Goal: Information Seeking & Learning: Learn about a topic

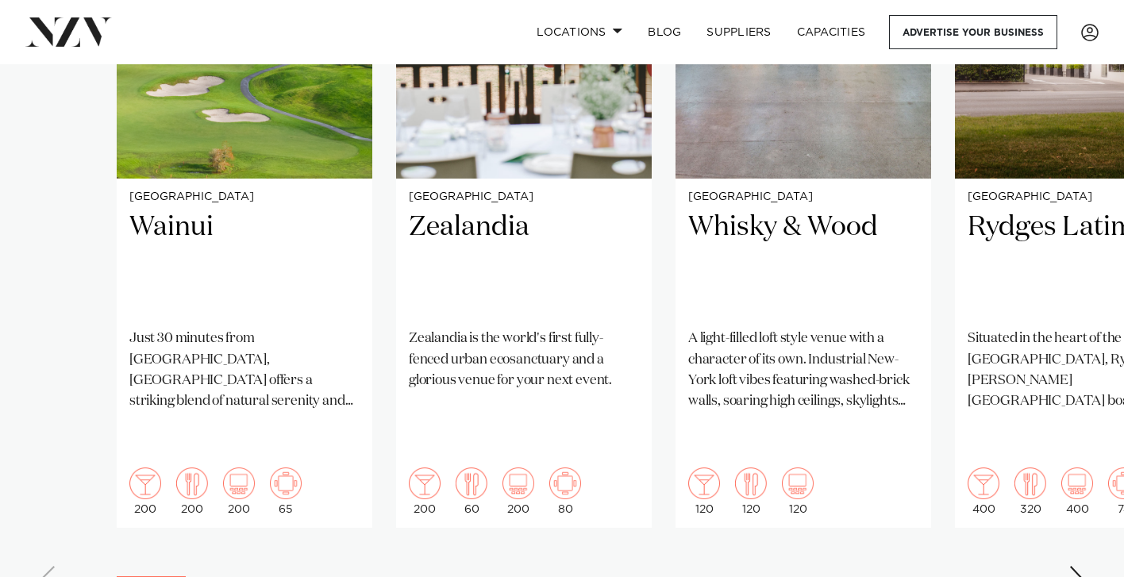
scroll to position [1352, 0]
click at [1076, 565] on div "Next slide" at bounding box center [1077, 577] width 16 height 25
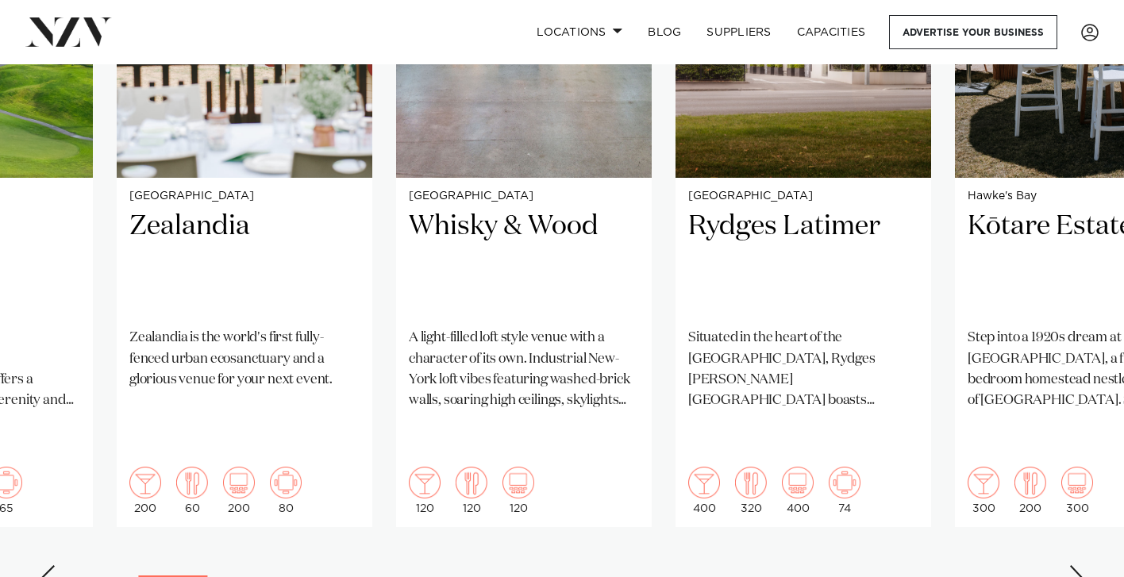
click at [1076, 565] on div "Next slide" at bounding box center [1077, 577] width 16 height 25
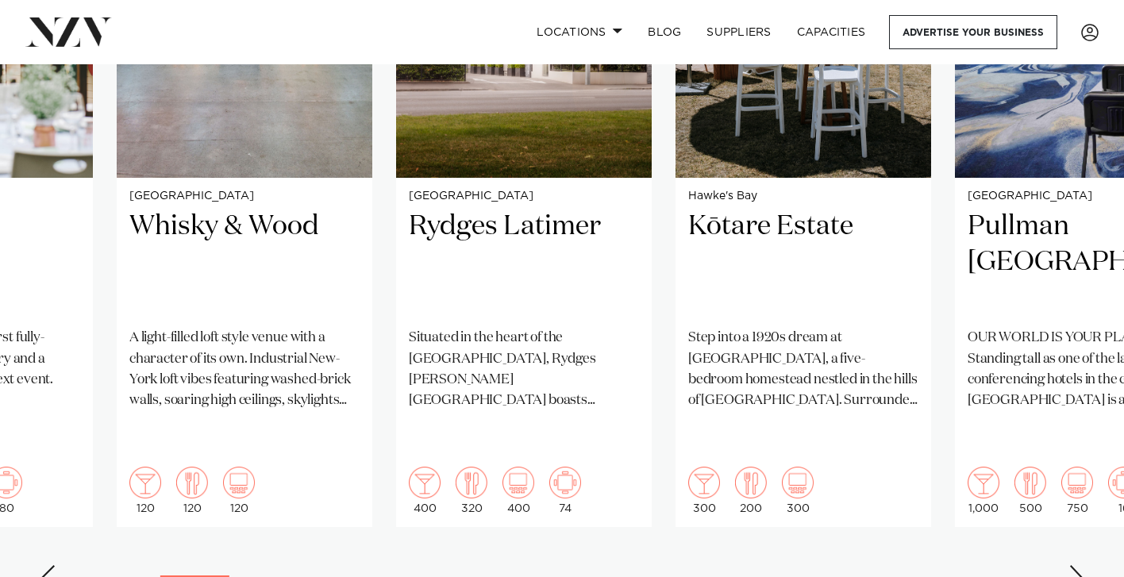
click at [1076, 565] on div "Next slide" at bounding box center [1077, 577] width 16 height 25
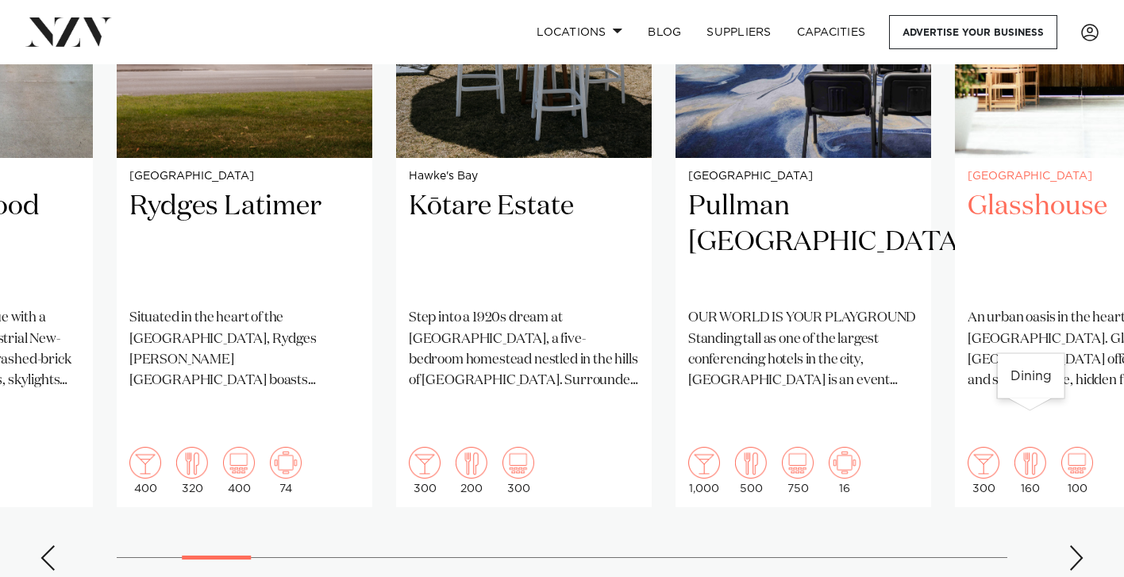
scroll to position [1373, 0]
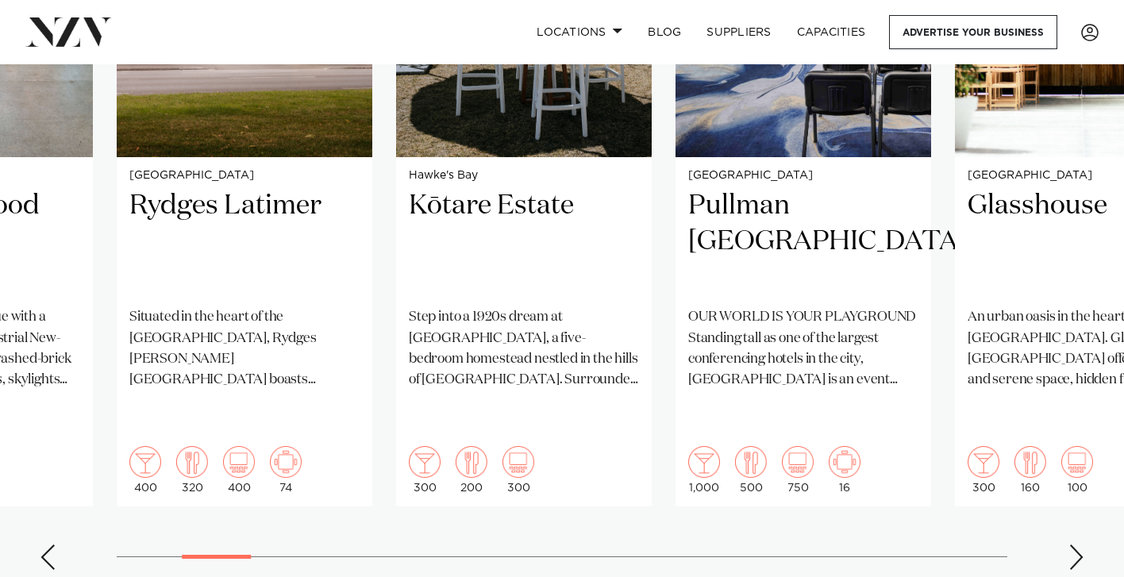
click at [1077, 545] on div "Next slide" at bounding box center [1077, 557] width 16 height 25
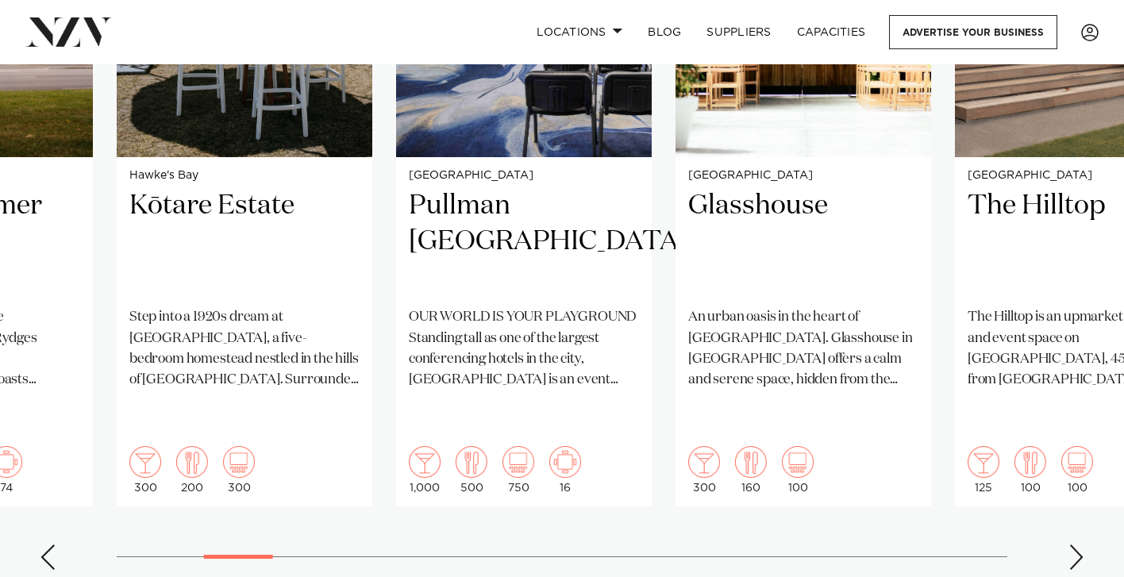
click at [1077, 545] on div "Next slide" at bounding box center [1077, 557] width 16 height 25
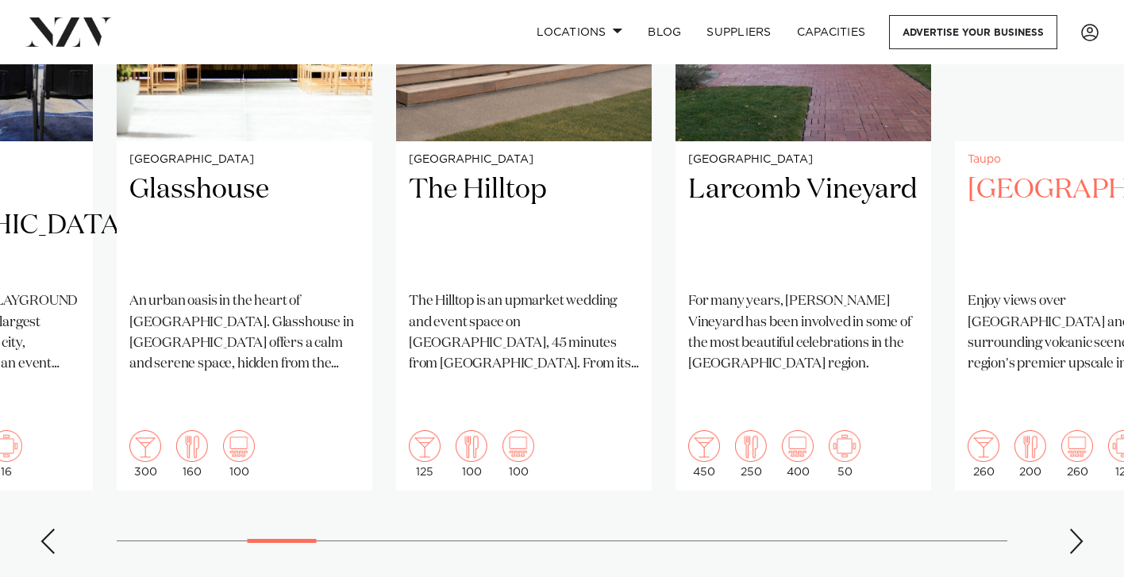
scroll to position [1389, 0]
click at [1075, 529] on div "Next slide" at bounding box center [1077, 541] width 16 height 25
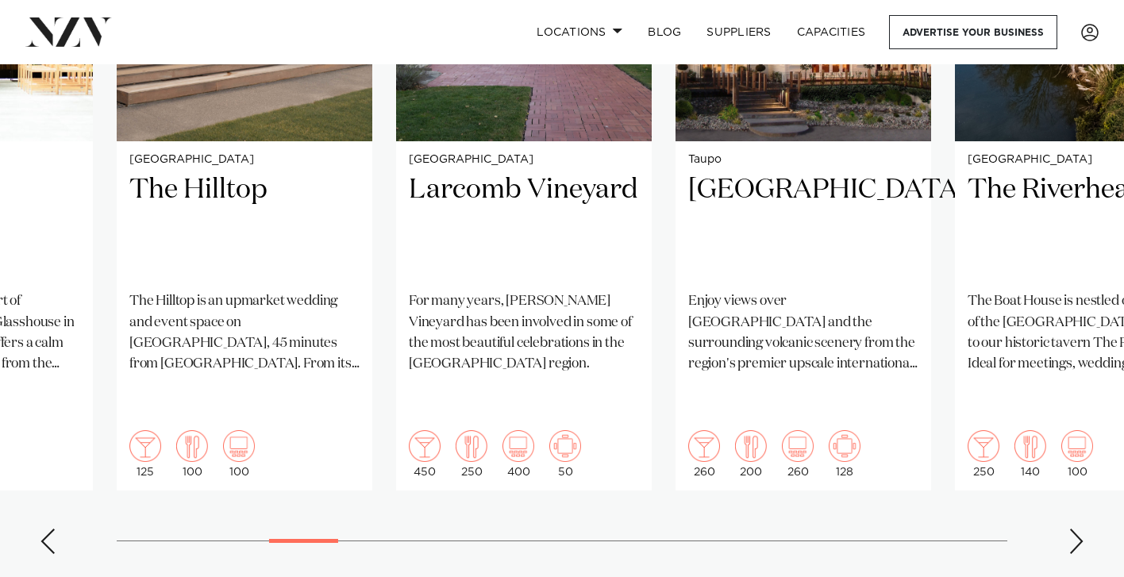
click at [1075, 529] on div "Next slide" at bounding box center [1077, 541] width 16 height 25
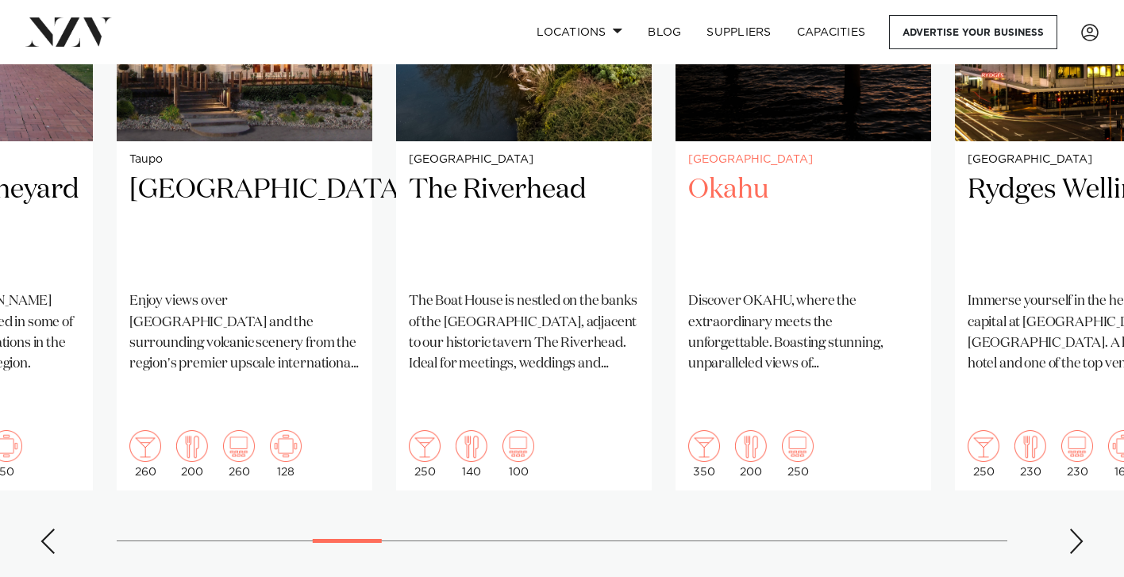
scroll to position [1424, 0]
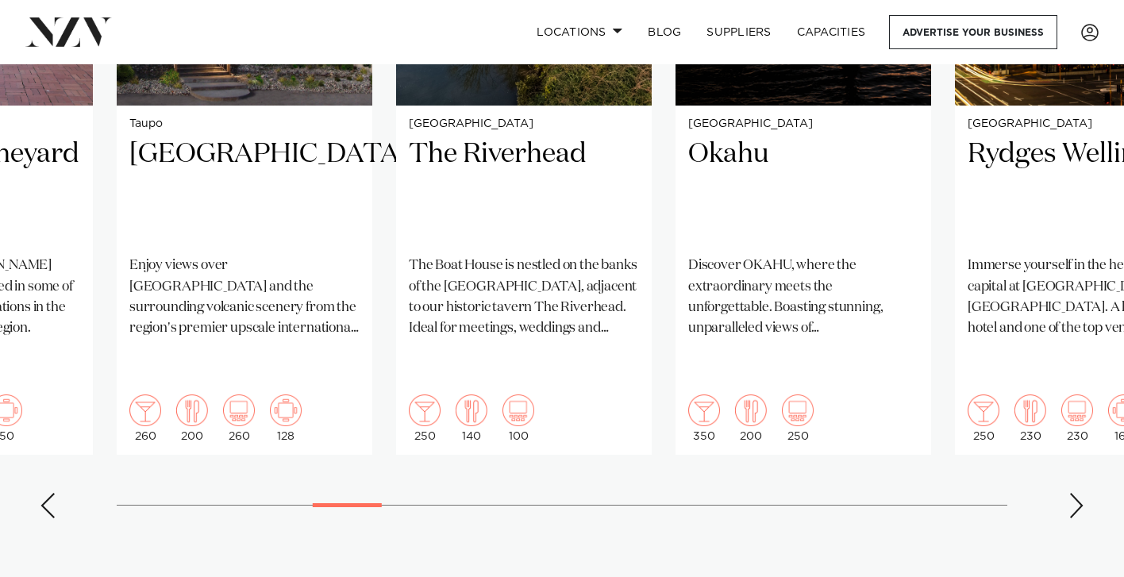
click at [1076, 493] on div "Next slide" at bounding box center [1077, 505] width 16 height 25
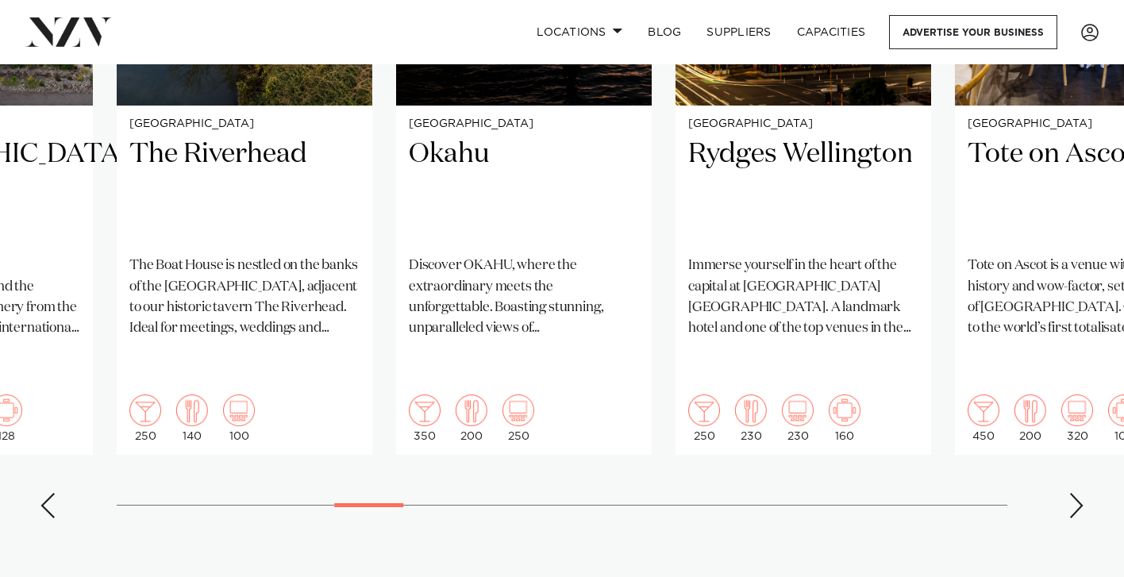
click at [1076, 493] on div "Next slide" at bounding box center [1077, 505] width 16 height 25
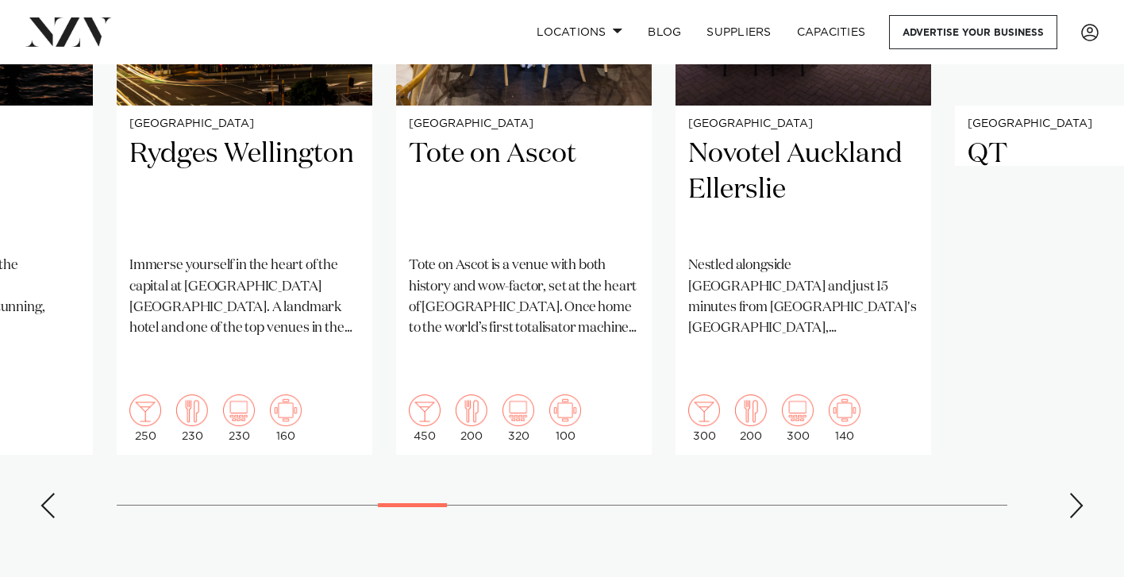
click at [1076, 493] on div "Next slide" at bounding box center [1077, 505] width 16 height 25
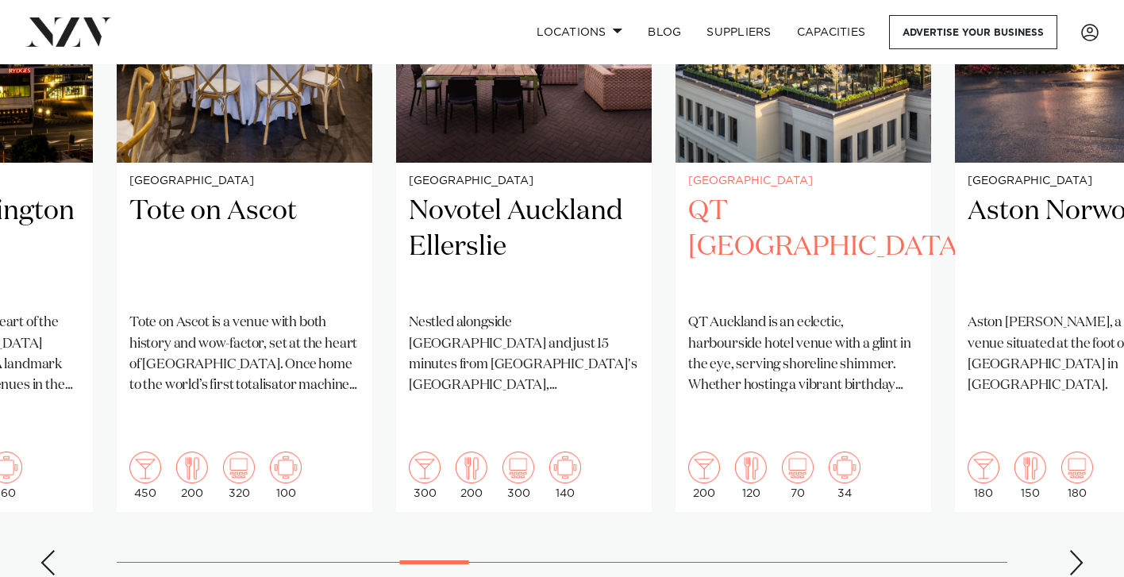
scroll to position [1370, 0]
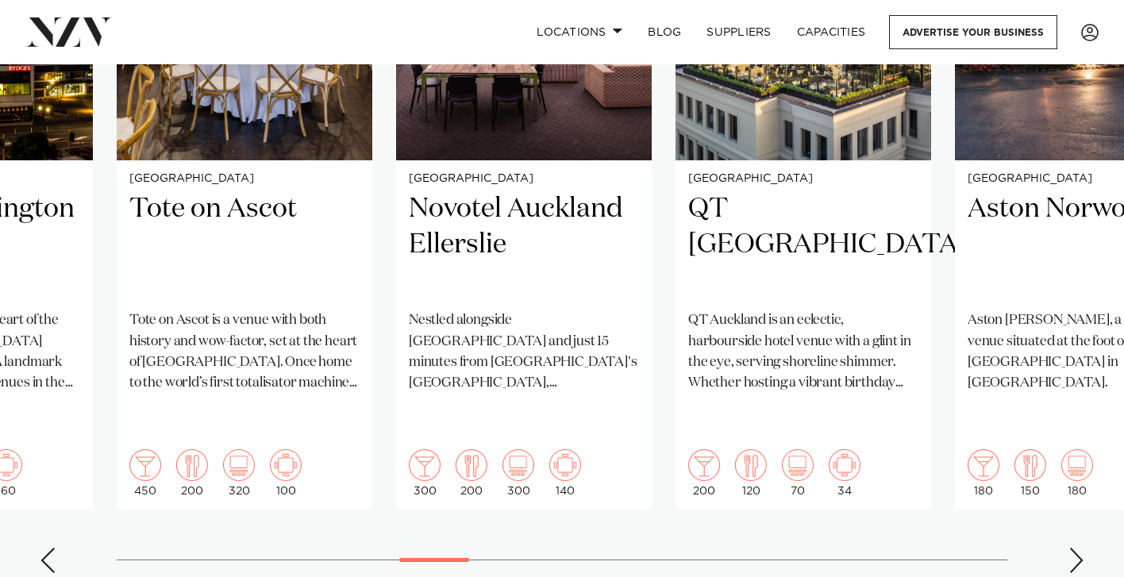
click at [1074, 548] on div "Next slide" at bounding box center [1077, 560] width 16 height 25
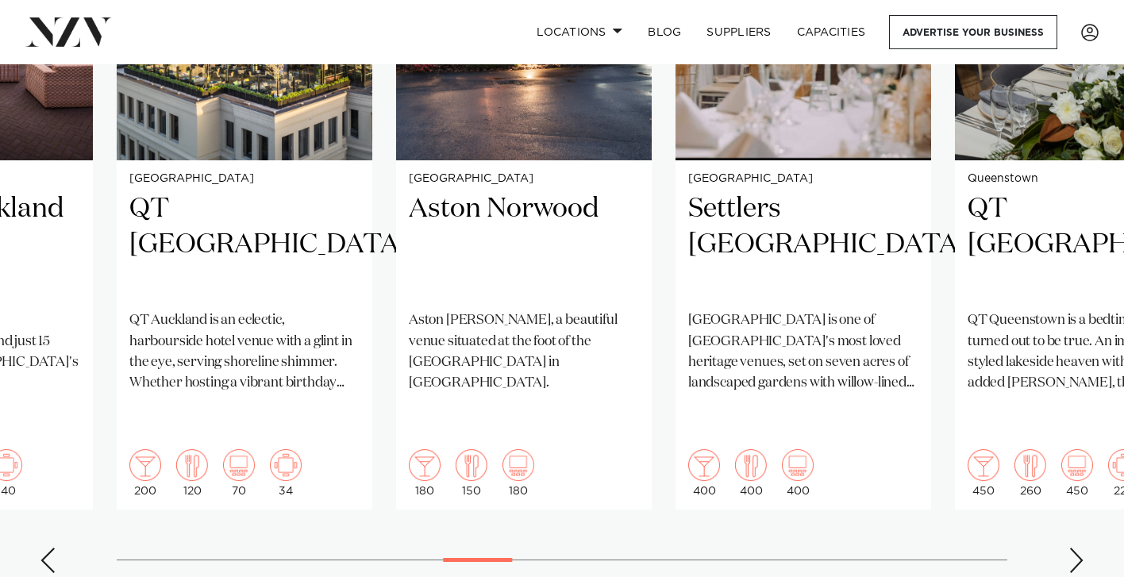
click at [1074, 548] on div "Next slide" at bounding box center [1077, 560] width 16 height 25
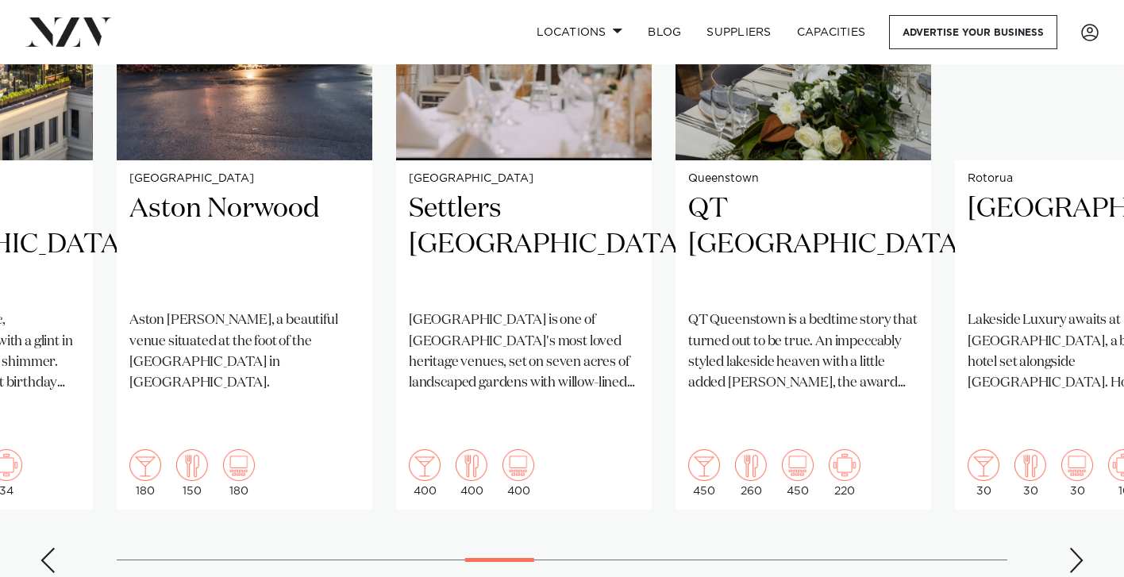
click at [1074, 548] on div "Next slide" at bounding box center [1077, 560] width 16 height 25
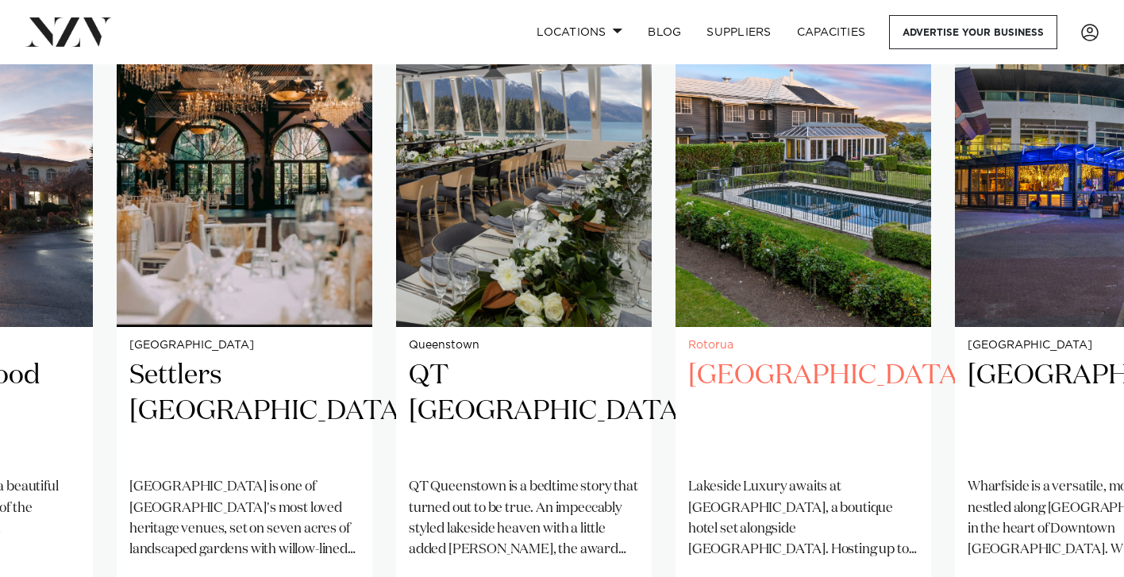
scroll to position [1177, 0]
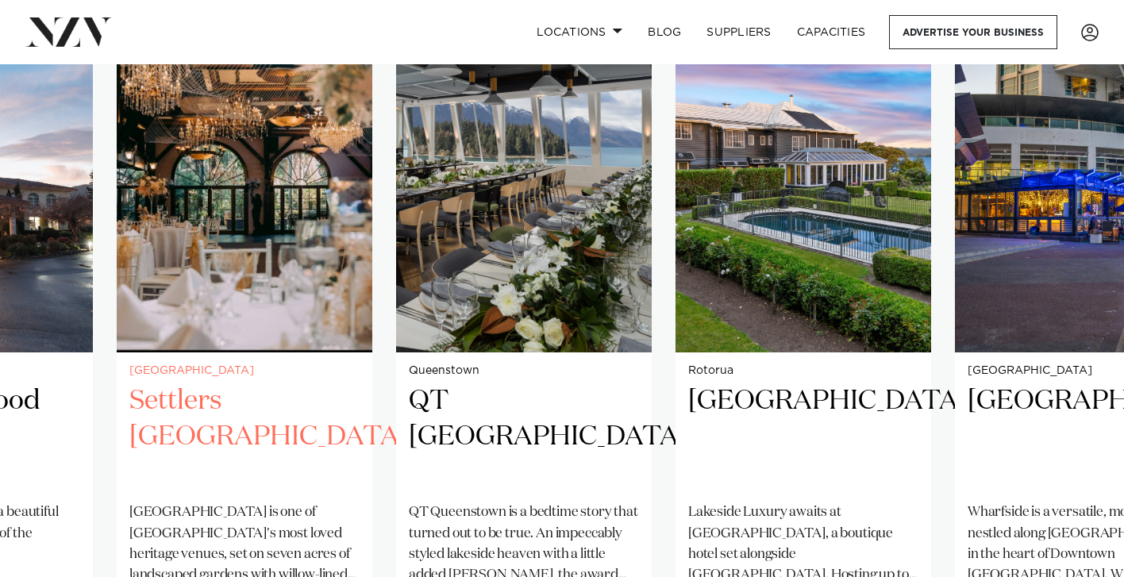
click at [240, 316] on img "18 / 41" at bounding box center [245, 181] width 256 height 343
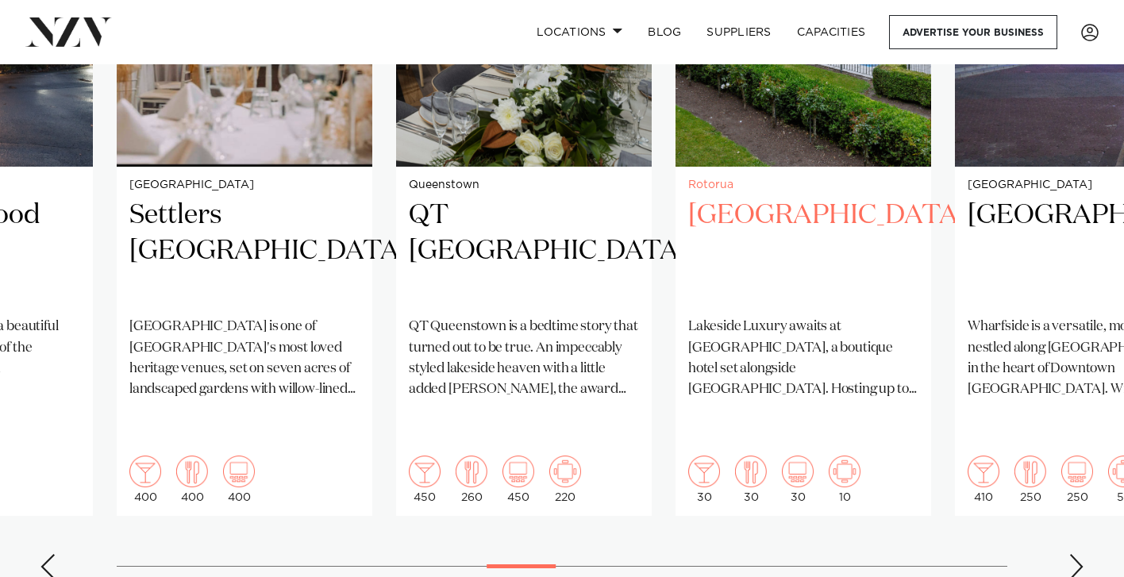
scroll to position [1367, 0]
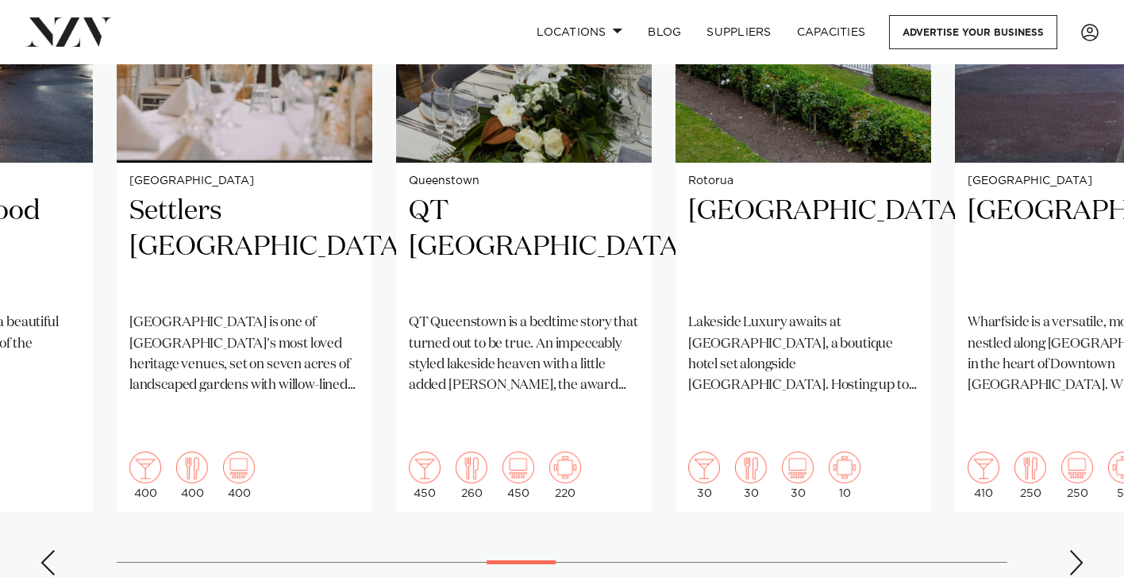
click at [1062, 511] on swiper-container "Auckland Wainui Just 30 minutes from central Auckland, Wainui offers a striking…" at bounding box center [562, 204] width 1124 height 769
click at [1074, 550] on div "Next slide" at bounding box center [1077, 562] width 16 height 25
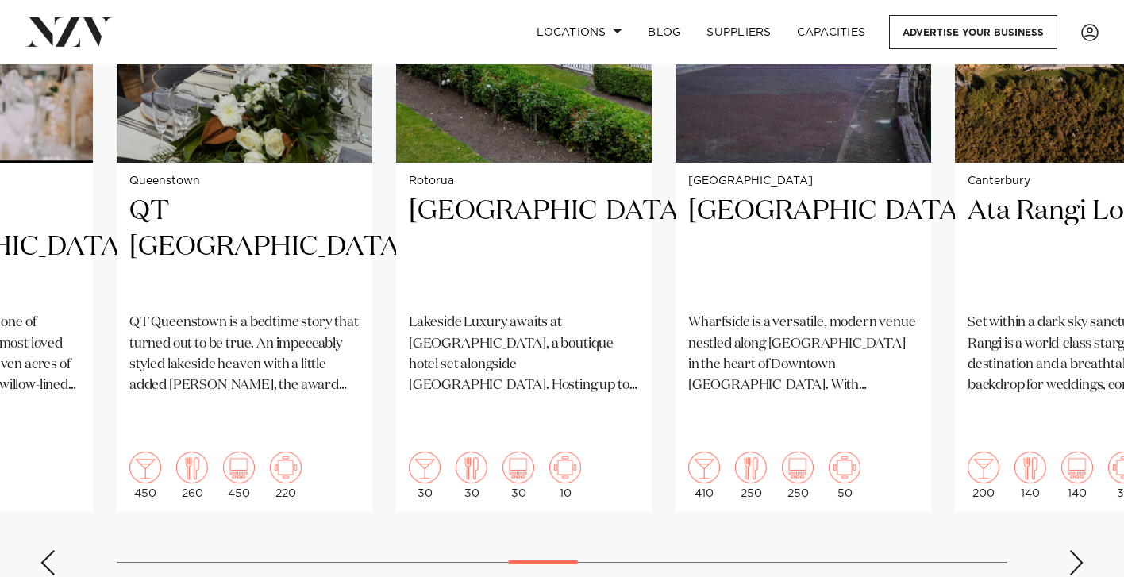
click at [1074, 550] on div "Next slide" at bounding box center [1077, 562] width 16 height 25
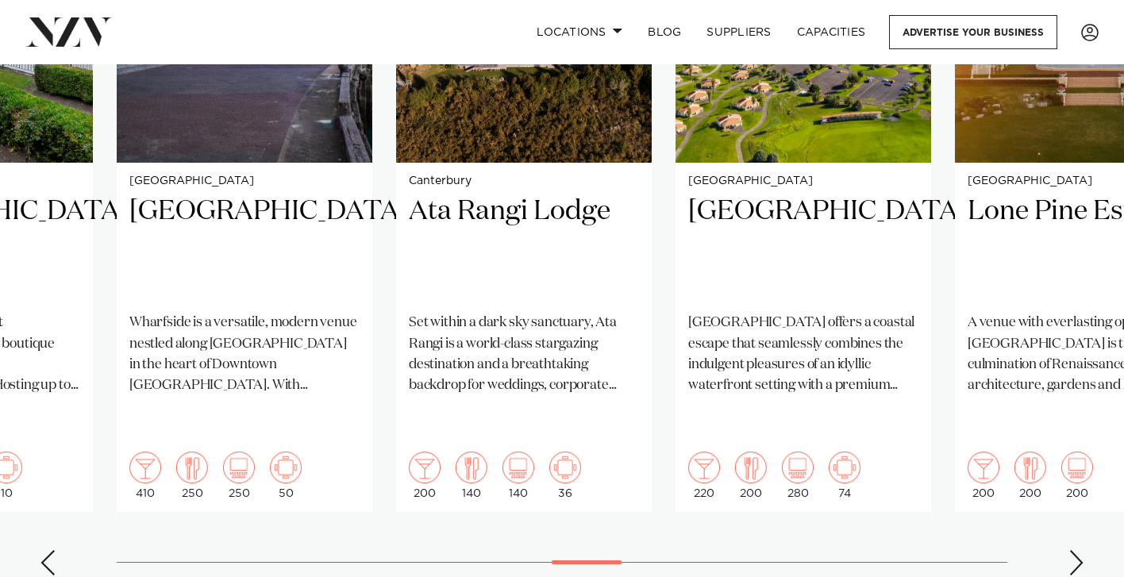
click at [1073, 550] on div "Next slide" at bounding box center [1077, 562] width 16 height 25
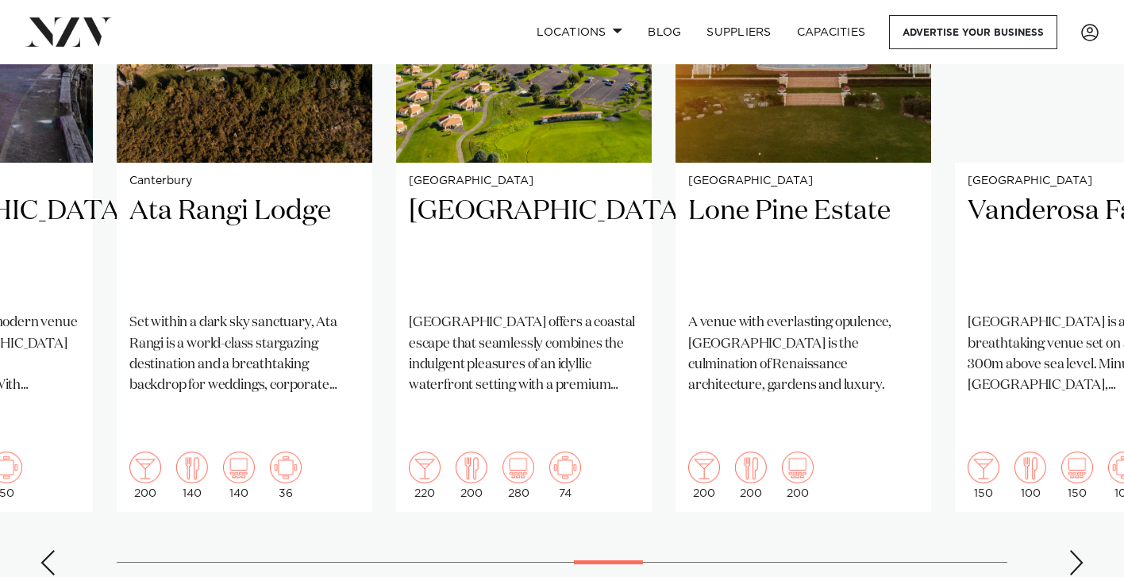
click at [1073, 550] on div "Next slide" at bounding box center [1077, 562] width 16 height 25
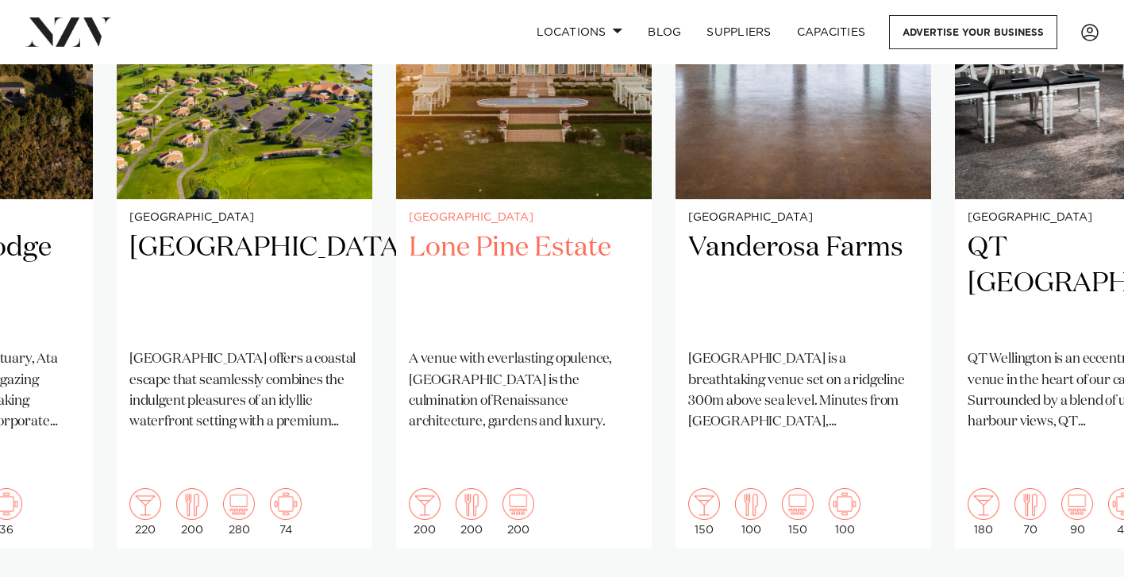
scroll to position [1385, 0]
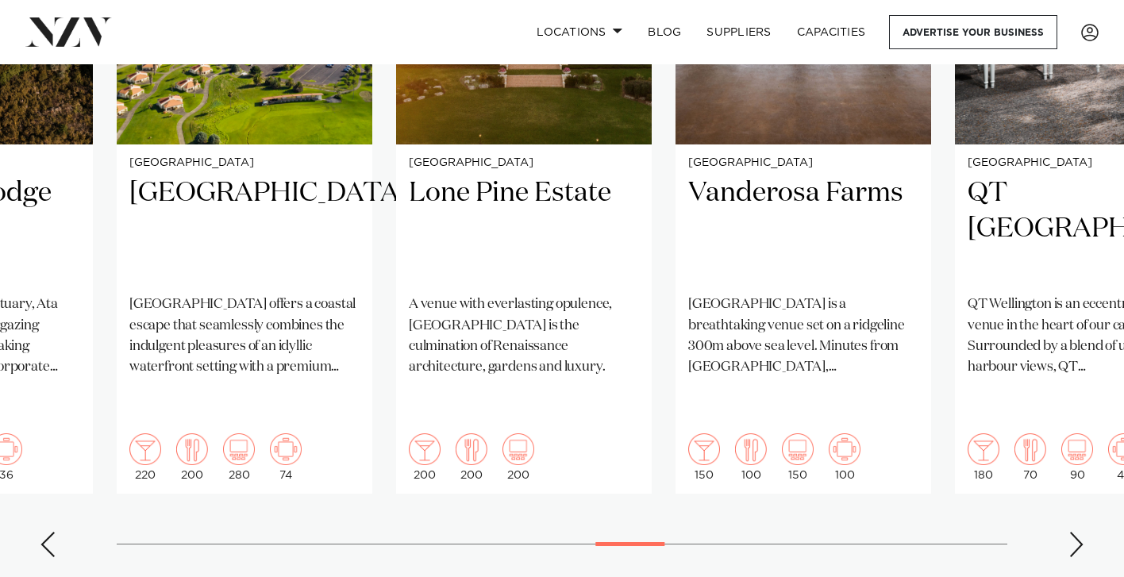
click at [64, 521] on swiper-container "Auckland Wainui Just 30 minutes from central Auckland, Wainui offers a striking…" at bounding box center [562, 186] width 1124 height 769
click at [52, 517] on swiper-container "Auckland Wainui Just 30 minutes from central Auckland, Wainui offers a striking…" at bounding box center [562, 186] width 1124 height 769
click at [52, 532] on div "Previous slide" at bounding box center [48, 544] width 16 height 25
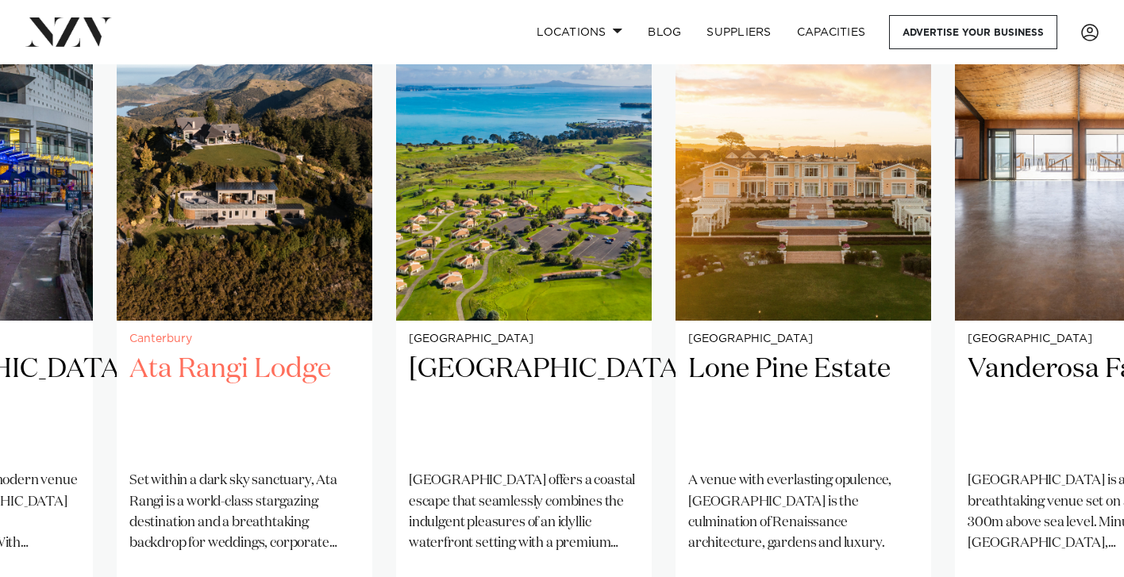
scroll to position [1241, 0]
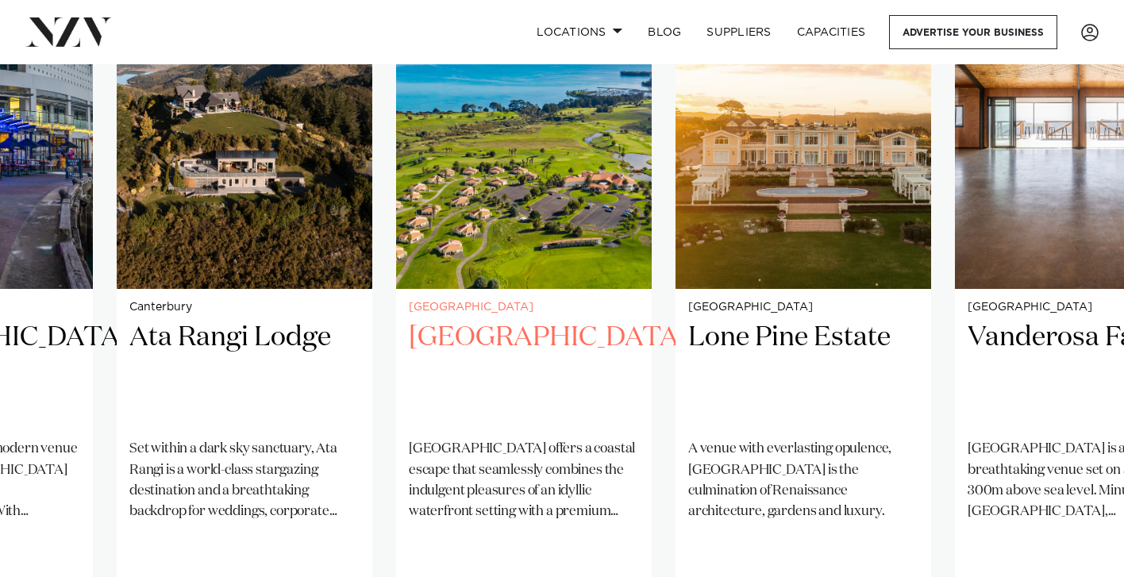
click at [514, 206] on img "23 / 41" at bounding box center [524, 117] width 256 height 343
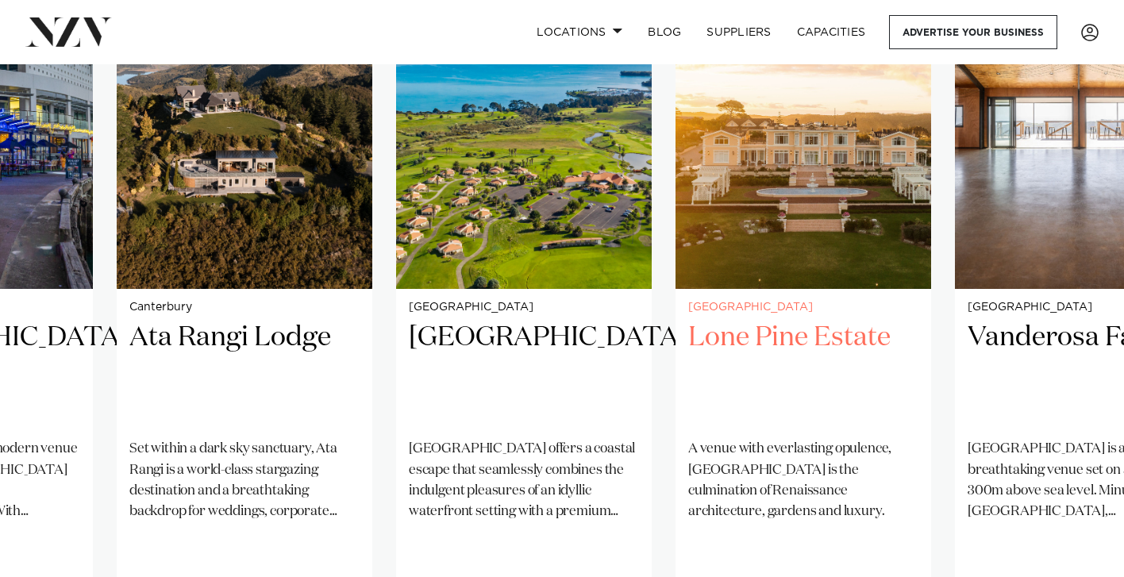
click at [808, 357] on h2 "Lone Pine Estate" at bounding box center [803, 373] width 230 height 107
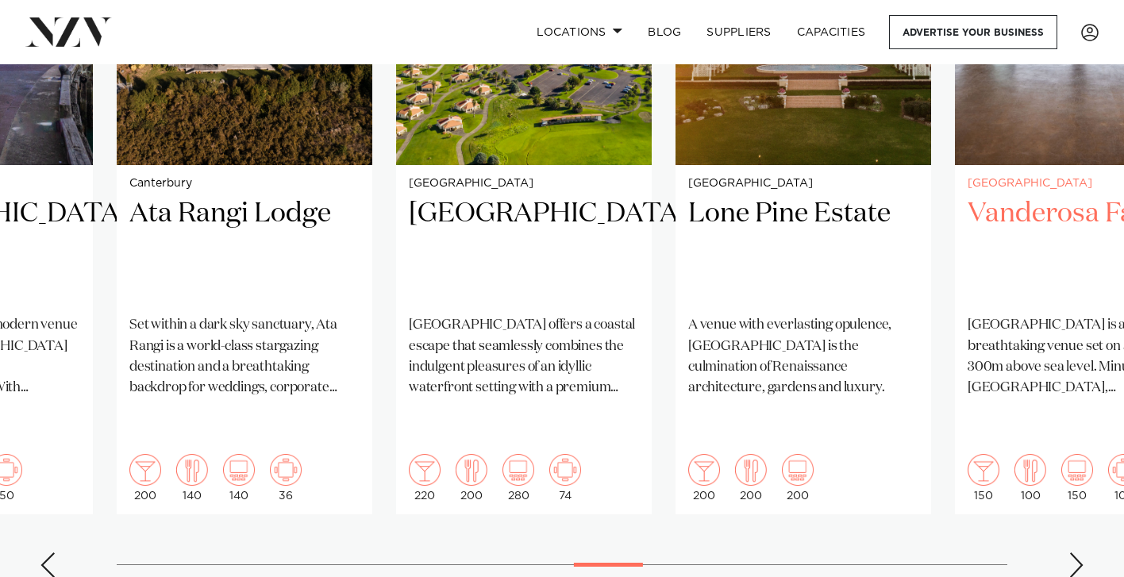
scroll to position [1366, 0]
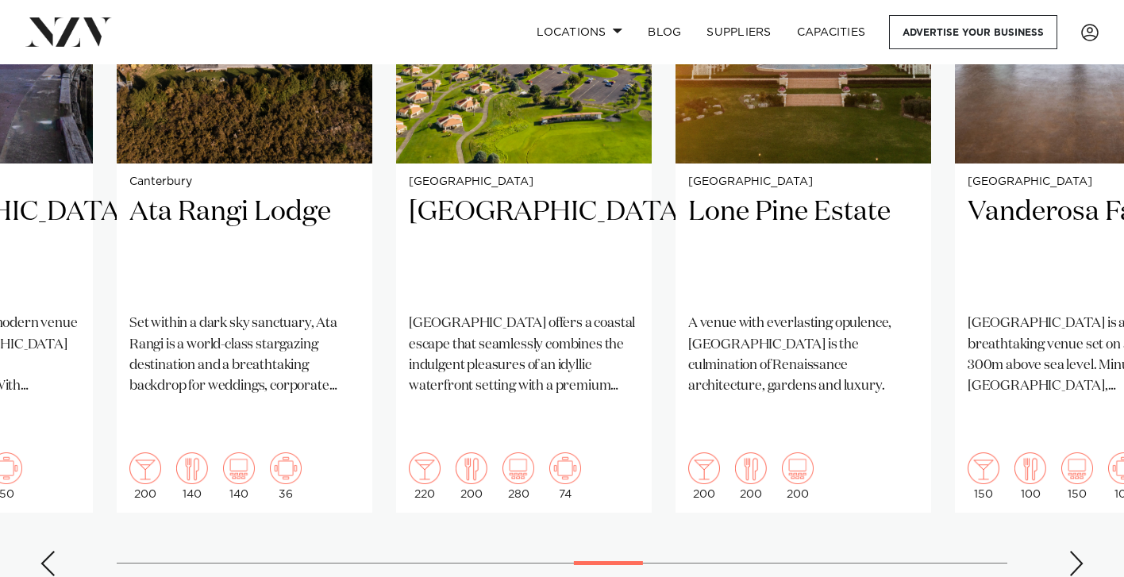
click at [1078, 551] on div "Next slide" at bounding box center [1077, 563] width 16 height 25
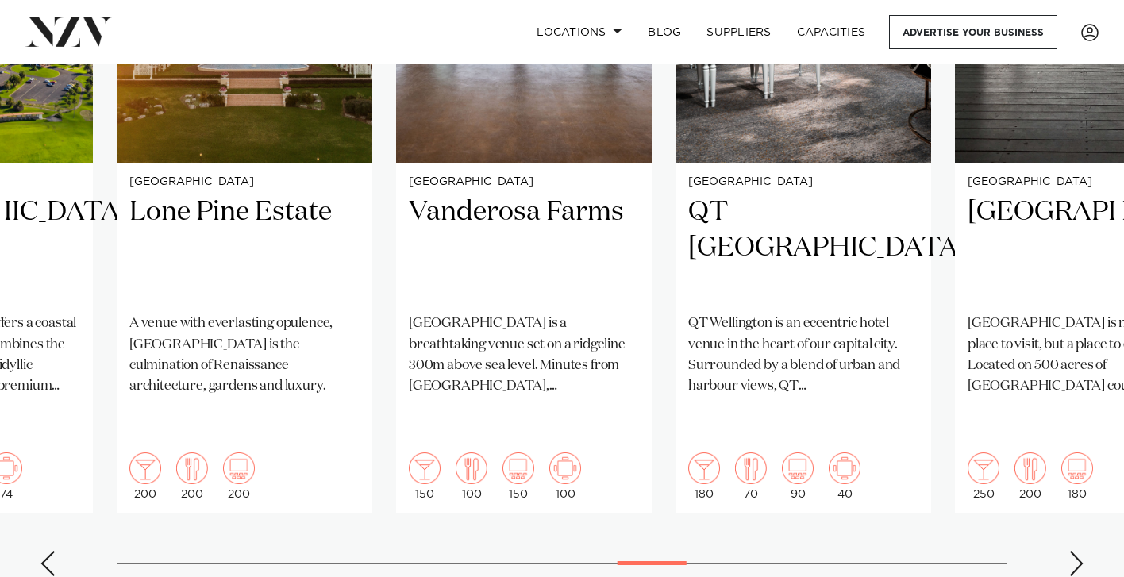
click at [1078, 551] on div "Next slide" at bounding box center [1077, 563] width 16 height 25
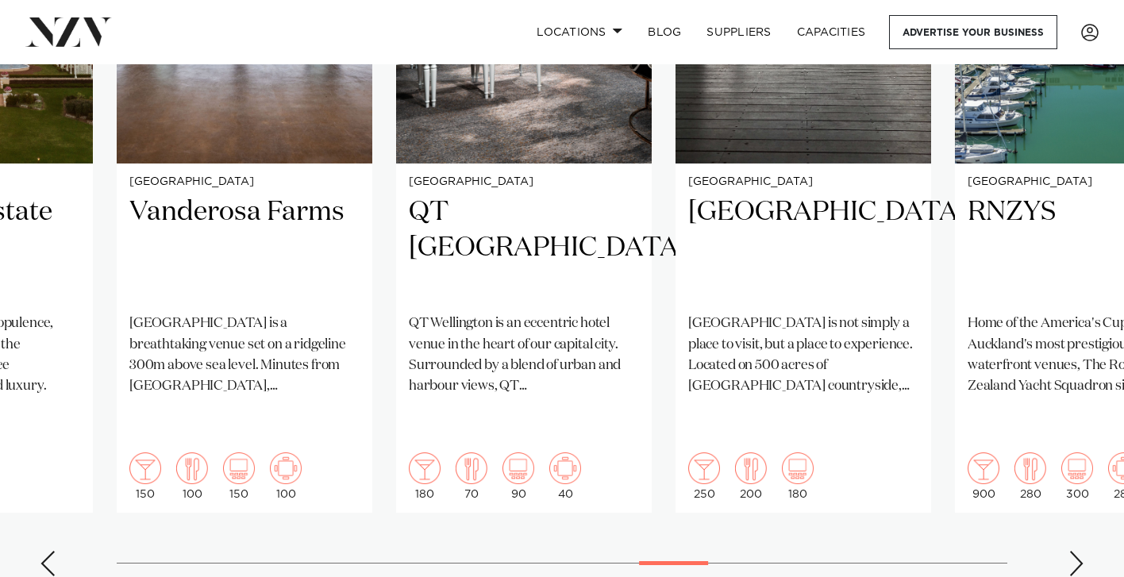
click at [1078, 551] on div "Next slide" at bounding box center [1077, 563] width 16 height 25
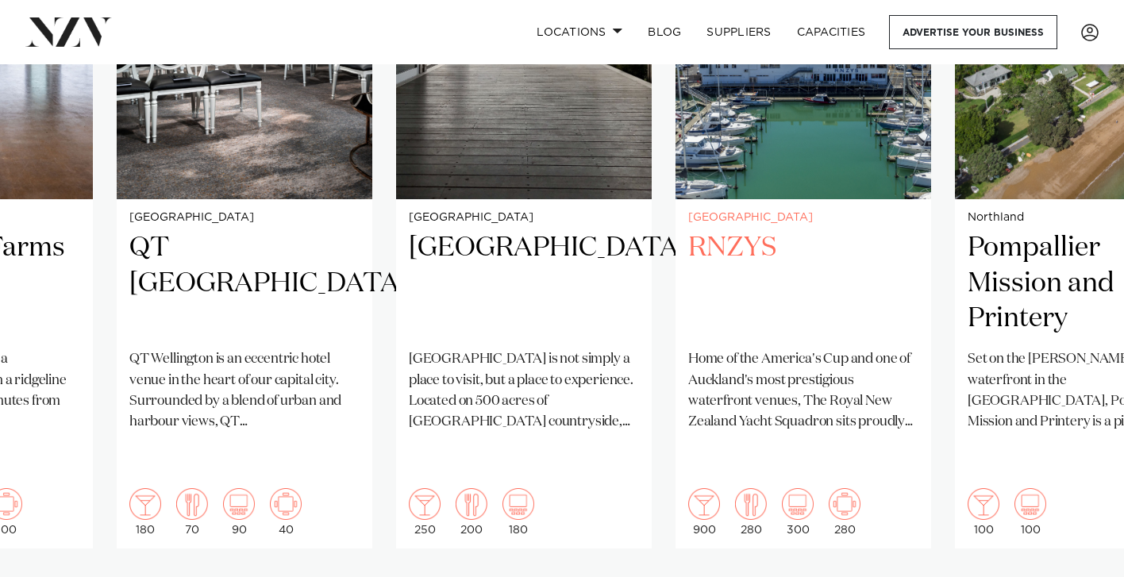
scroll to position [1330, 0]
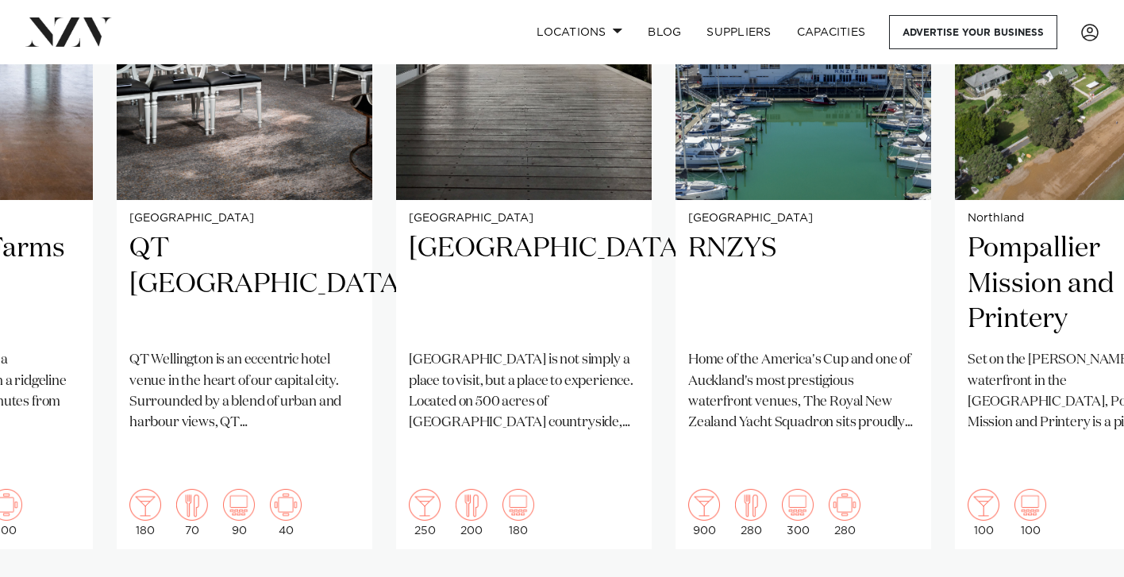
click at [1070, 541] on swiper-container "Auckland Wainui Just 30 minutes from central Auckland, Wainui offers a striking…" at bounding box center [562, 241] width 1124 height 769
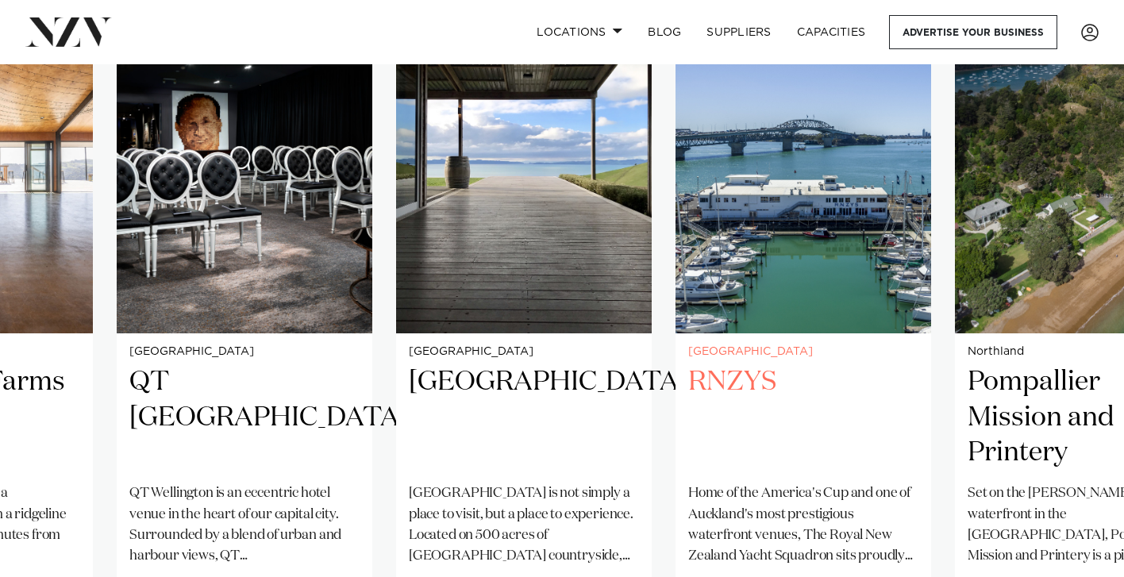
scroll to position [1180, 0]
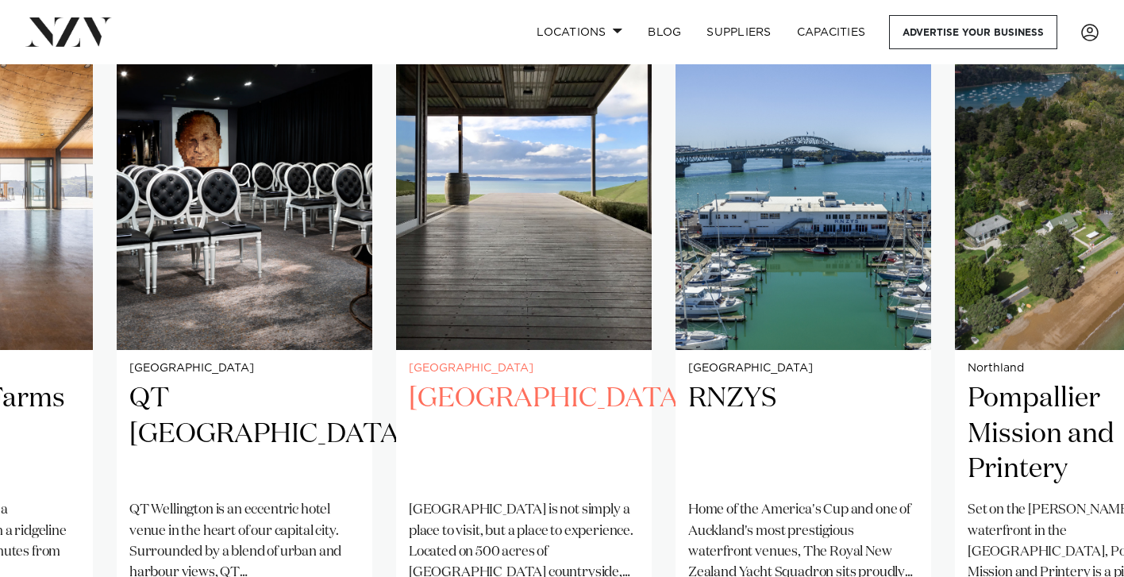
click at [551, 241] on img "27 / 41" at bounding box center [524, 178] width 256 height 343
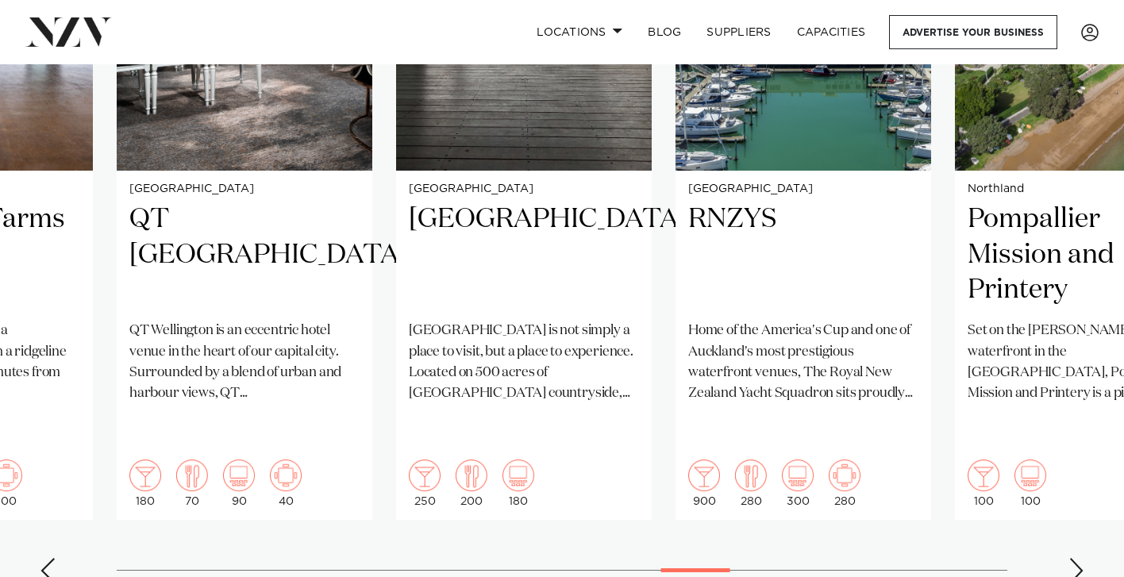
scroll to position [1360, 0]
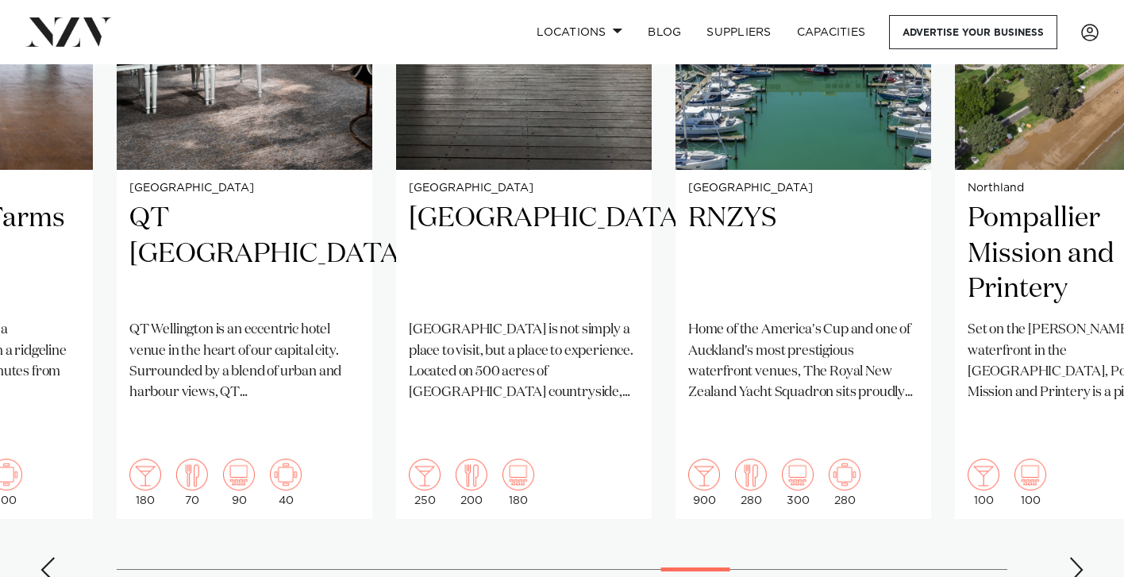
click at [1078, 557] on div "Next slide" at bounding box center [1077, 569] width 16 height 25
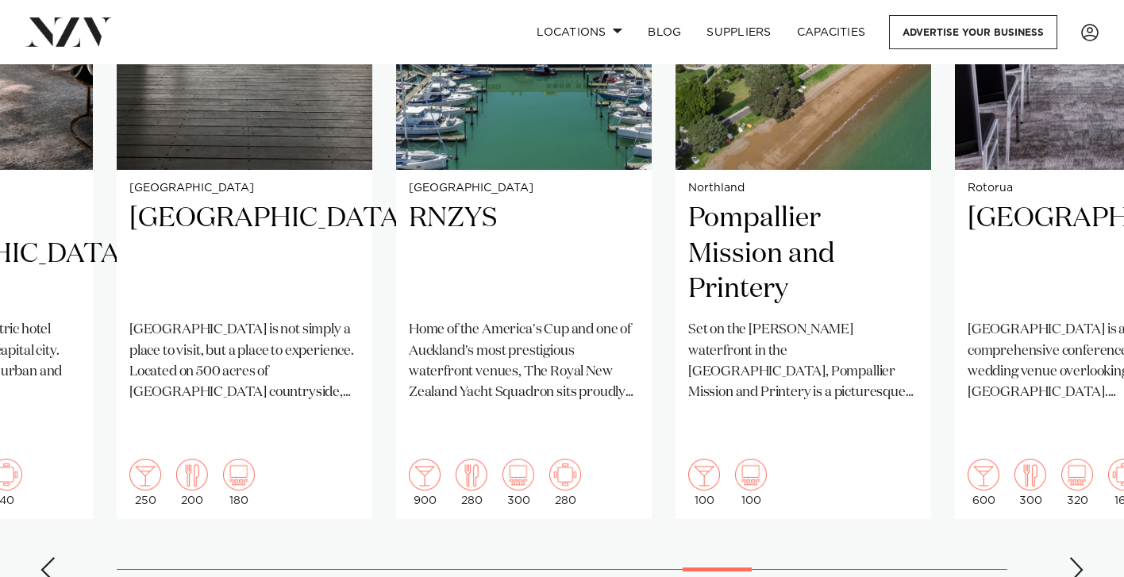
click at [1078, 557] on div "Next slide" at bounding box center [1077, 569] width 16 height 25
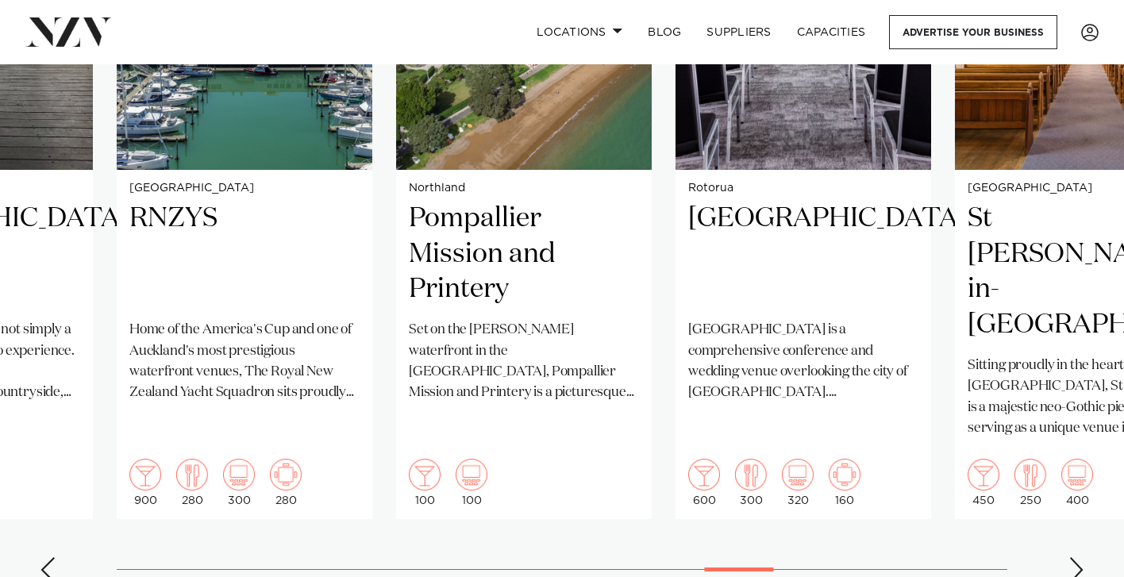
click at [1078, 557] on div "Next slide" at bounding box center [1077, 569] width 16 height 25
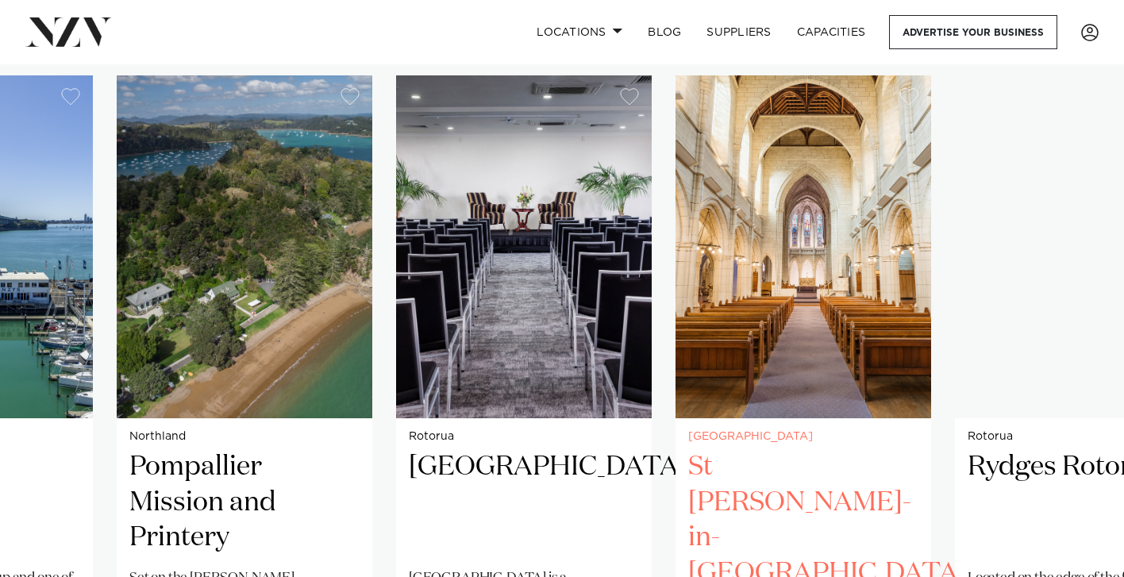
scroll to position [1105, 0]
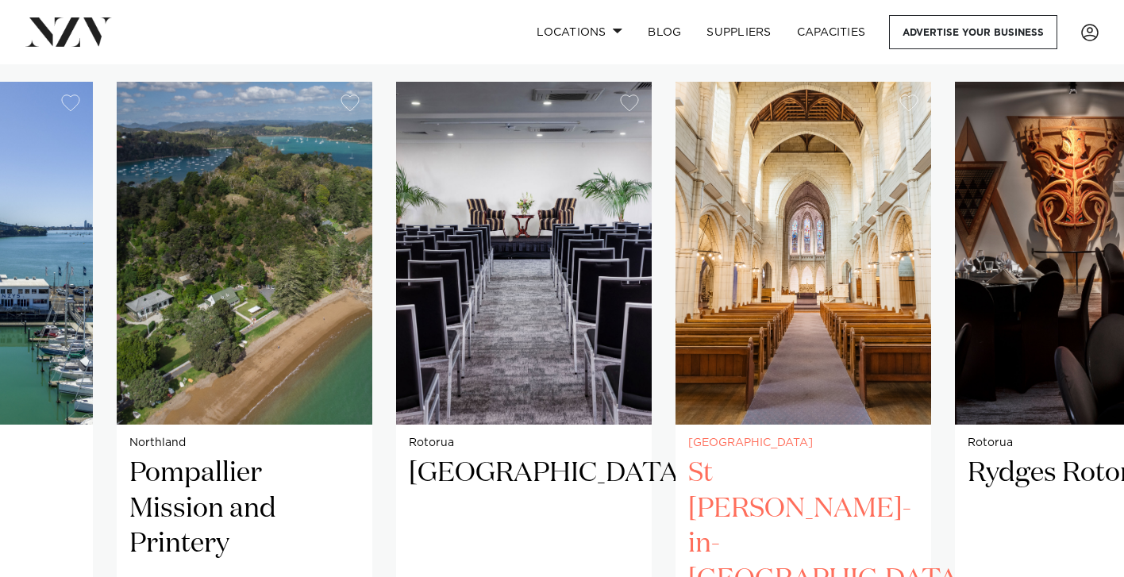
click at [772, 319] on img "31 / 41" at bounding box center [804, 253] width 256 height 343
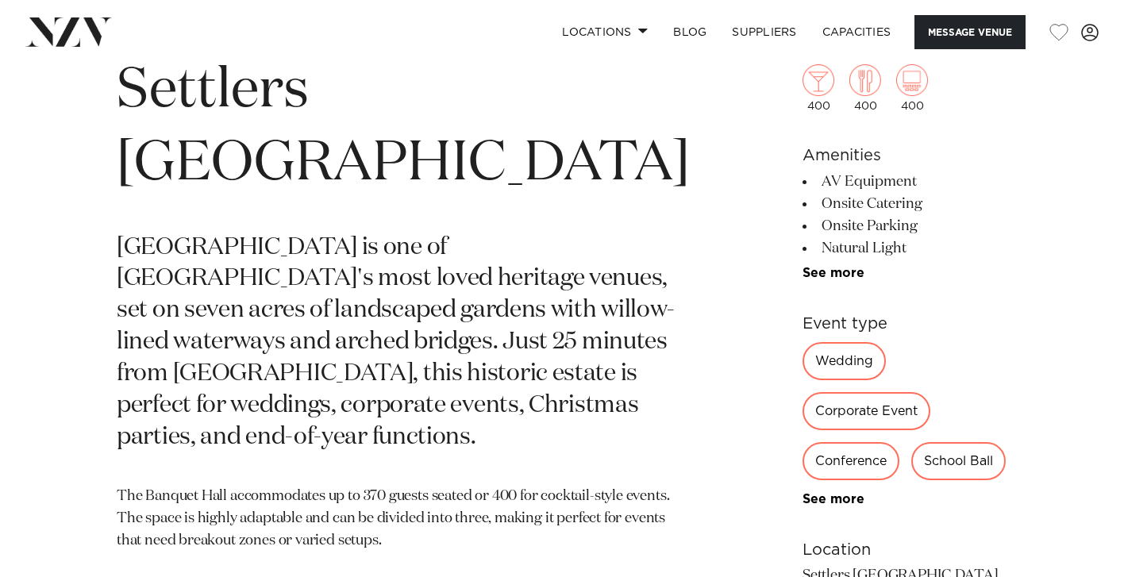
scroll to position [614, 0]
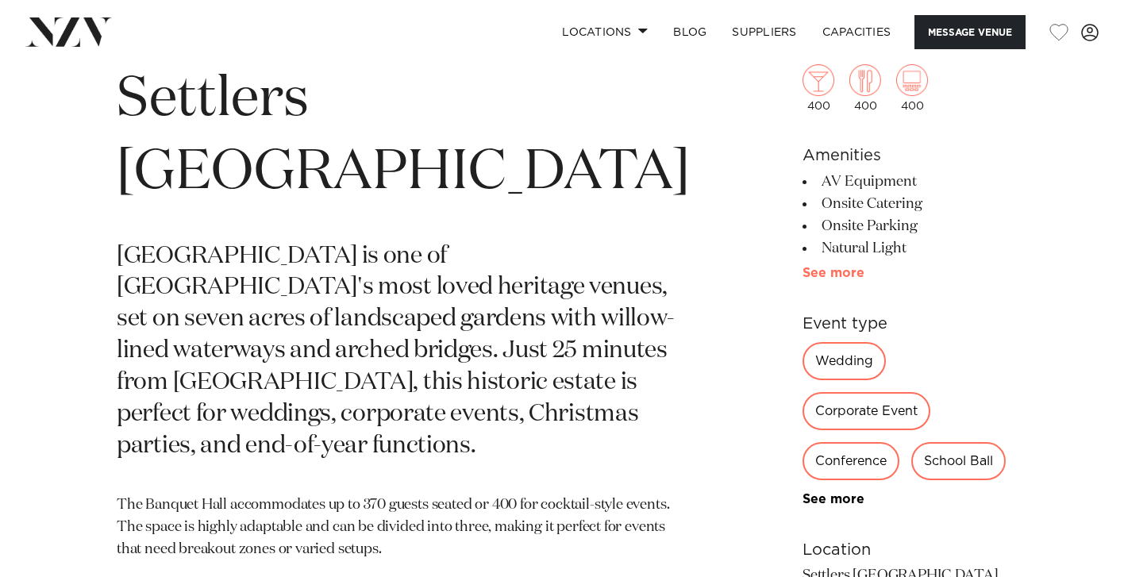
click at [803, 274] on link "See more" at bounding box center [865, 273] width 124 height 13
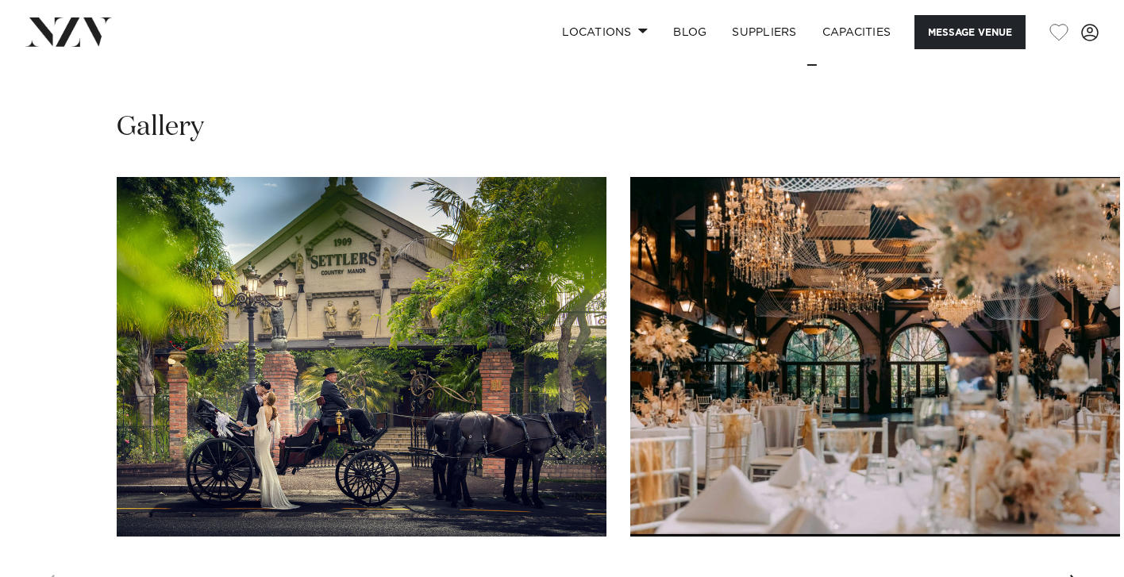
scroll to position [1882, 0]
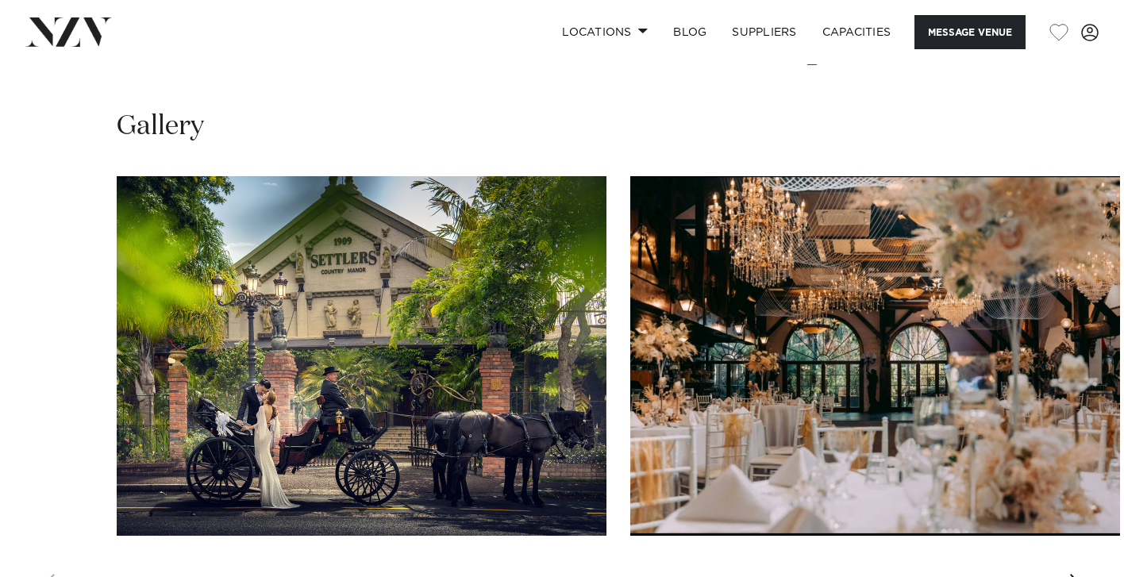
click at [1084, 574] on div "Next slide" at bounding box center [1077, 586] width 16 height 25
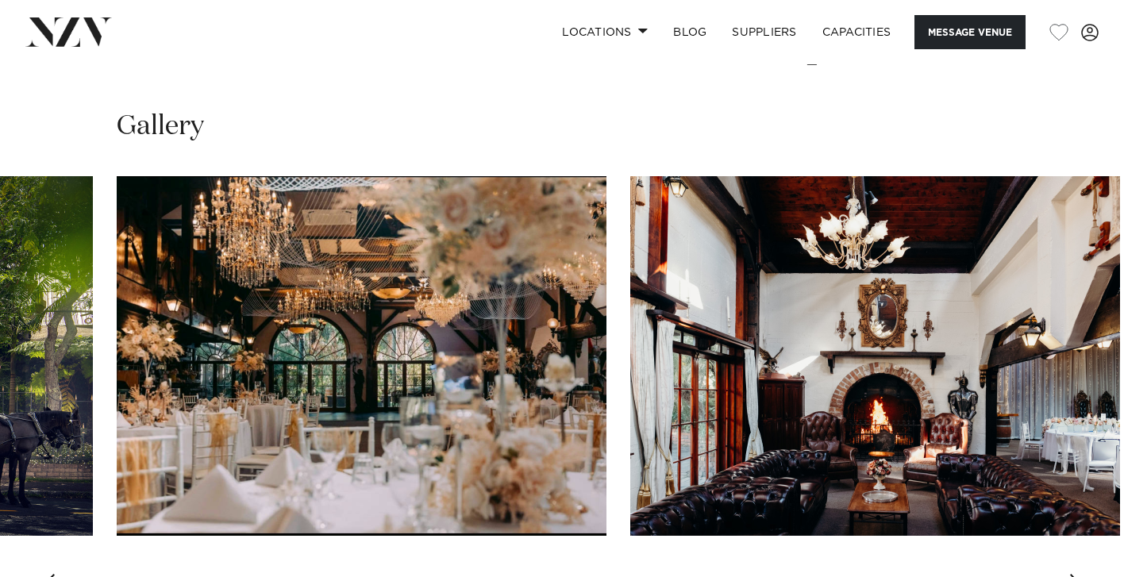
click at [1076, 574] on div "Next slide" at bounding box center [1077, 586] width 16 height 25
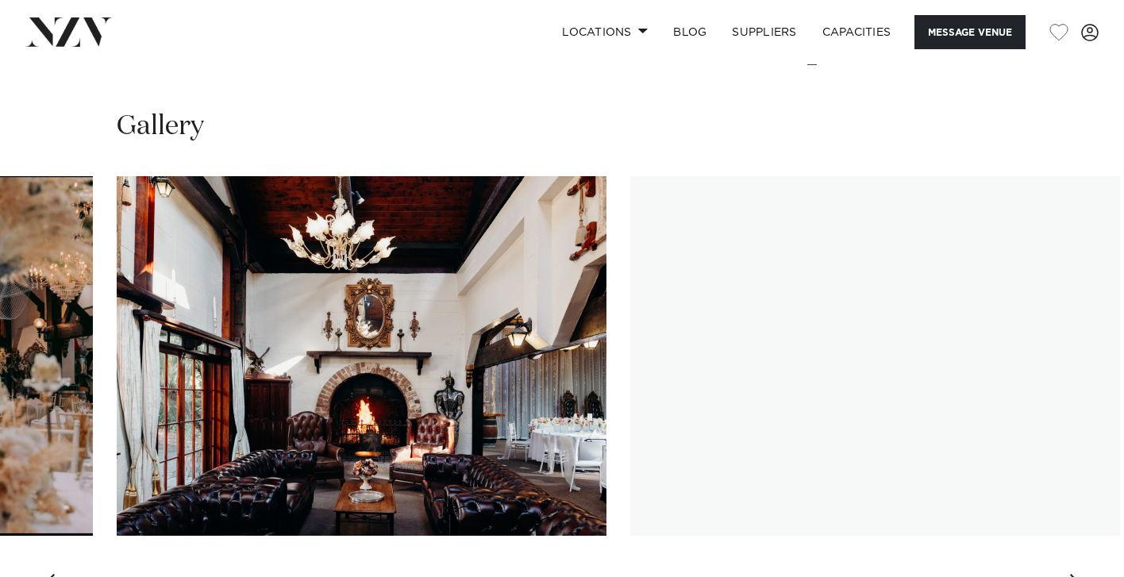
click at [1081, 574] on div "Next slide" at bounding box center [1077, 586] width 16 height 25
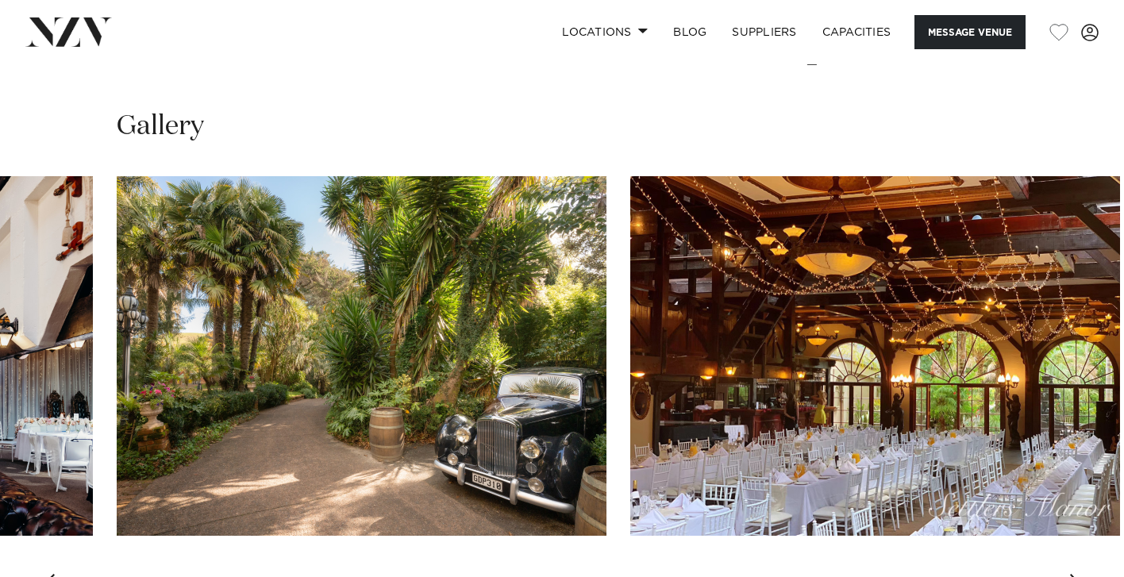
click at [1081, 574] on div "Next slide" at bounding box center [1077, 586] width 16 height 25
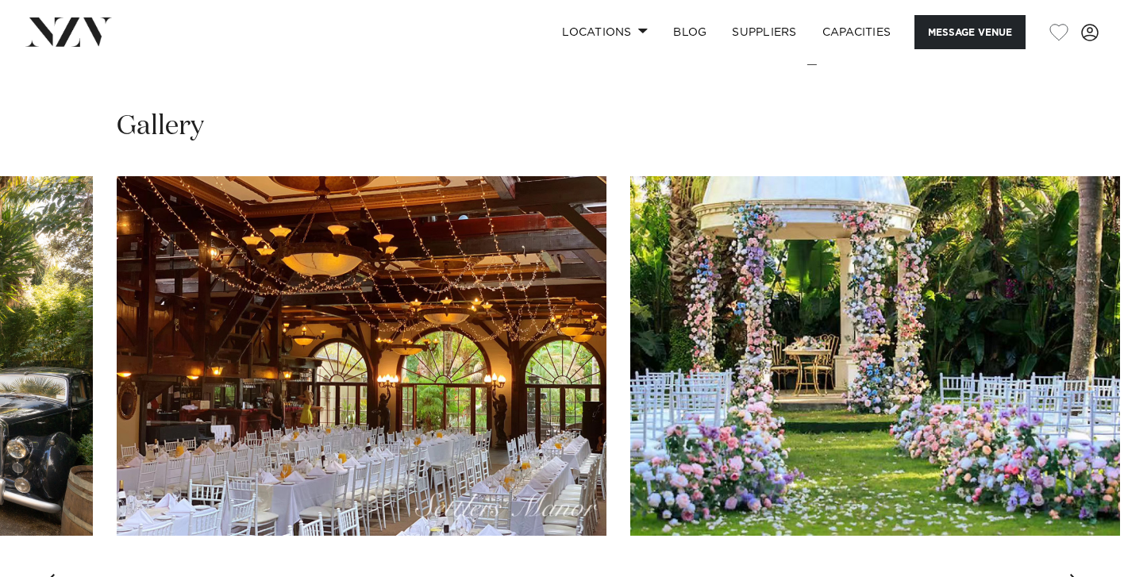
click at [1081, 574] on div "Next slide" at bounding box center [1077, 586] width 16 height 25
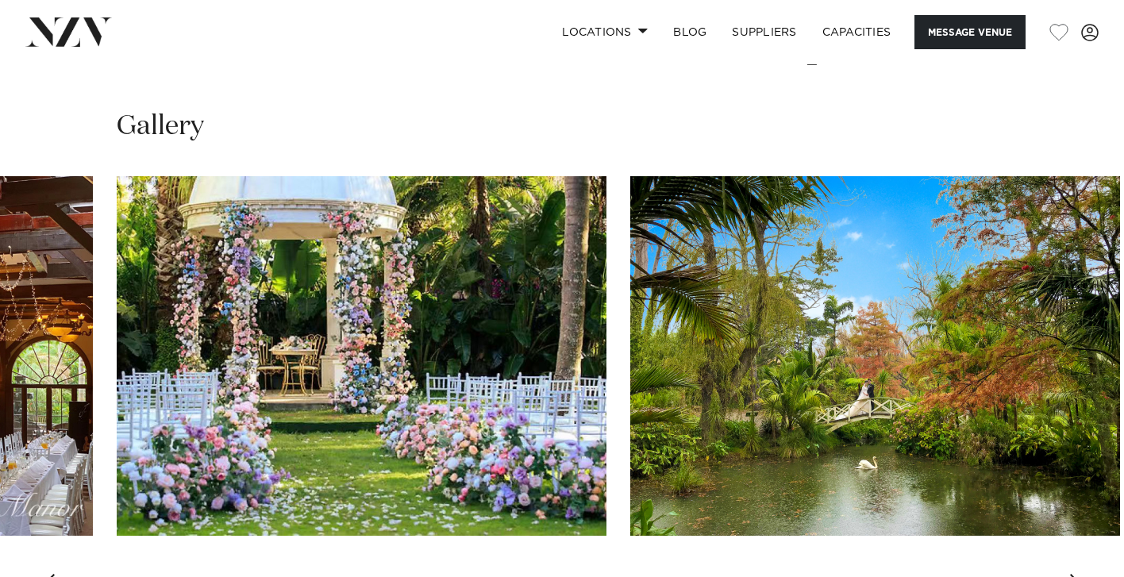
click at [1081, 574] on div "Next slide" at bounding box center [1077, 586] width 16 height 25
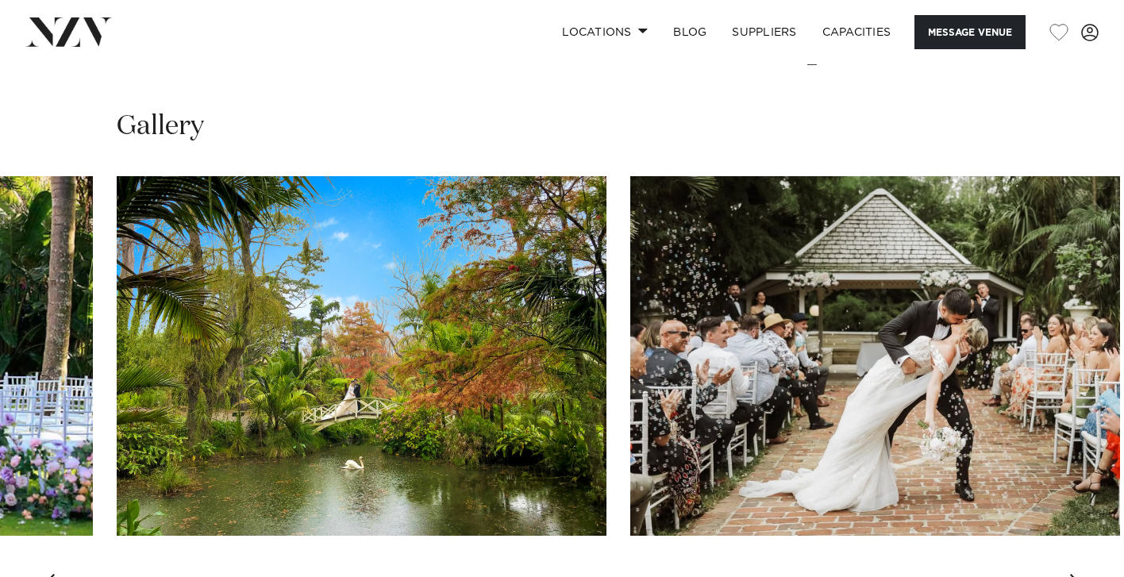
click at [1081, 574] on div "Next slide" at bounding box center [1077, 586] width 16 height 25
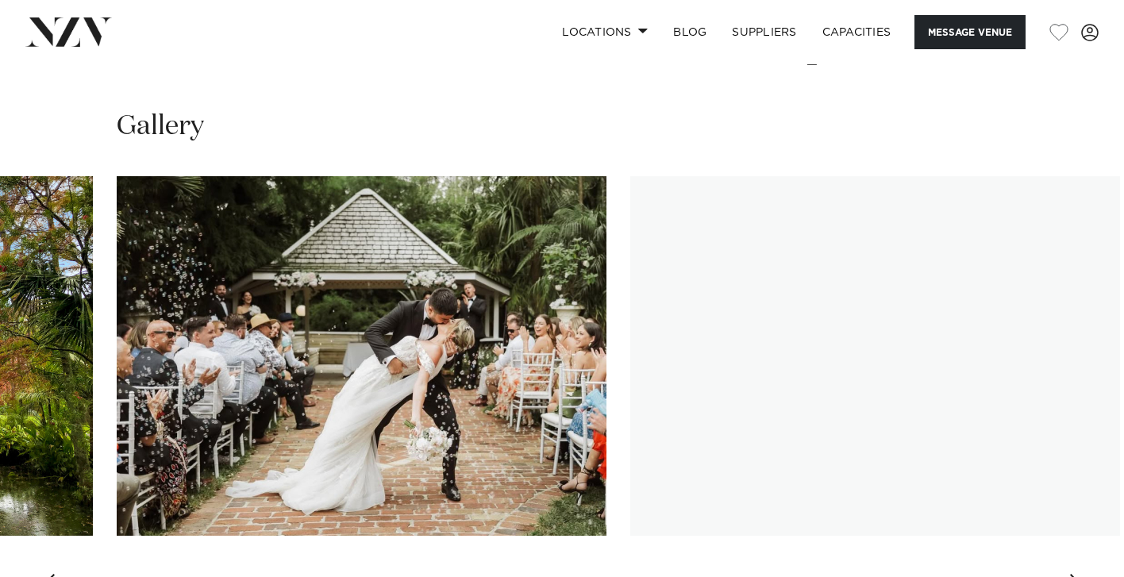
click at [1081, 574] on div "Next slide" at bounding box center [1077, 586] width 16 height 25
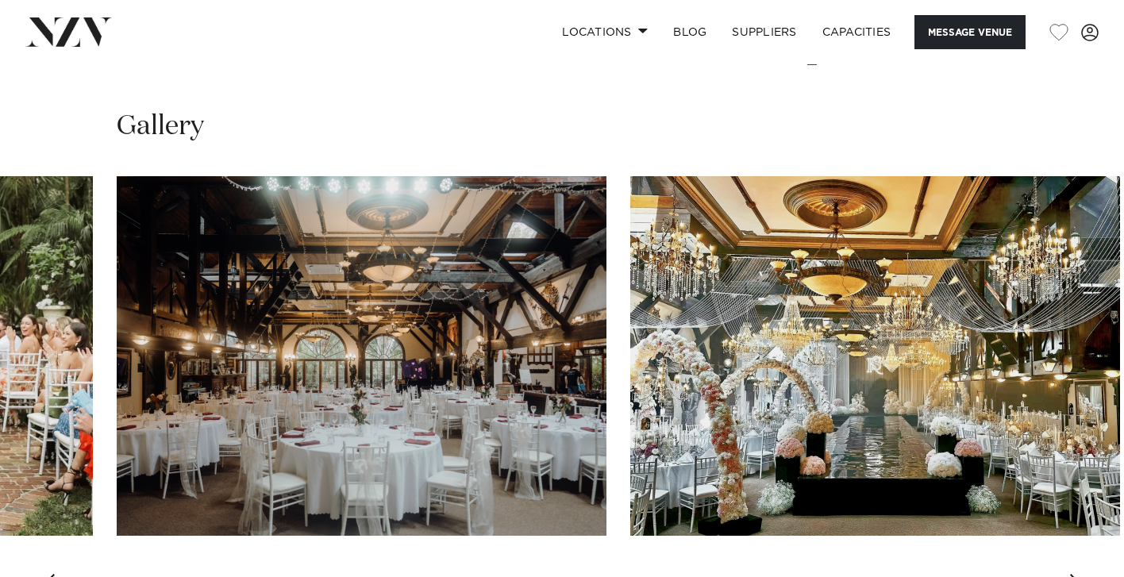
click at [1081, 574] on div "Next slide" at bounding box center [1077, 586] width 16 height 25
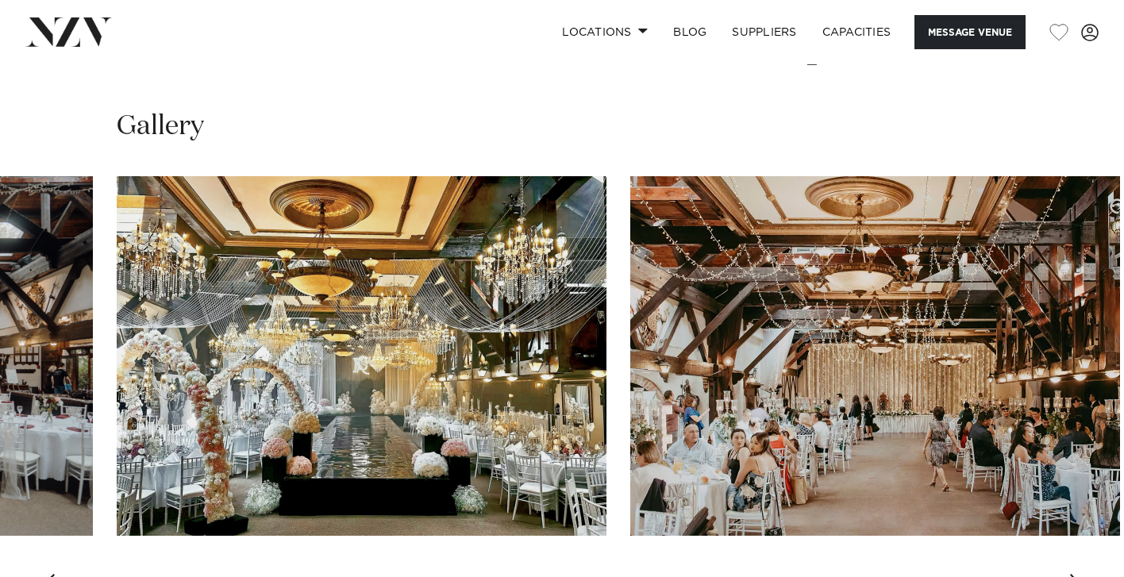
click at [1081, 574] on div "Next slide" at bounding box center [1077, 586] width 16 height 25
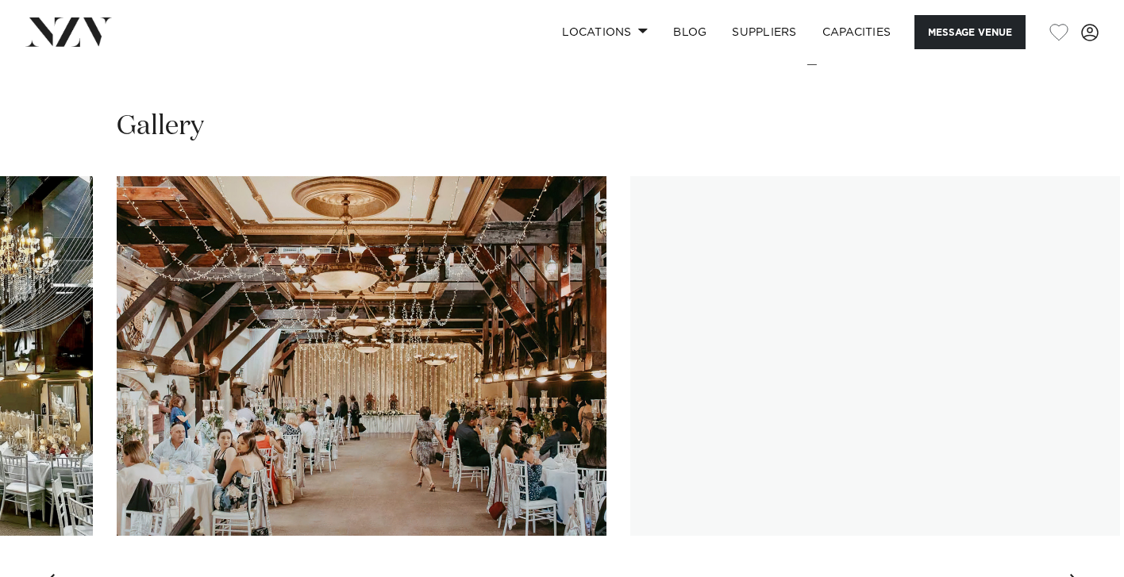
click at [1081, 574] on div "Next slide" at bounding box center [1077, 586] width 16 height 25
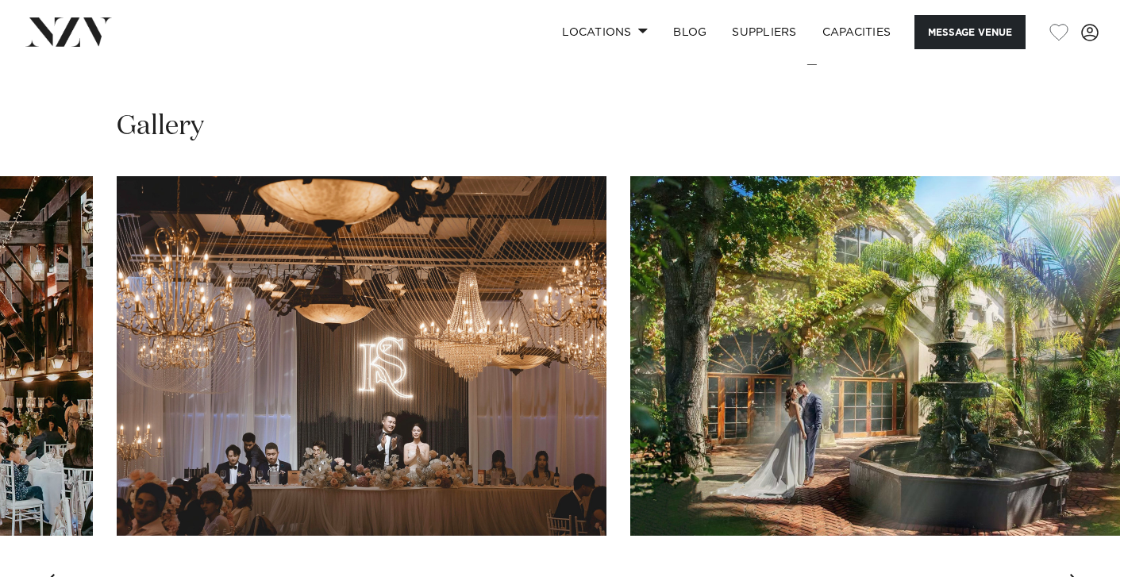
click at [1078, 574] on div "Next slide" at bounding box center [1077, 586] width 16 height 25
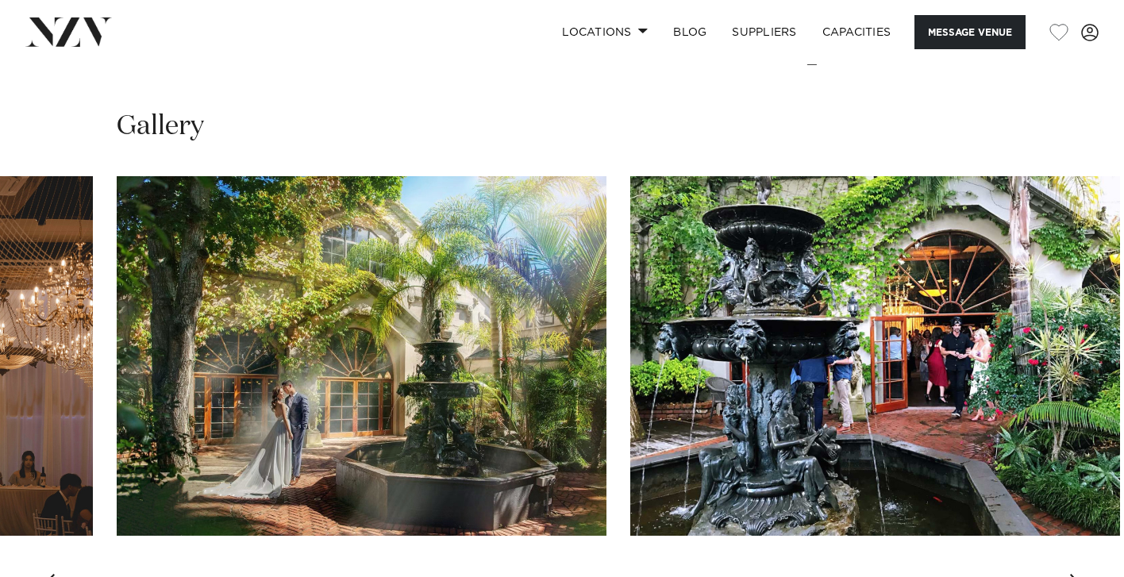
click at [1078, 574] on div "Next slide" at bounding box center [1077, 586] width 16 height 25
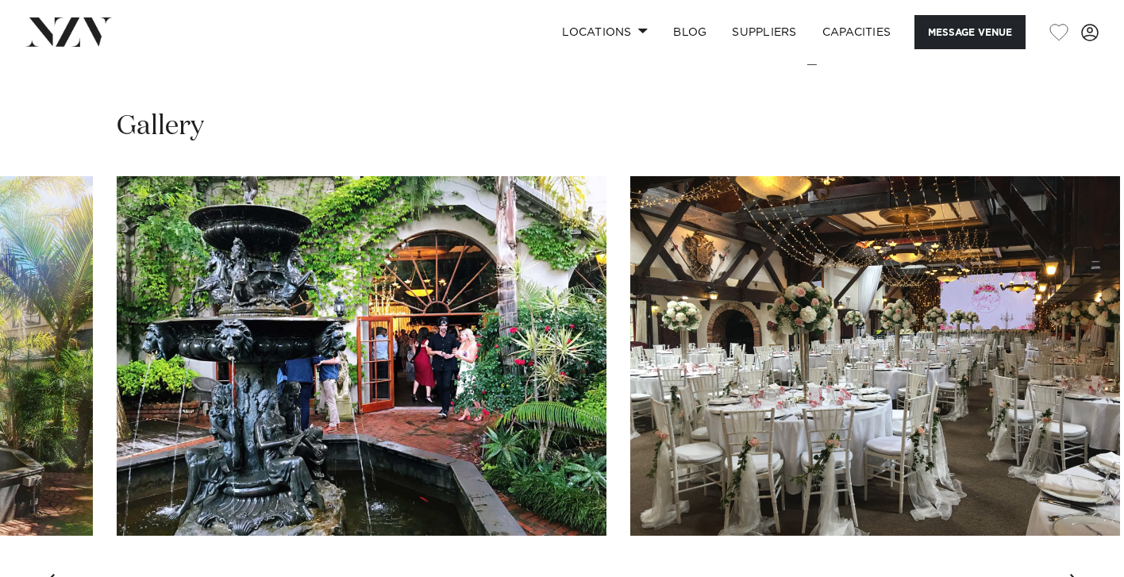
click at [1078, 574] on div "Next slide" at bounding box center [1077, 586] width 16 height 25
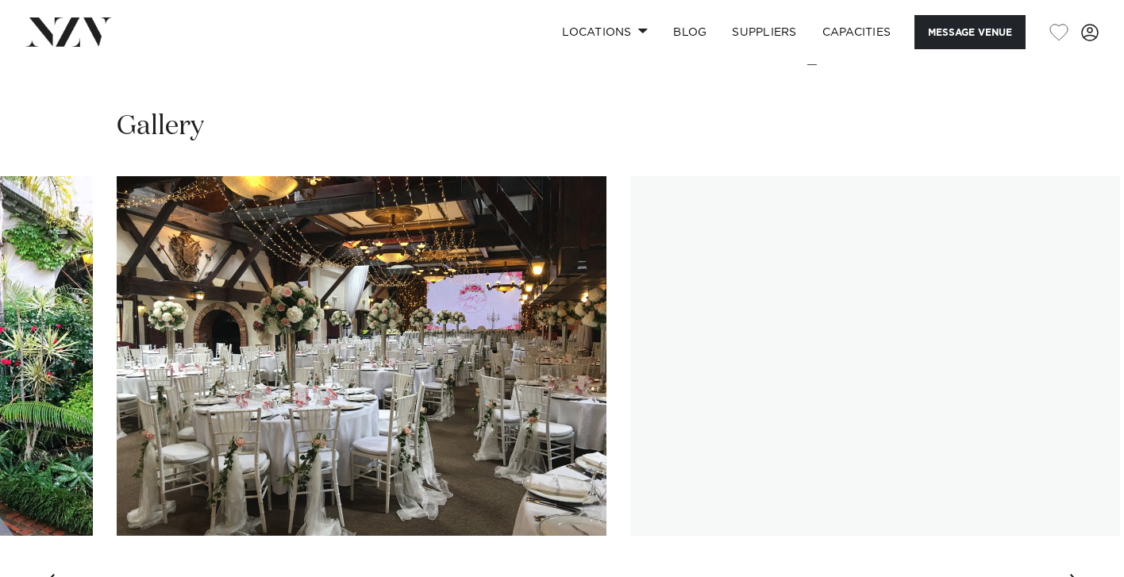
click at [1078, 574] on div "Next slide" at bounding box center [1077, 586] width 16 height 25
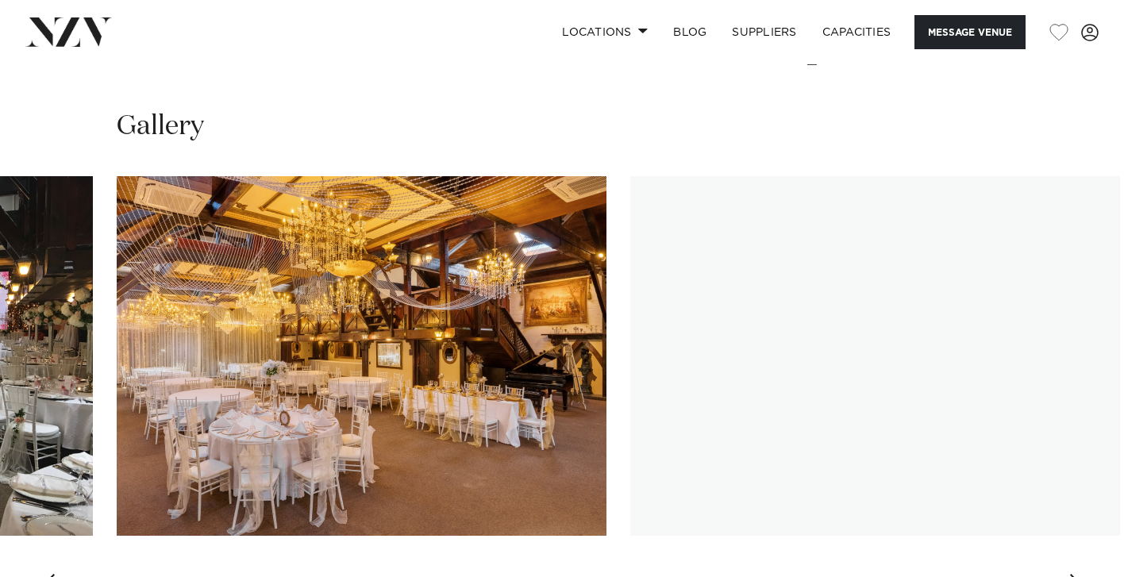
click at [1078, 574] on div "Next slide" at bounding box center [1077, 586] width 16 height 25
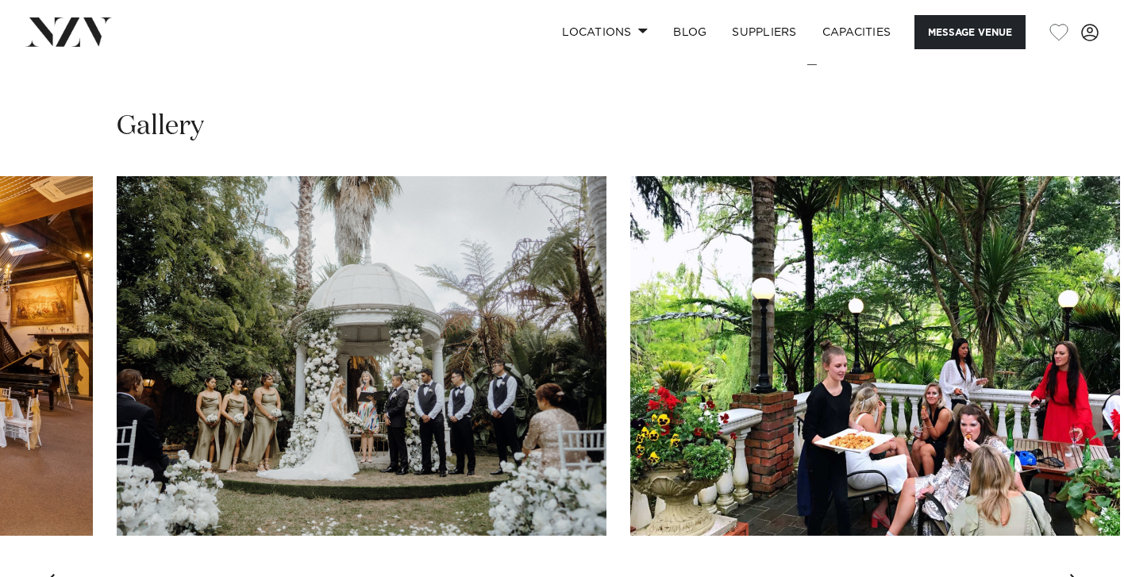
click at [1078, 574] on div "Next slide" at bounding box center [1077, 586] width 16 height 25
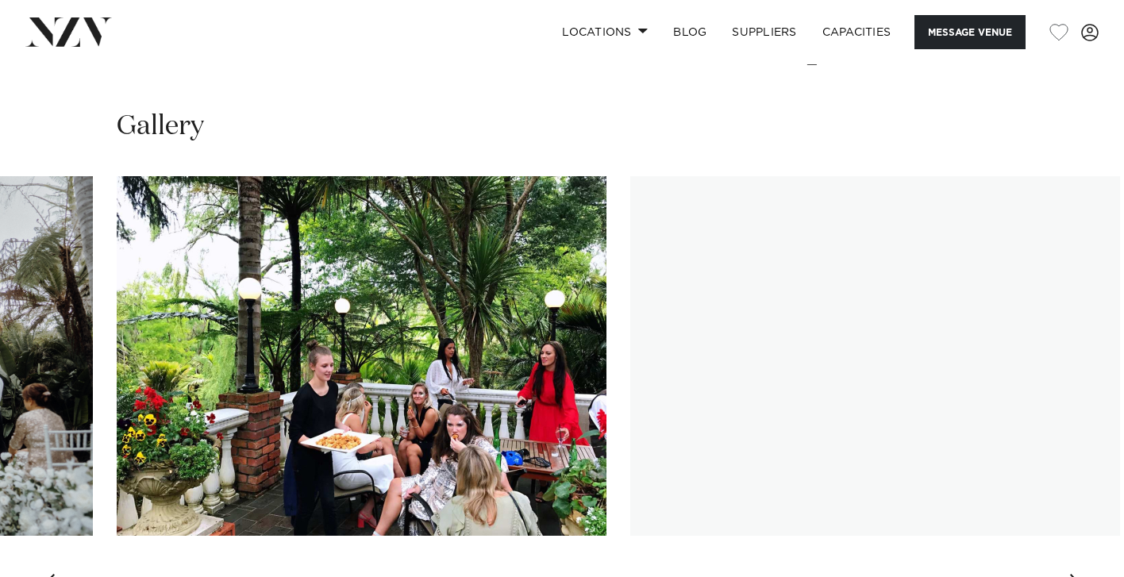
click at [1078, 574] on div "Next slide" at bounding box center [1077, 586] width 16 height 25
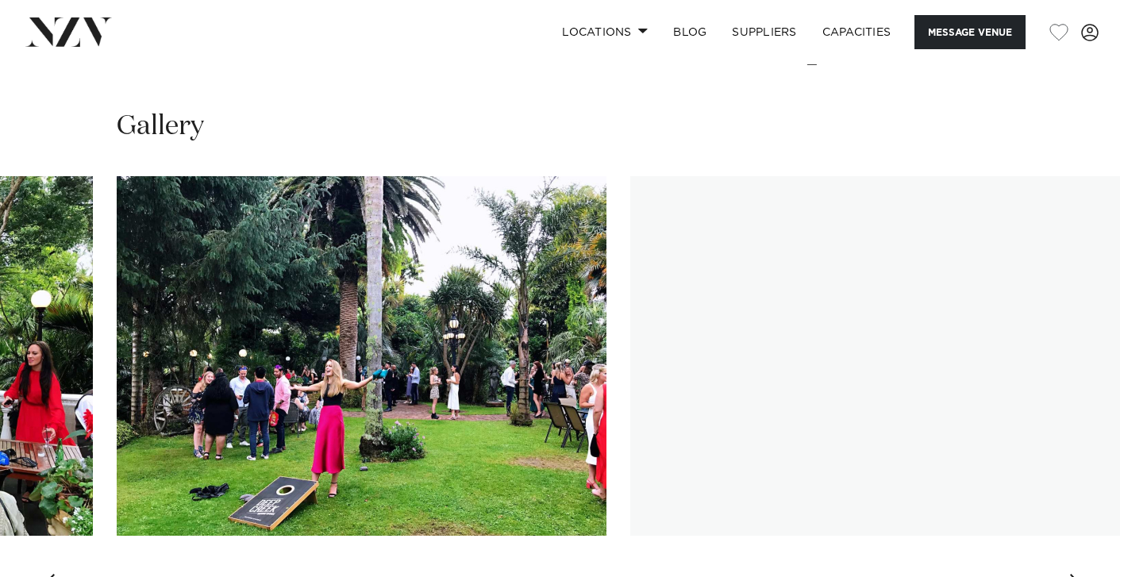
click at [1078, 574] on div "Next slide" at bounding box center [1077, 586] width 16 height 25
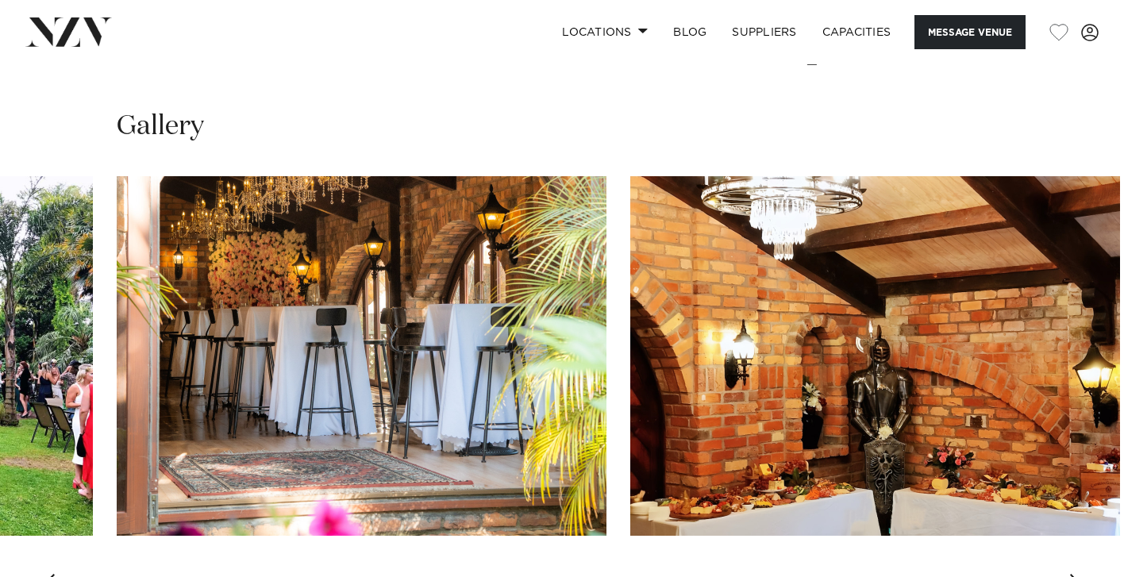
click at [1078, 574] on div "Next slide" at bounding box center [1077, 586] width 16 height 25
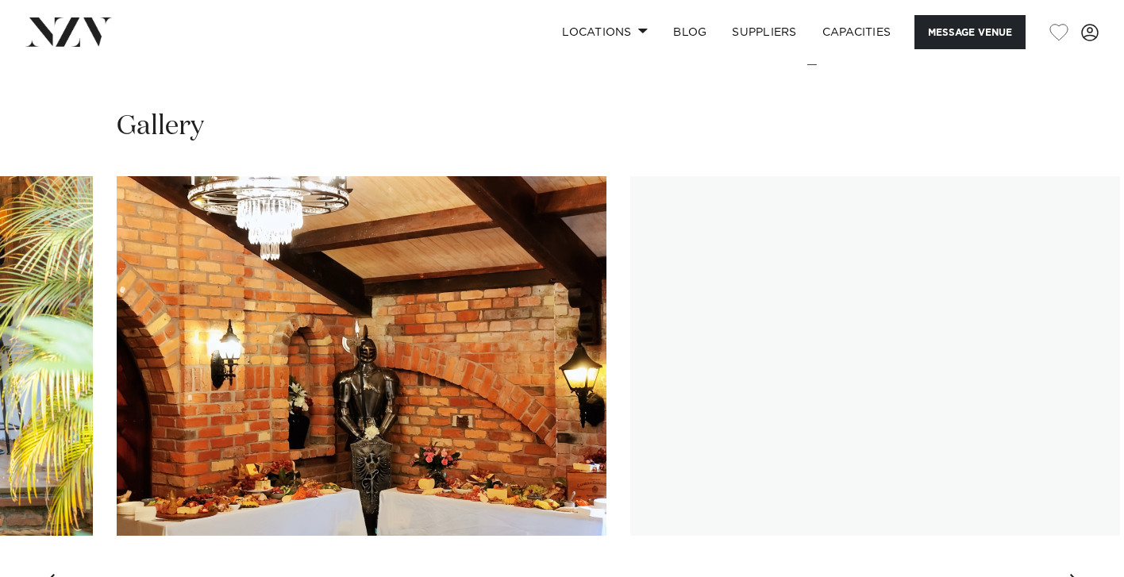
click at [1078, 574] on div "Next slide" at bounding box center [1077, 586] width 16 height 25
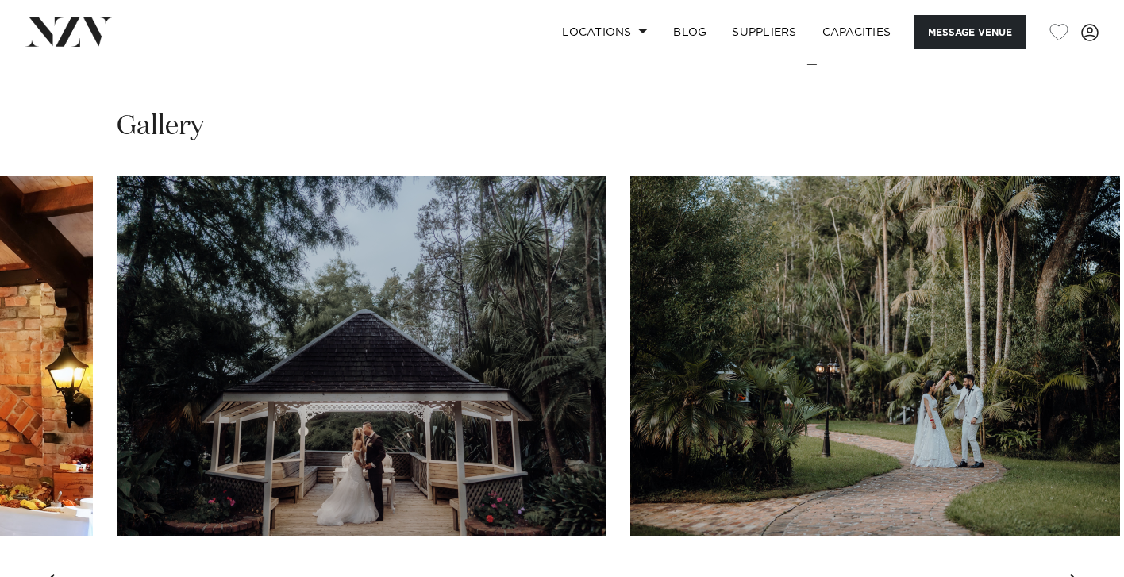
click at [1078, 574] on div "Next slide" at bounding box center [1077, 586] width 16 height 25
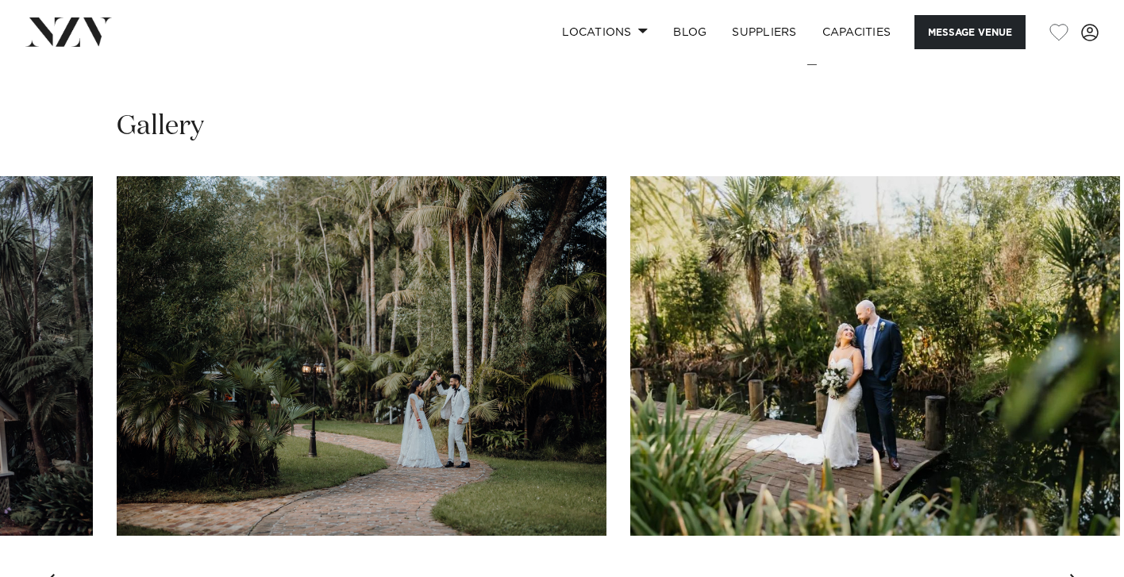
click at [1078, 574] on div "Next slide" at bounding box center [1077, 586] width 16 height 25
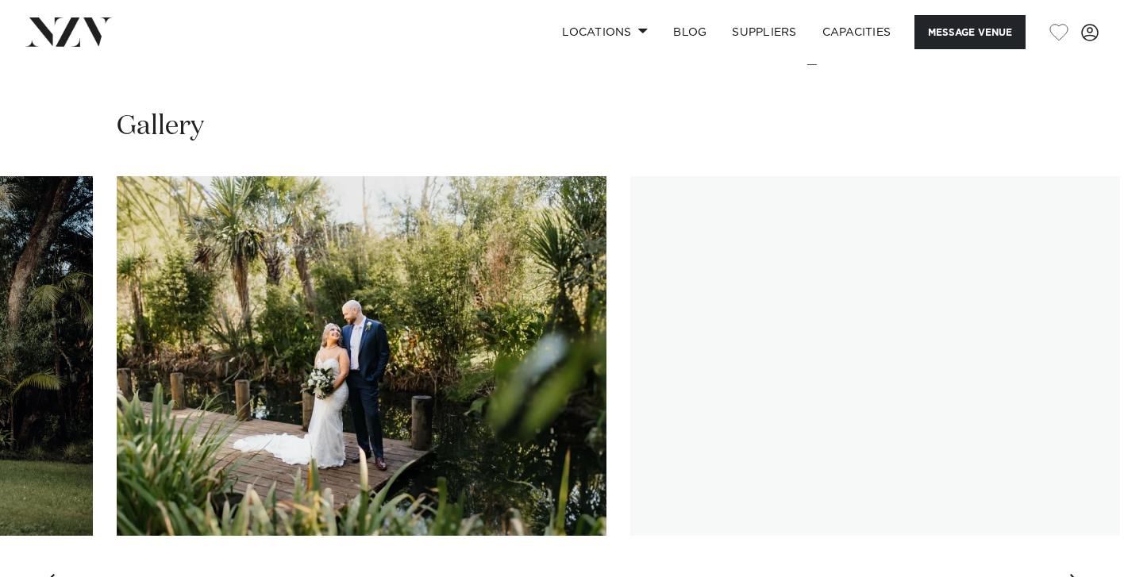
click at [1078, 574] on div "Next slide" at bounding box center [1077, 586] width 16 height 25
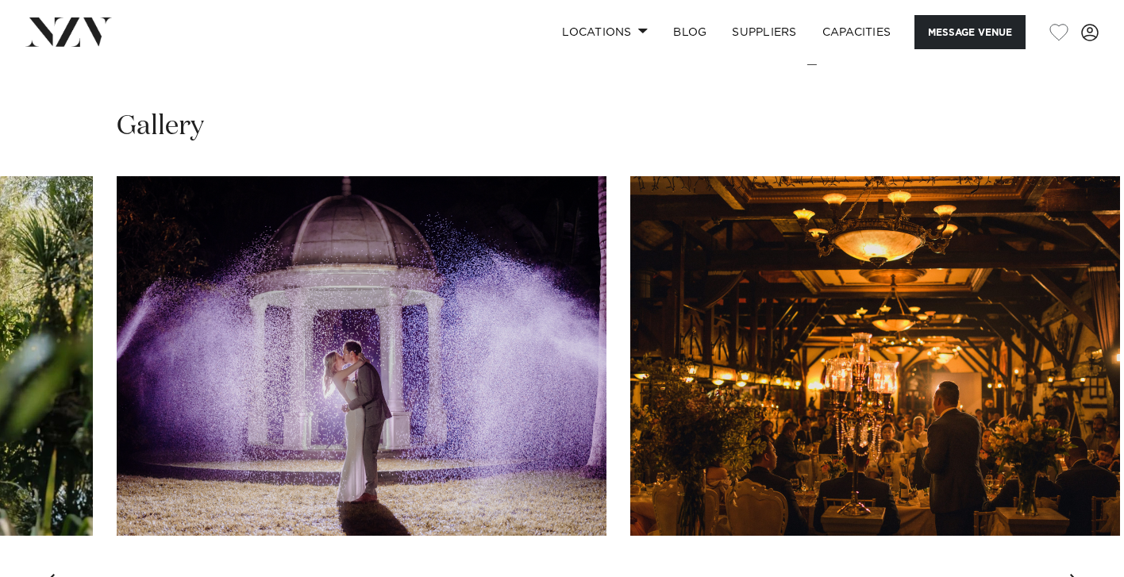
click at [1078, 574] on div "Next slide" at bounding box center [1077, 586] width 16 height 25
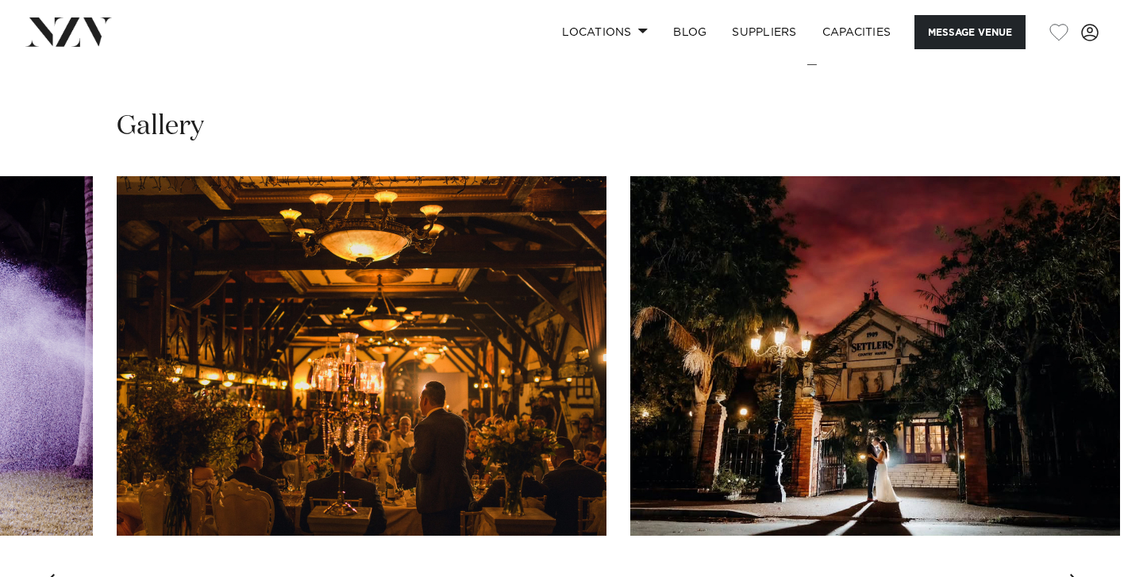
click at [1078, 574] on div "Next slide" at bounding box center [1077, 586] width 16 height 25
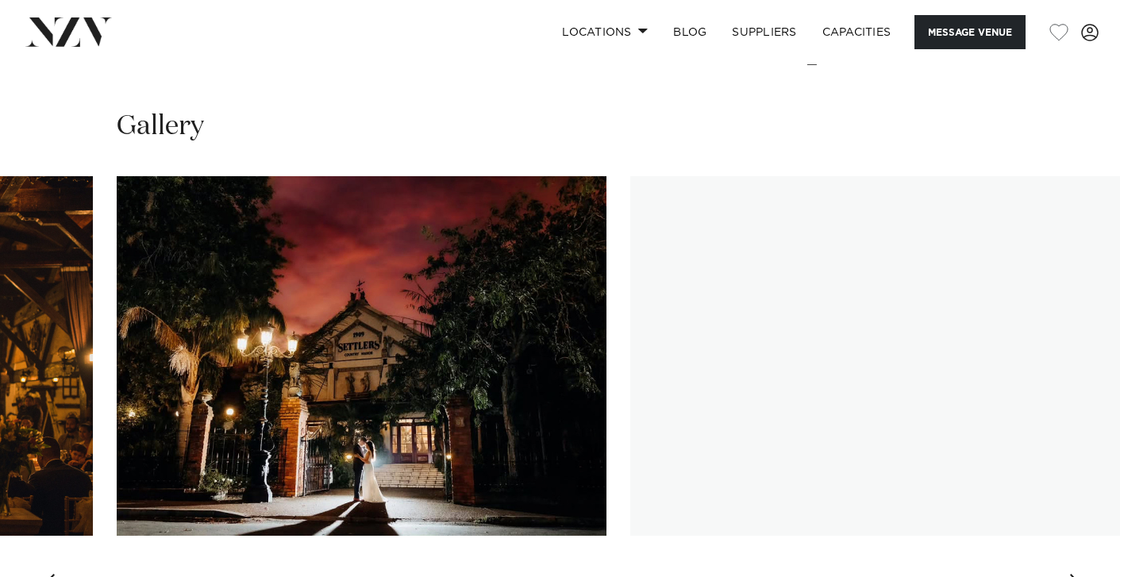
click at [1078, 574] on div "Next slide" at bounding box center [1077, 586] width 16 height 25
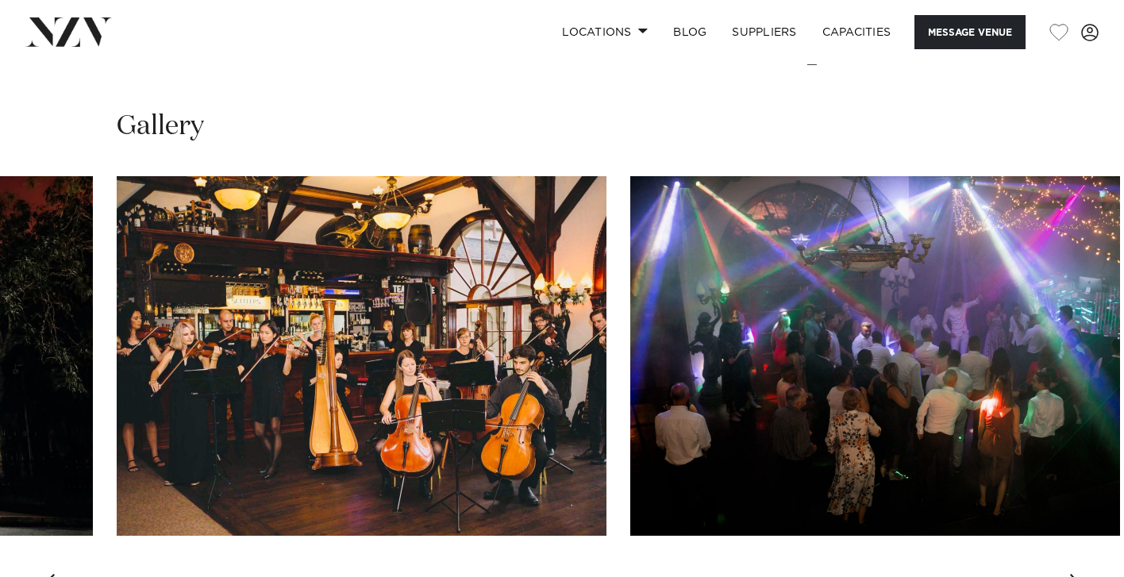
click at [1078, 574] on div "Next slide" at bounding box center [1077, 586] width 16 height 25
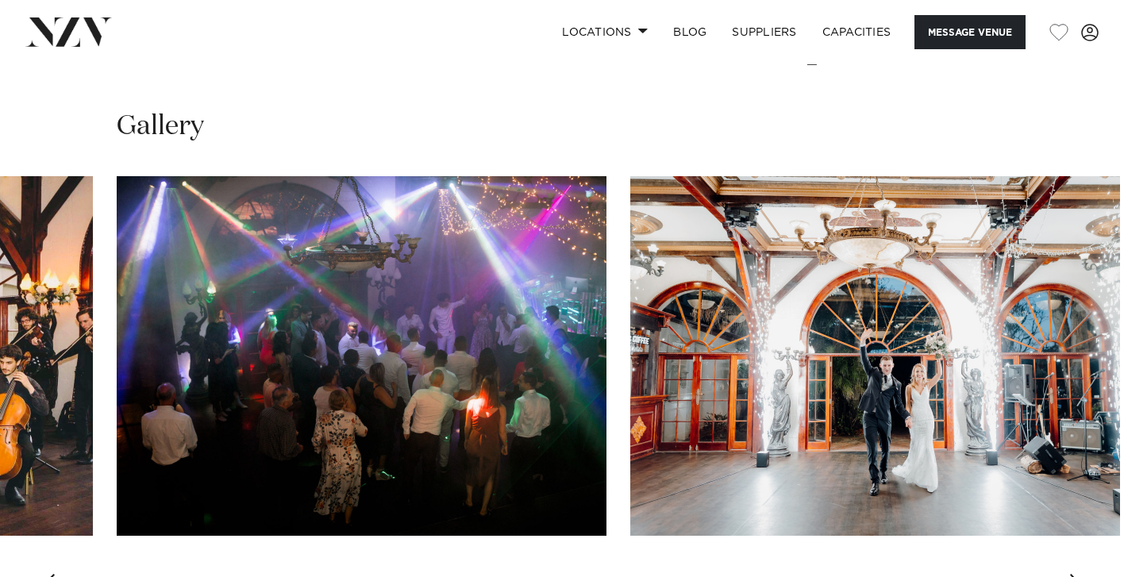
click at [1078, 574] on div "Next slide" at bounding box center [1077, 586] width 16 height 25
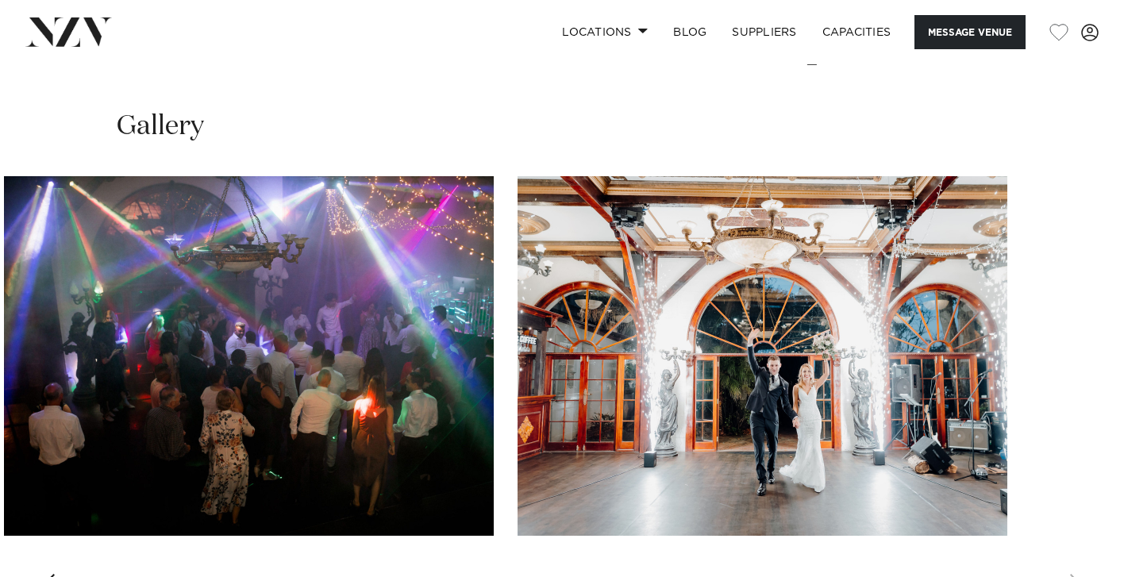
click at [1078, 476] on swiper-container at bounding box center [562, 394] width 1124 height 436
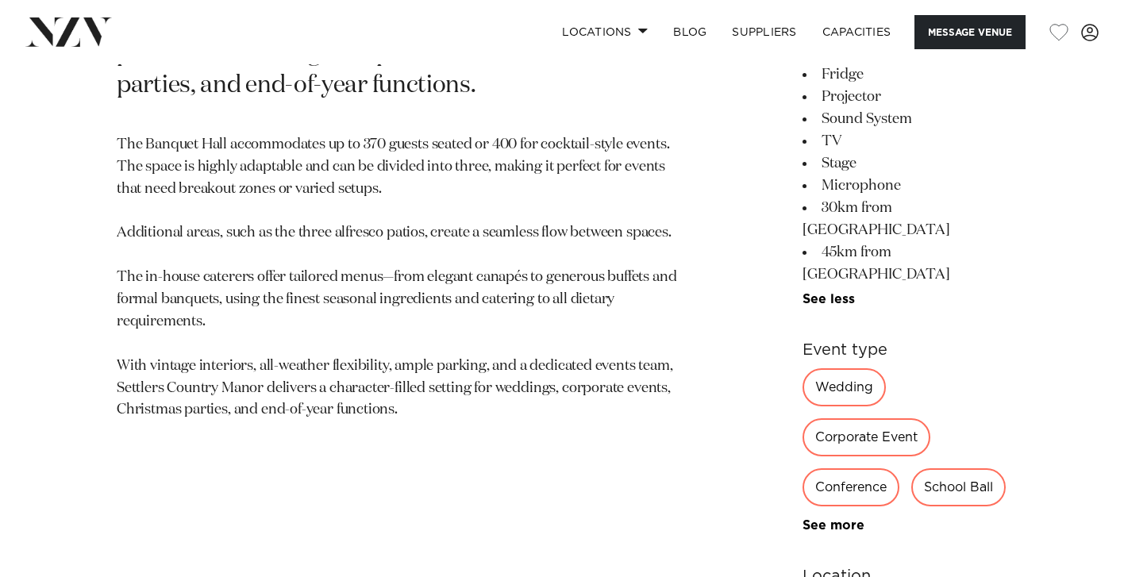
scroll to position [987, 0]
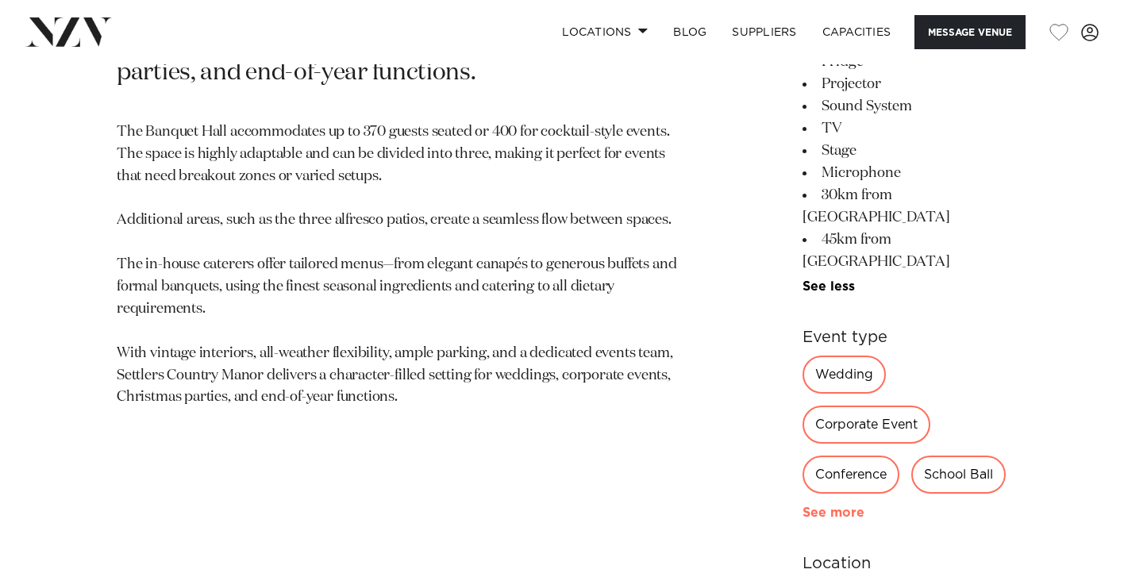
click at [803, 507] on link "See more" at bounding box center [865, 513] width 124 height 13
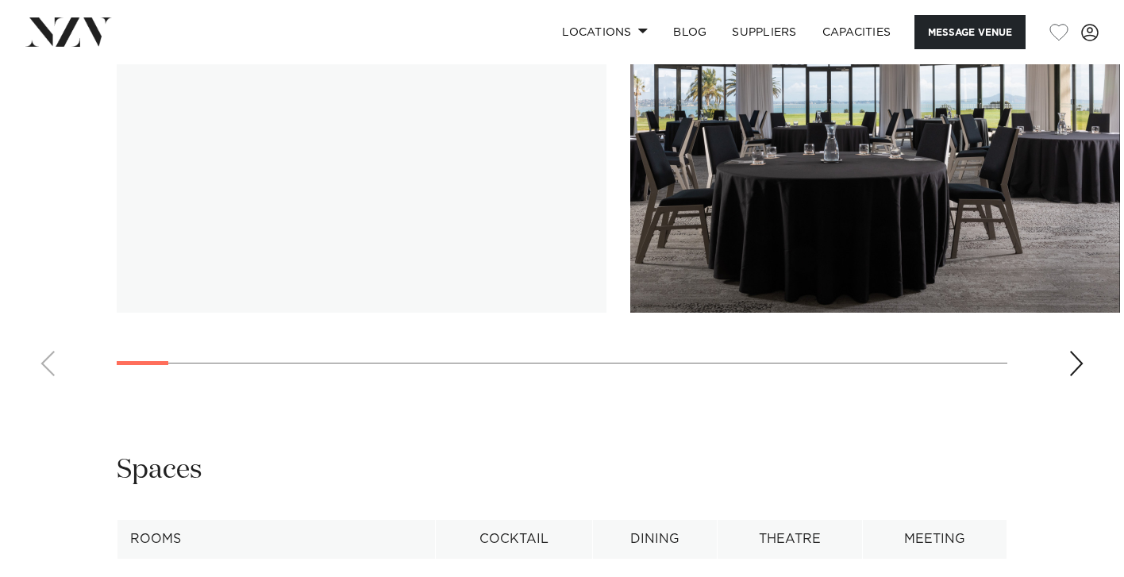
scroll to position [2227, 0]
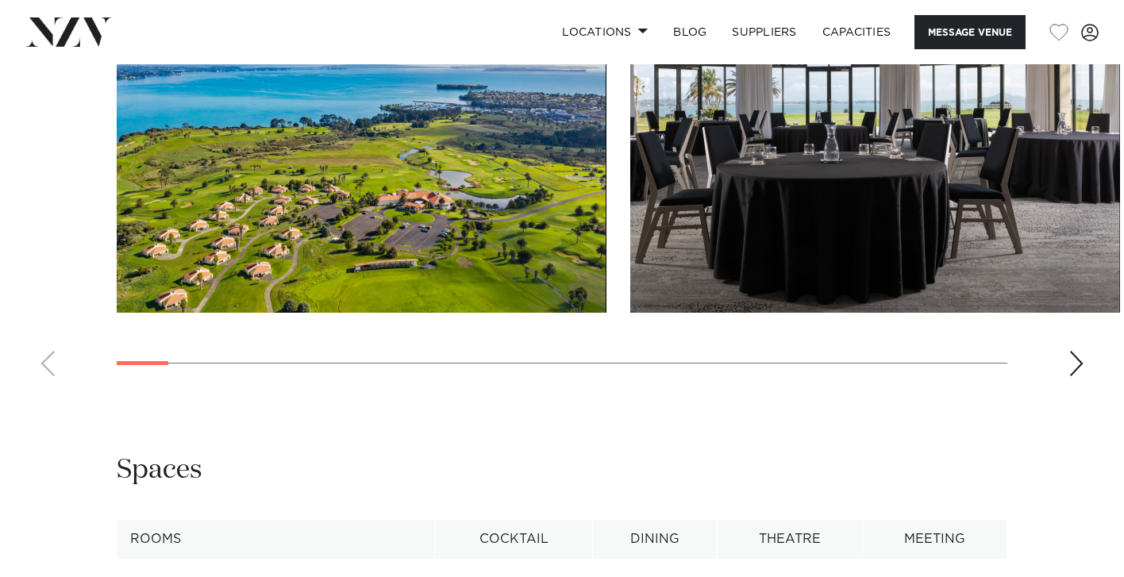
click at [1080, 376] on div "Next slide" at bounding box center [1077, 363] width 16 height 25
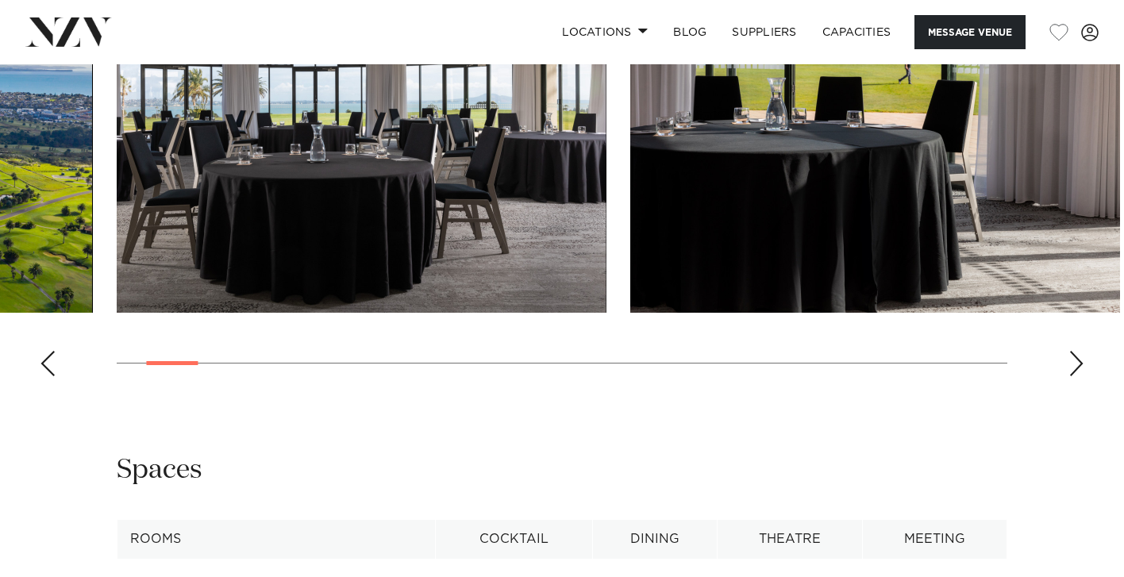
click at [1080, 376] on div "Next slide" at bounding box center [1077, 363] width 16 height 25
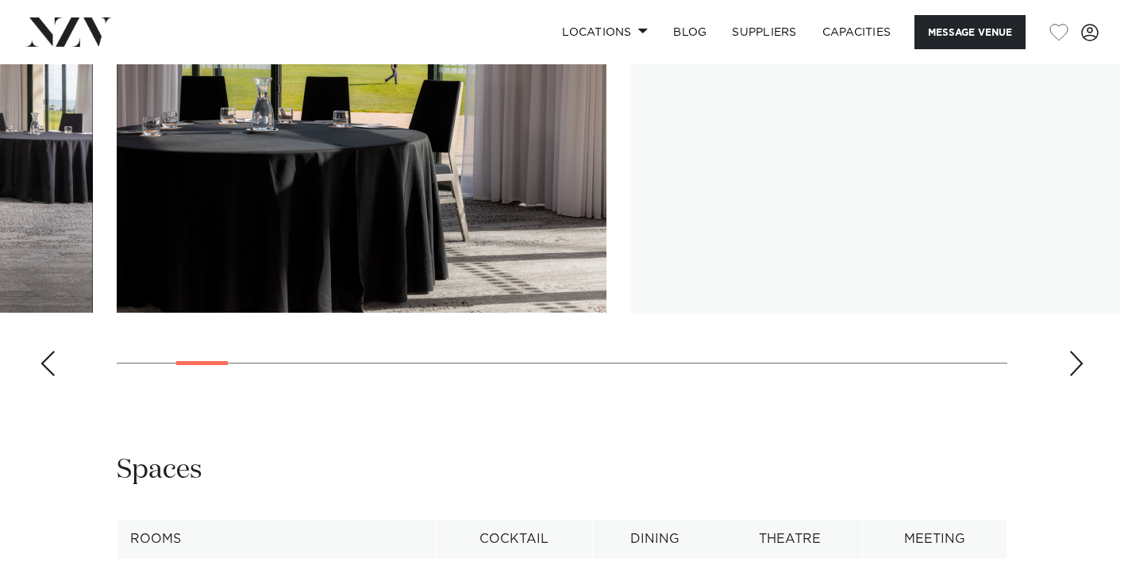
click at [1080, 376] on div "Next slide" at bounding box center [1077, 363] width 16 height 25
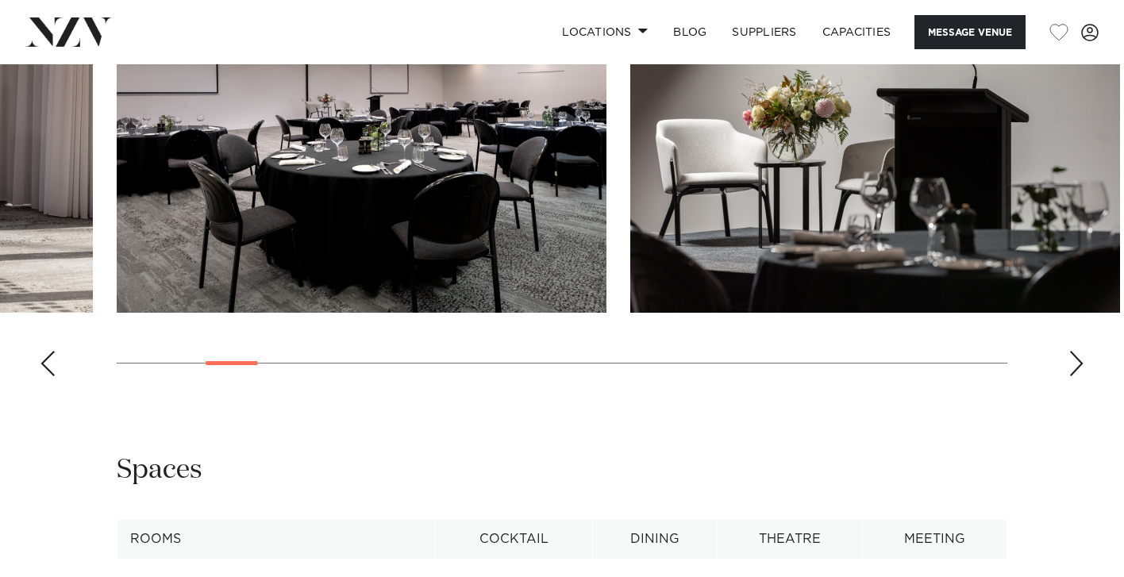
click at [1080, 376] on div "Next slide" at bounding box center [1077, 363] width 16 height 25
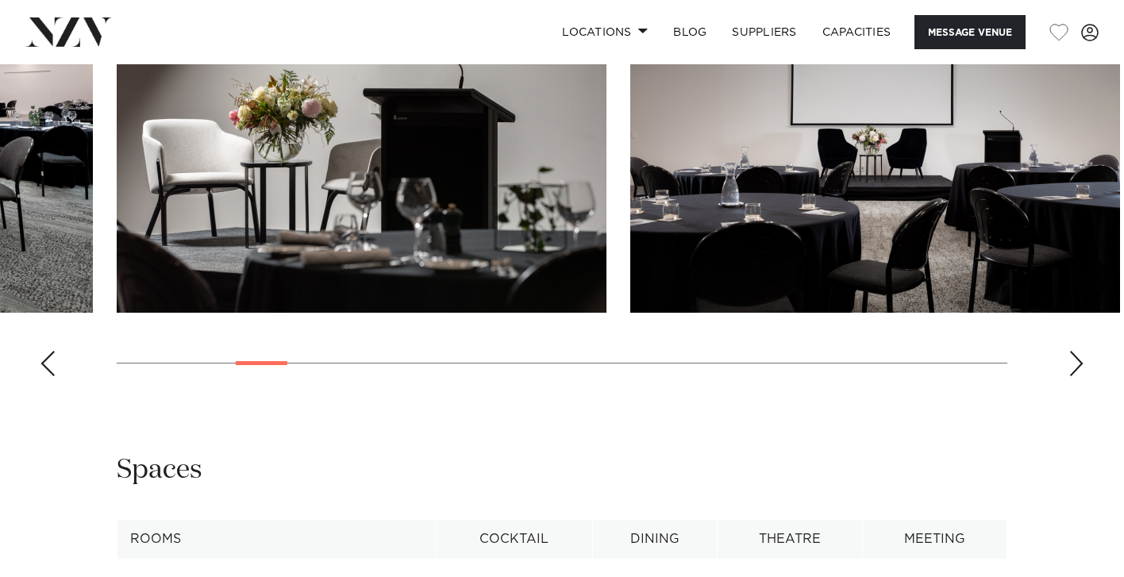
click at [1080, 376] on div "Next slide" at bounding box center [1077, 363] width 16 height 25
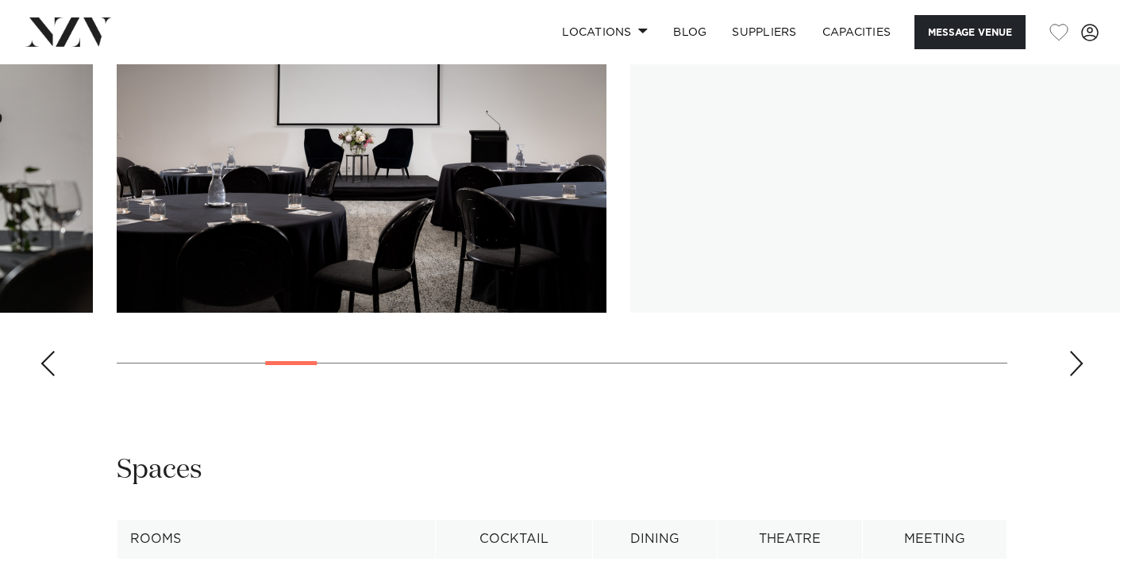
click at [1080, 376] on div "Next slide" at bounding box center [1077, 363] width 16 height 25
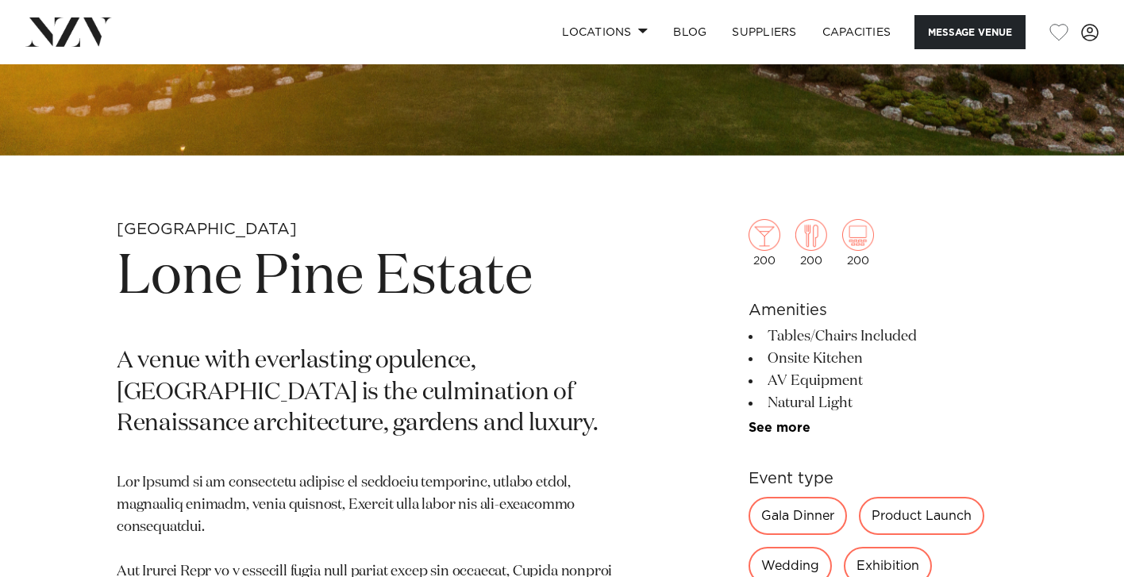
scroll to position [522, 0]
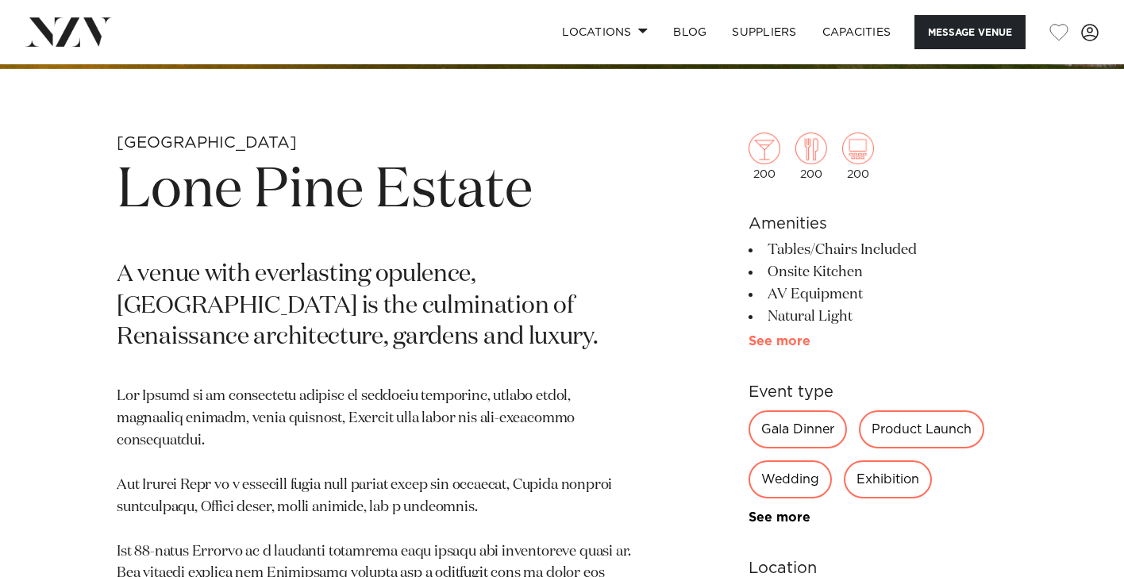
click at [792, 341] on link "See more" at bounding box center [811, 341] width 124 height 13
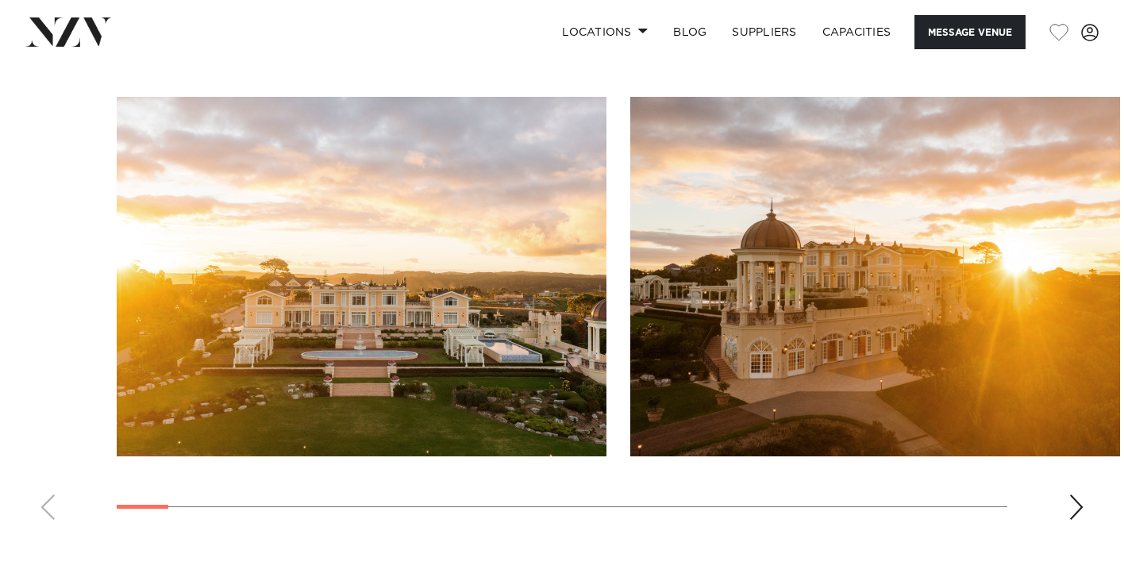
scroll to position [1829, 0]
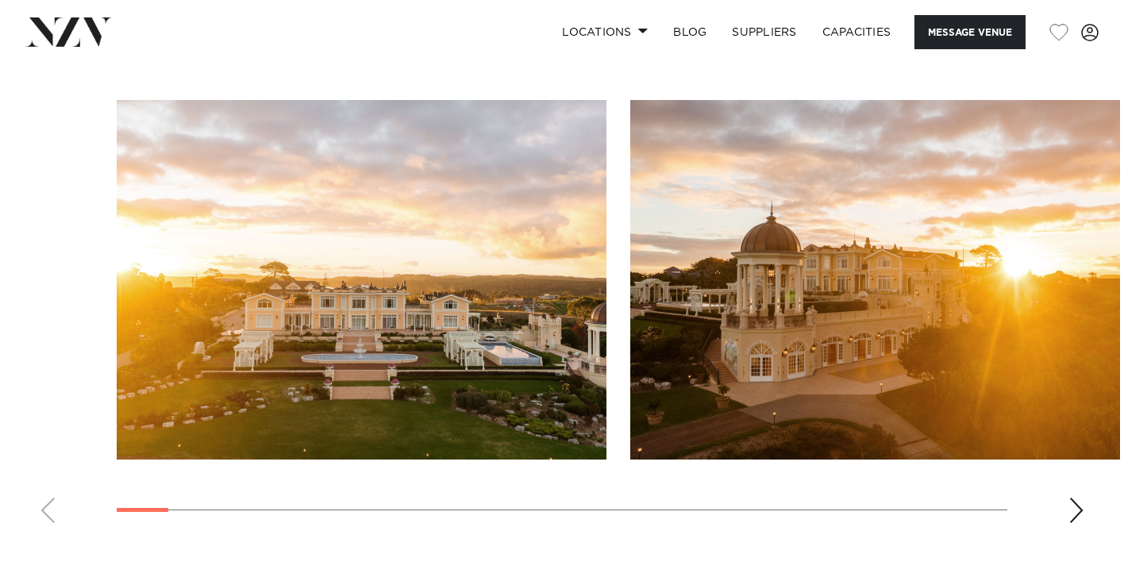
click at [1062, 513] on swiper-container at bounding box center [562, 318] width 1124 height 436
click at [1066, 513] on swiper-container at bounding box center [562, 318] width 1124 height 436
click at [1074, 511] on div "Next slide" at bounding box center [1077, 510] width 16 height 25
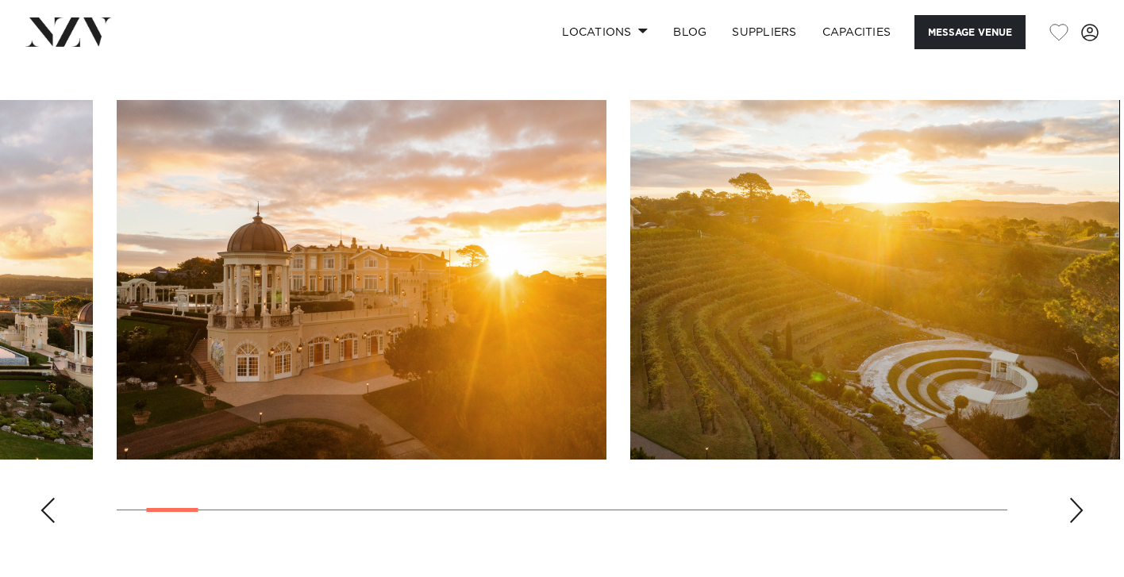
click at [1074, 511] on div "Next slide" at bounding box center [1077, 510] width 16 height 25
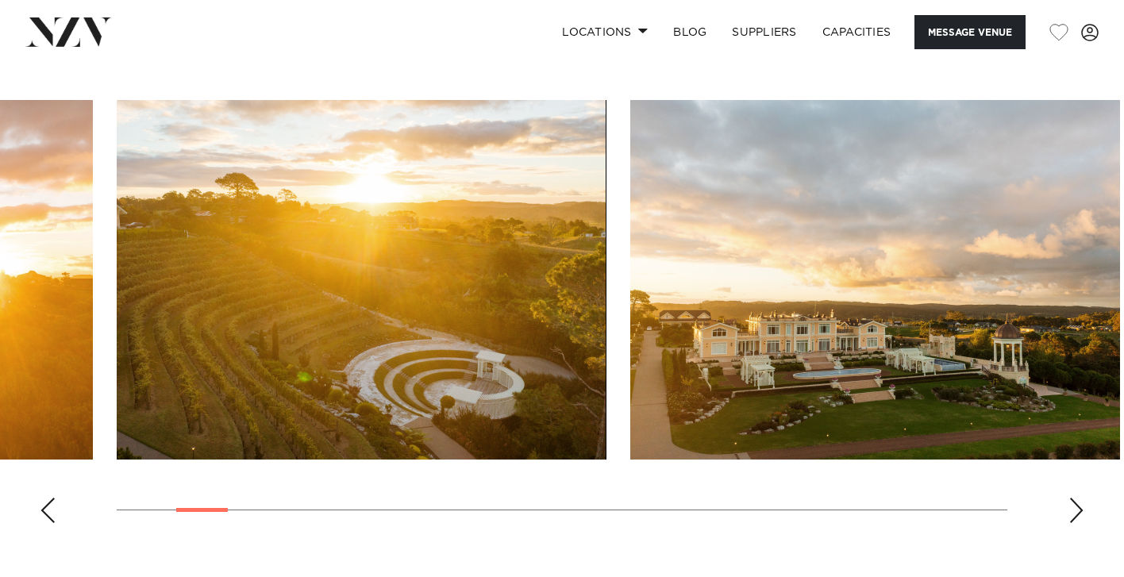
click at [1075, 511] on div "Next slide" at bounding box center [1077, 510] width 16 height 25
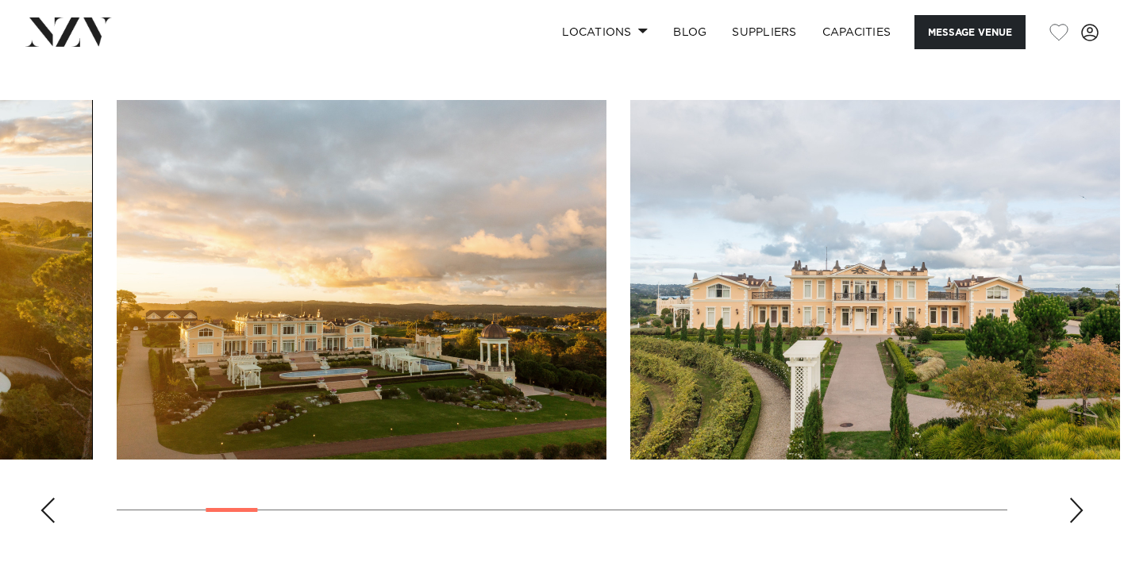
click at [1075, 511] on div "Next slide" at bounding box center [1077, 510] width 16 height 25
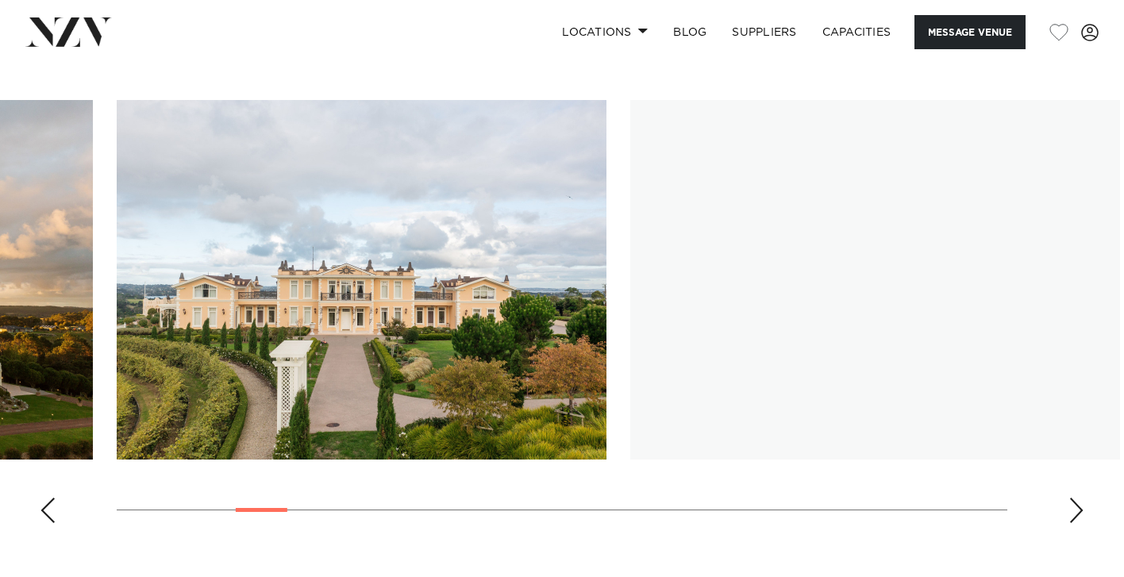
click at [1075, 511] on div "Next slide" at bounding box center [1077, 510] width 16 height 25
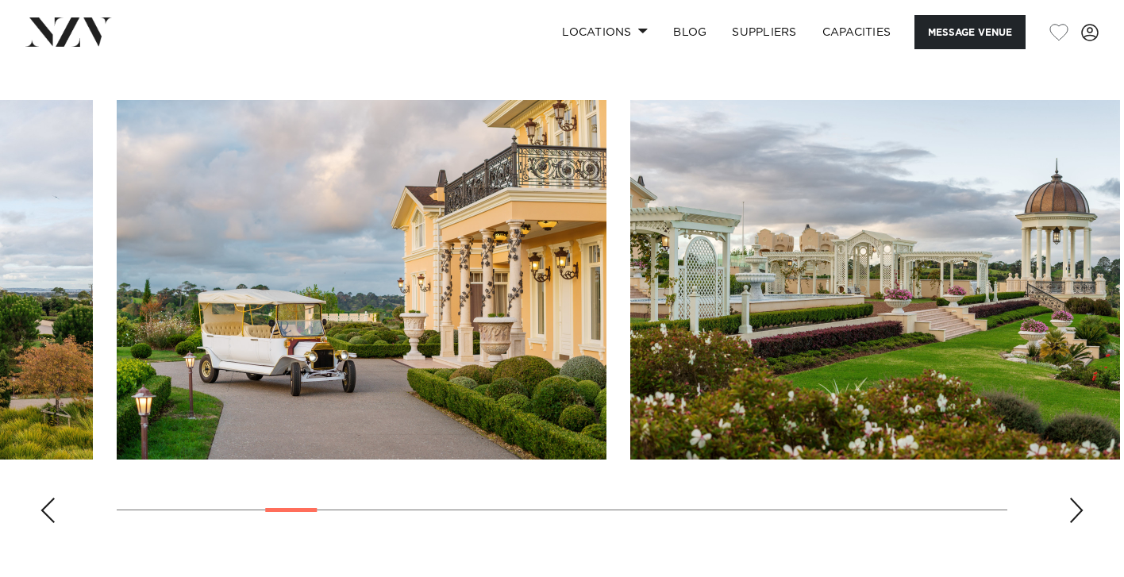
click at [1075, 511] on div "Next slide" at bounding box center [1077, 510] width 16 height 25
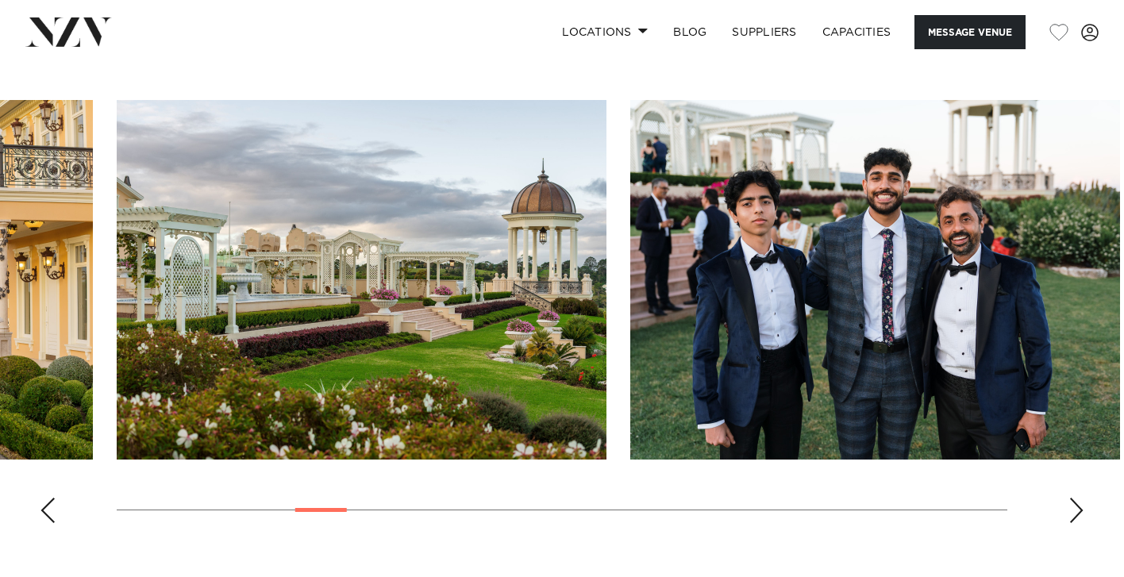
click at [1075, 511] on div "Next slide" at bounding box center [1077, 510] width 16 height 25
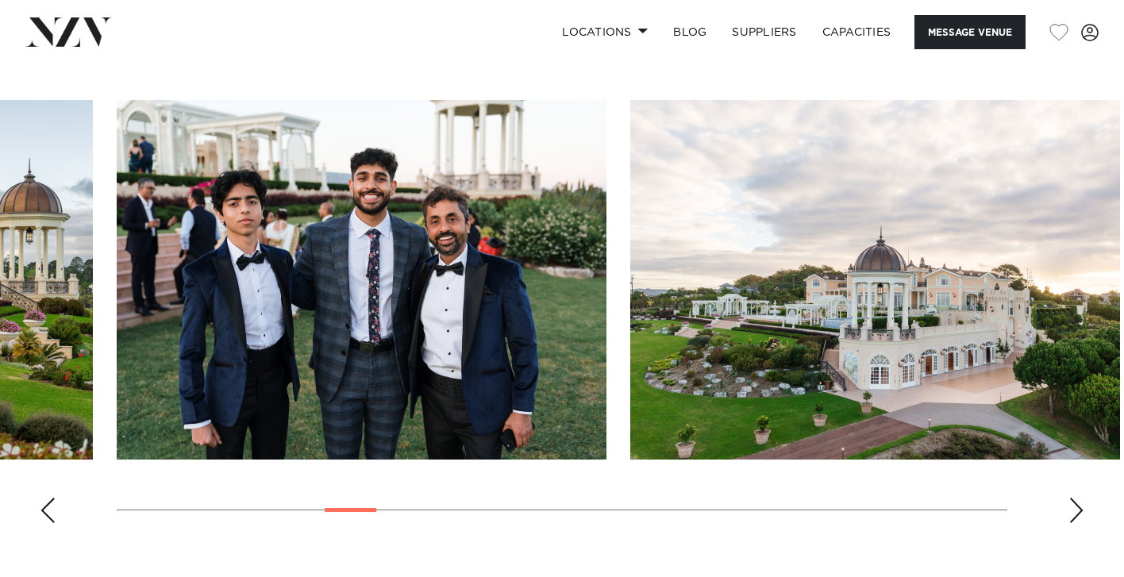
click at [1075, 511] on div "Next slide" at bounding box center [1077, 510] width 16 height 25
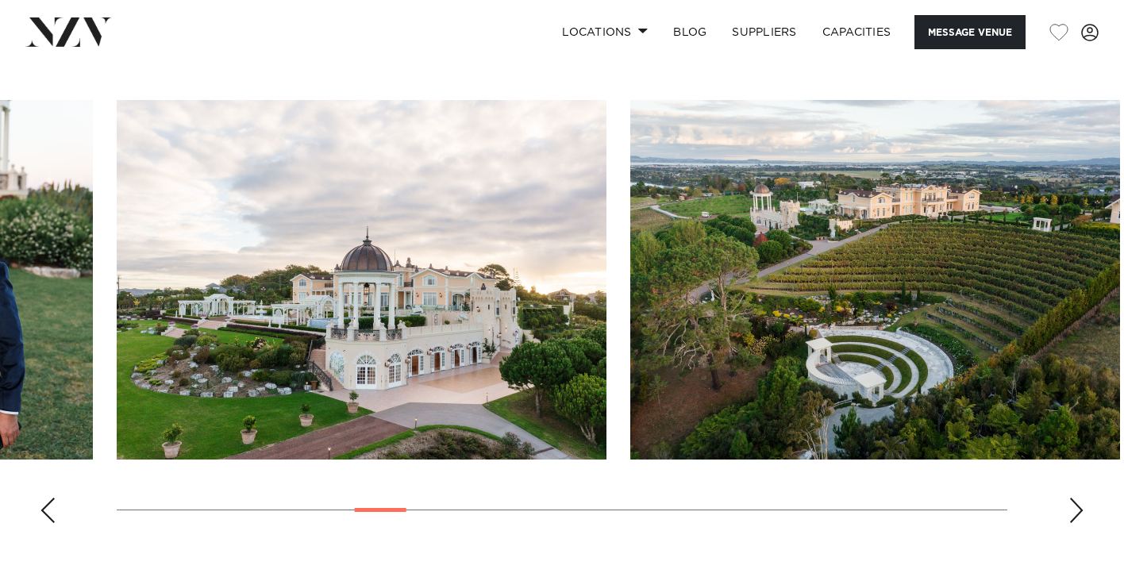
click at [1075, 511] on div "Next slide" at bounding box center [1077, 510] width 16 height 25
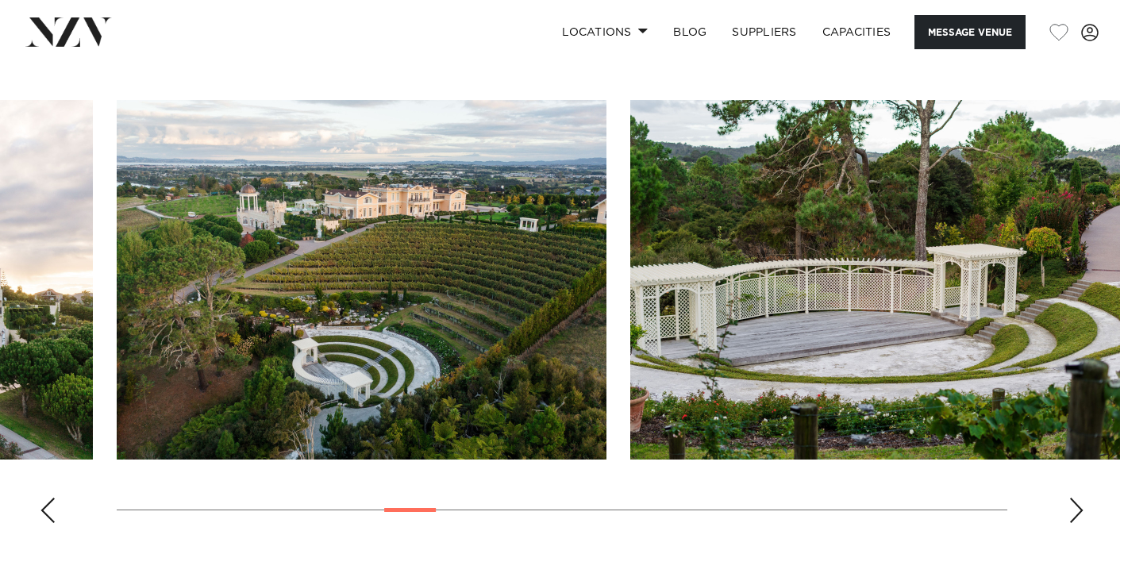
click at [1076, 511] on div "Next slide" at bounding box center [1077, 510] width 16 height 25
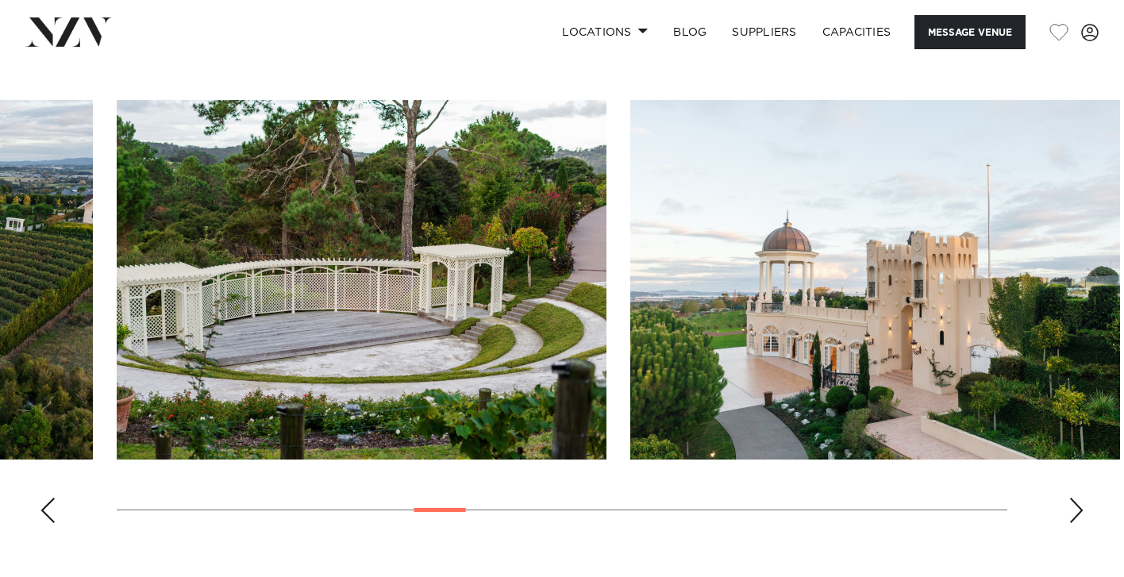
click at [1076, 511] on div "Next slide" at bounding box center [1077, 510] width 16 height 25
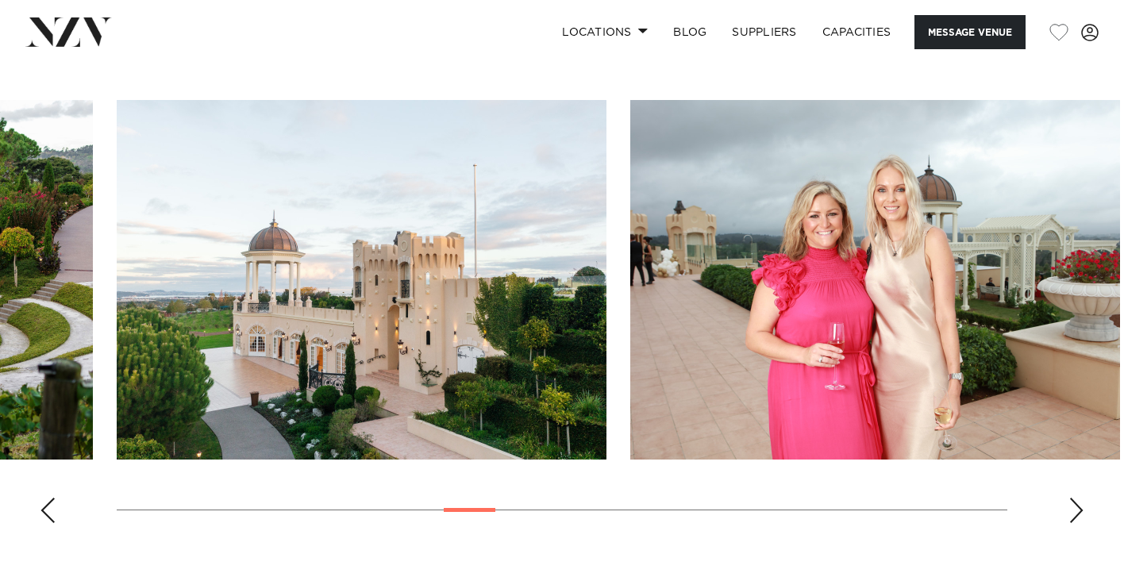
click at [1076, 511] on div "Next slide" at bounding box center [1077, 510] width 16 height 25
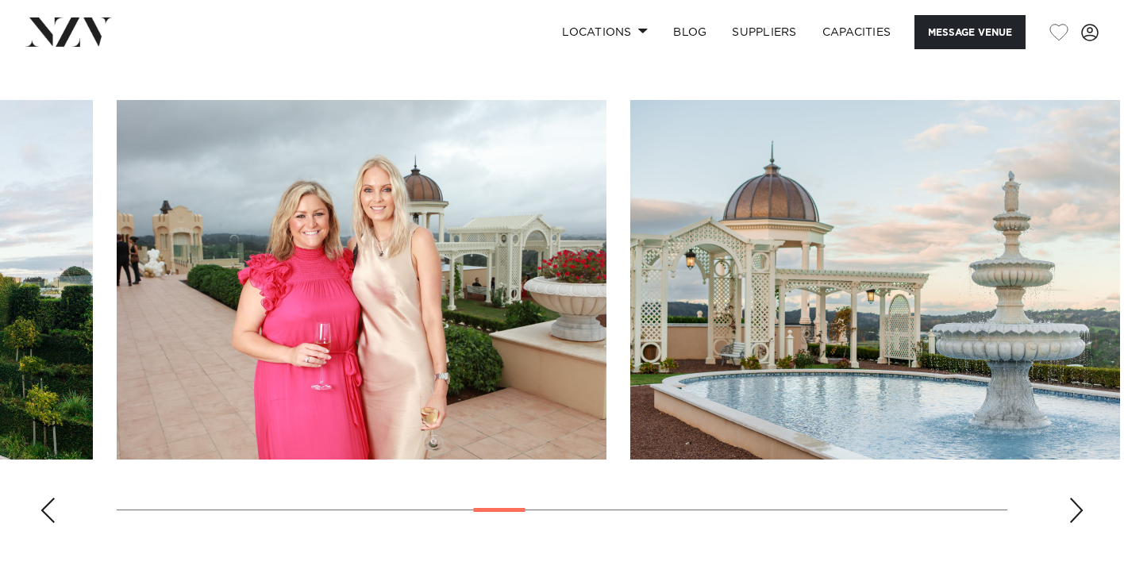
click at [1076, 511] on div "Next slide" at bounding box center [1077, 510] width 16 height 25
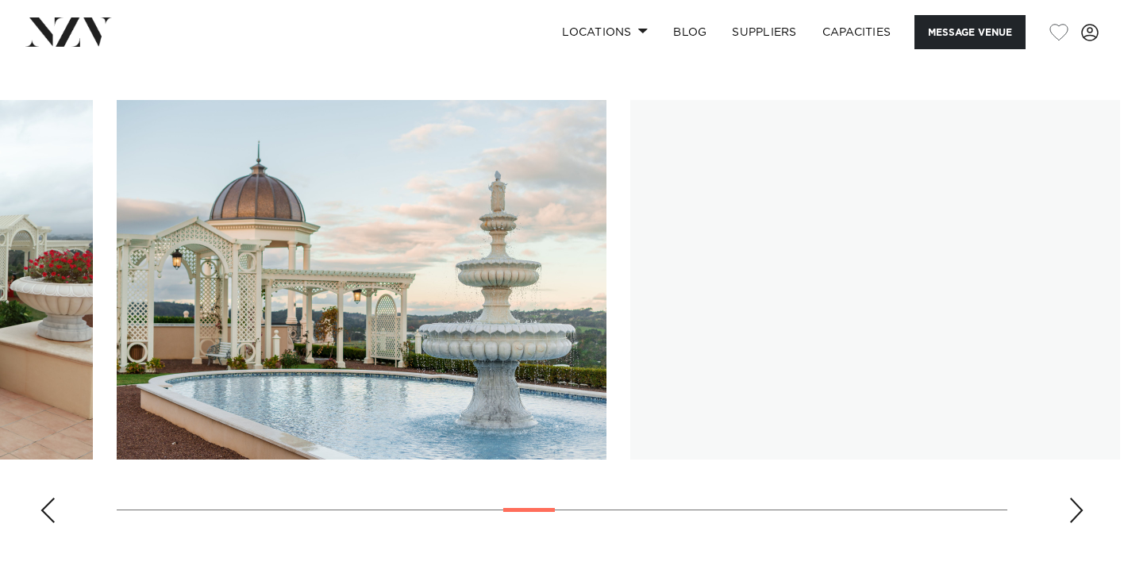
click at [1076, 511] on div "Next slide" at bounding box center [1077, 510] width 16 height 25
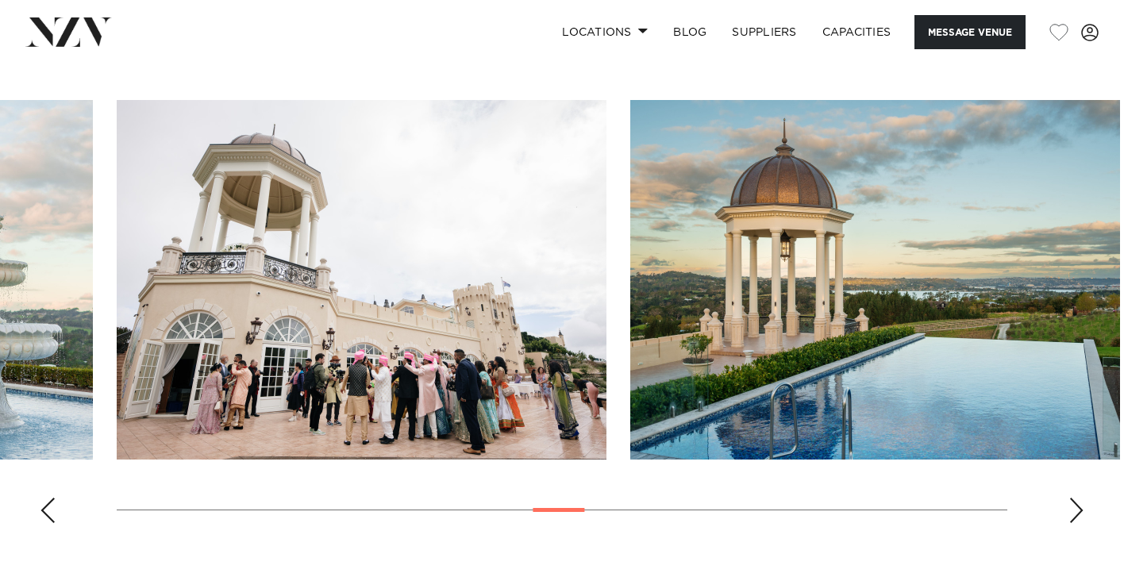
click at [1076, 511] on div "Next slide" at bounding box center [1077, 510] width 16 height 25
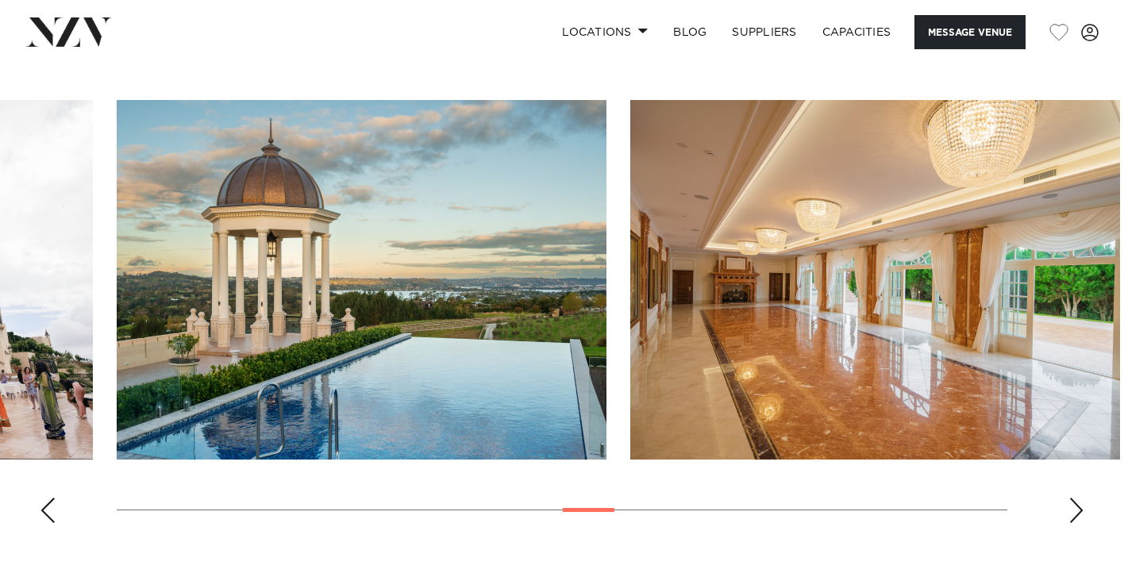
click at [1076, 511] on div "Next slide" at bounding box center [1077, 510] width 16 height 25
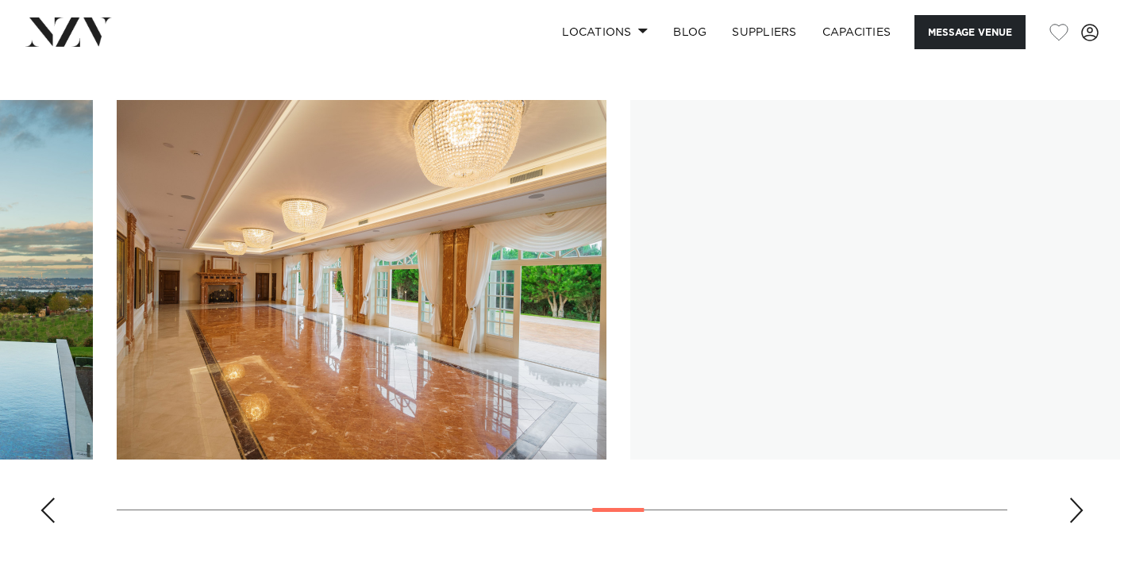
click at [1076, 511] on div "Next slide" at bounding box center [1077, 510] width 16 height 25
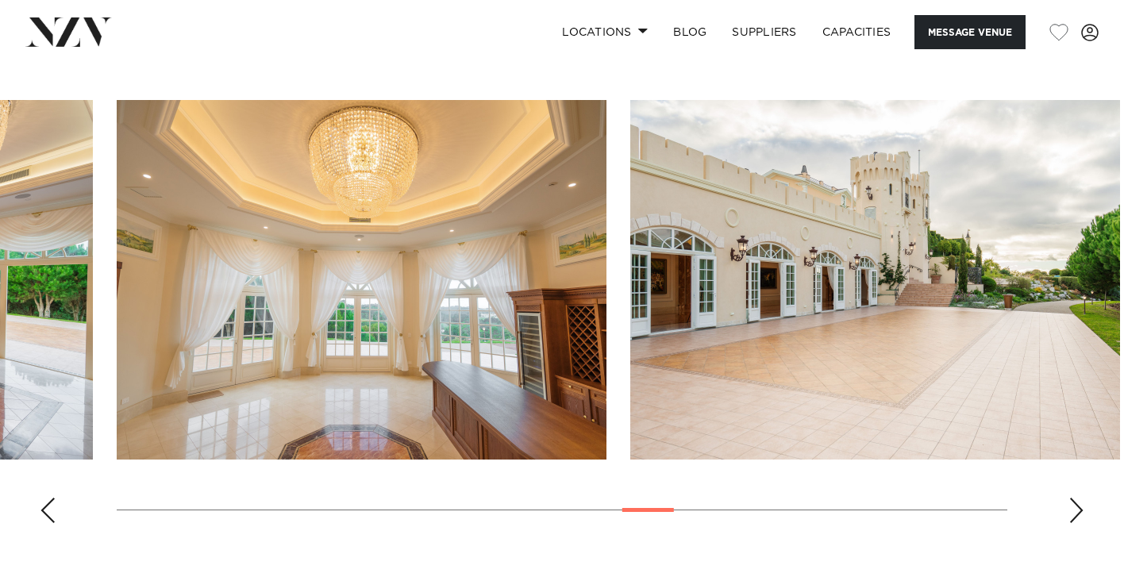
click at [1075, 511] on div "Next slide" at bounding box center [1077, 510] width 16 height 25
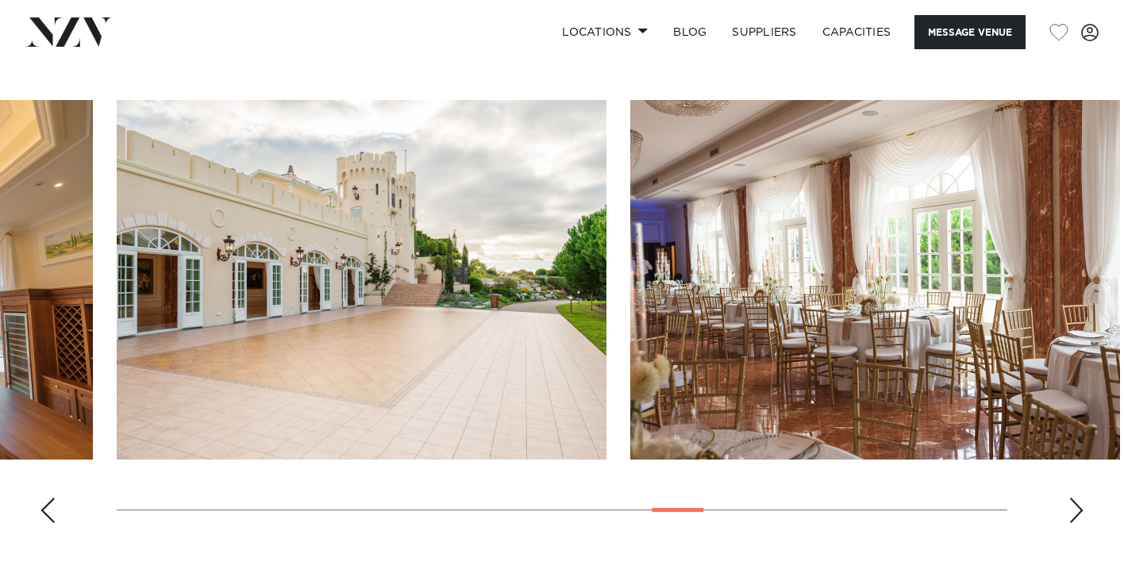
click at [1075, 511] on div "Next slide" at bounding box center [1077, 510] width 16 height 25
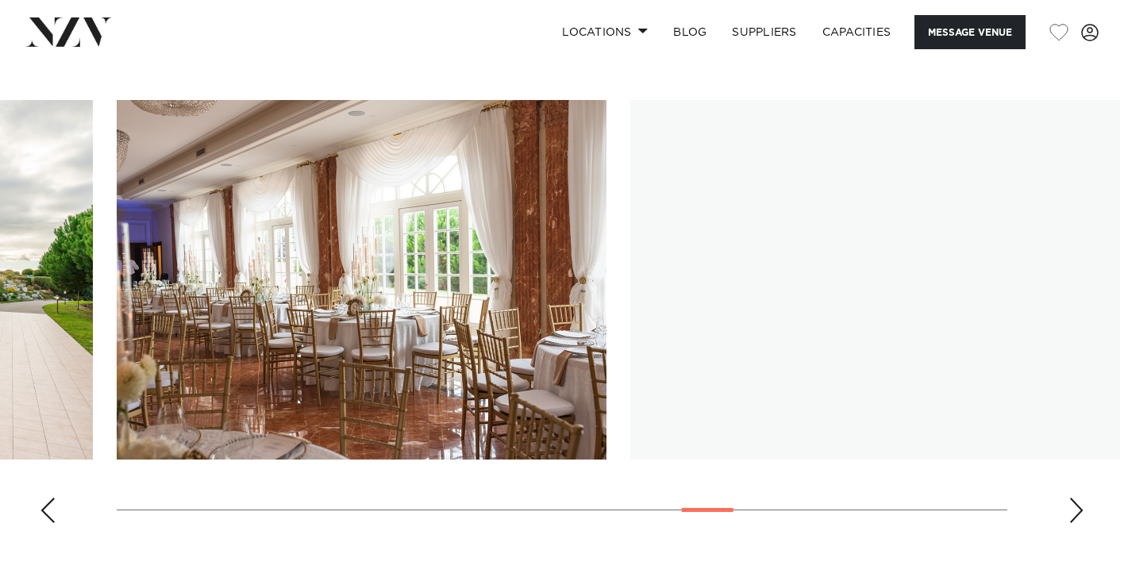
click at [1075, 511] on div "Next slide" at bounding box center [1077, 510] width 16 height 25
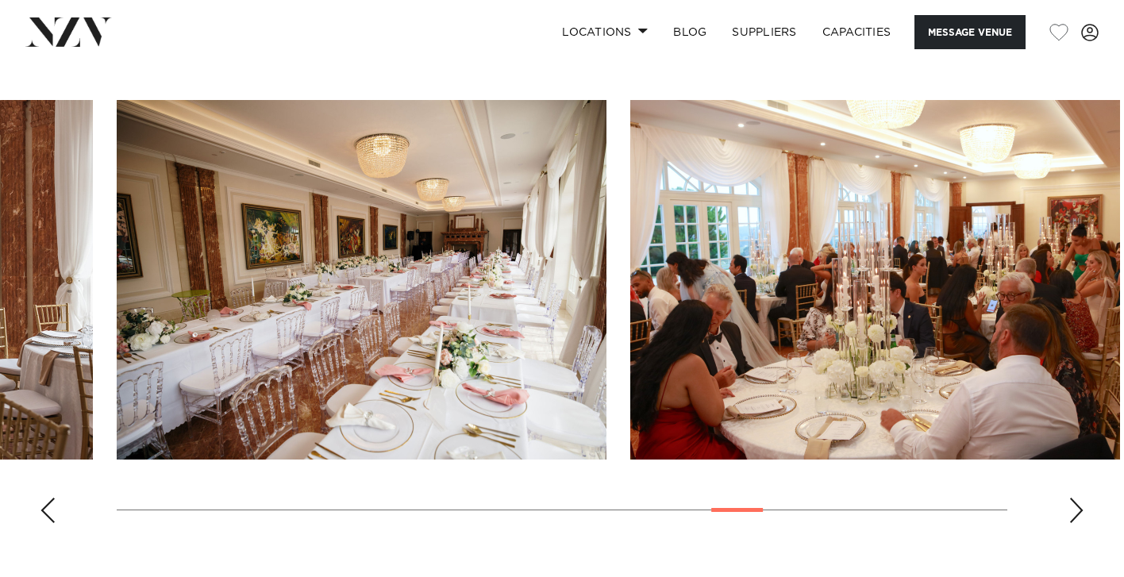
click at [1076, 511] on div "Next slide" at bounding box center [1077, 510] width 16 height 25
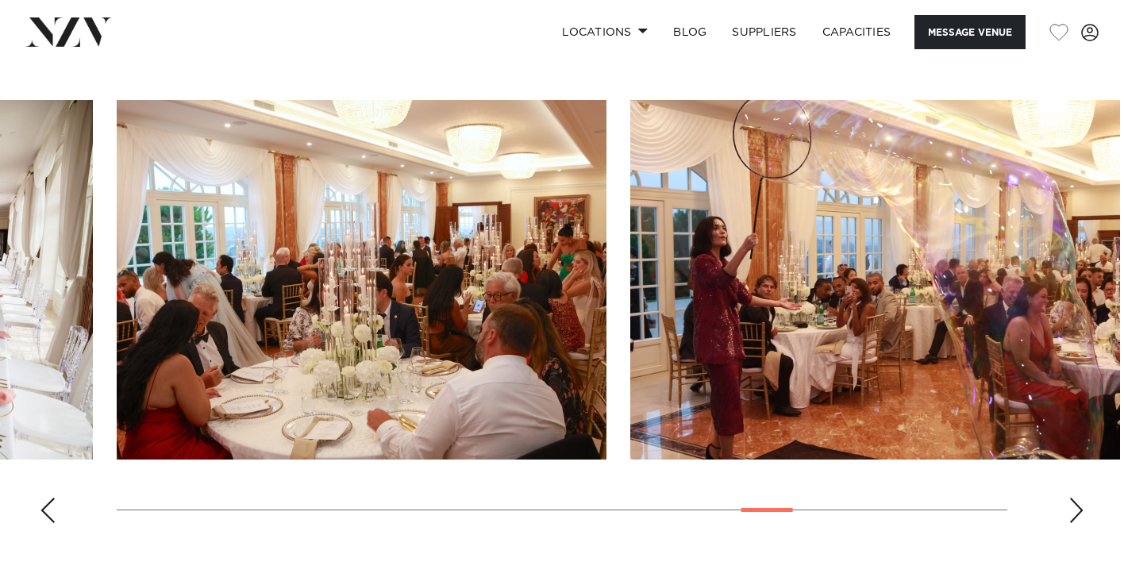
click at [1076, 511] on div "Next slide" at bounding box center [1077, 510] width 16 height 25
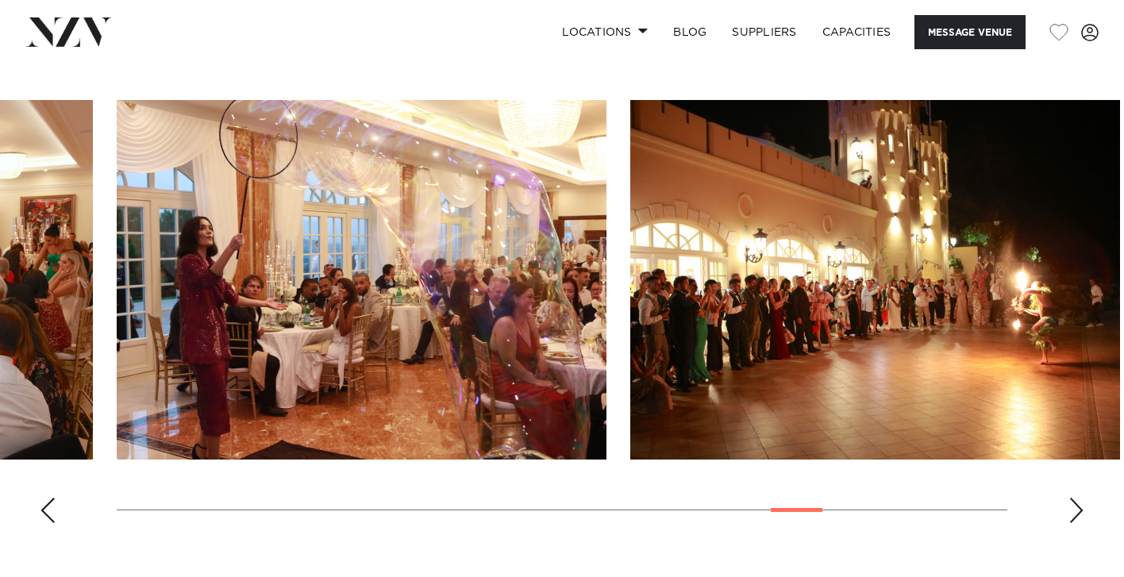
click at [1076, 511] on div "Next slide" at bounding box center [1077, 510] width 16 height 25
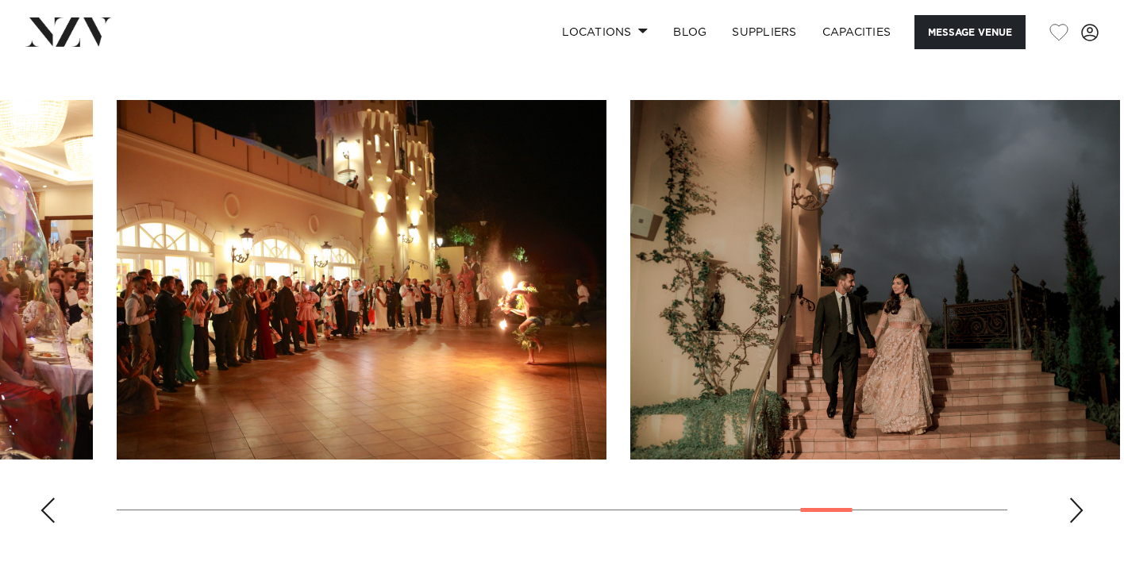
click at [1076, 511] on div "Next slide" at bounding box center [1077, 510] width 16 height 25
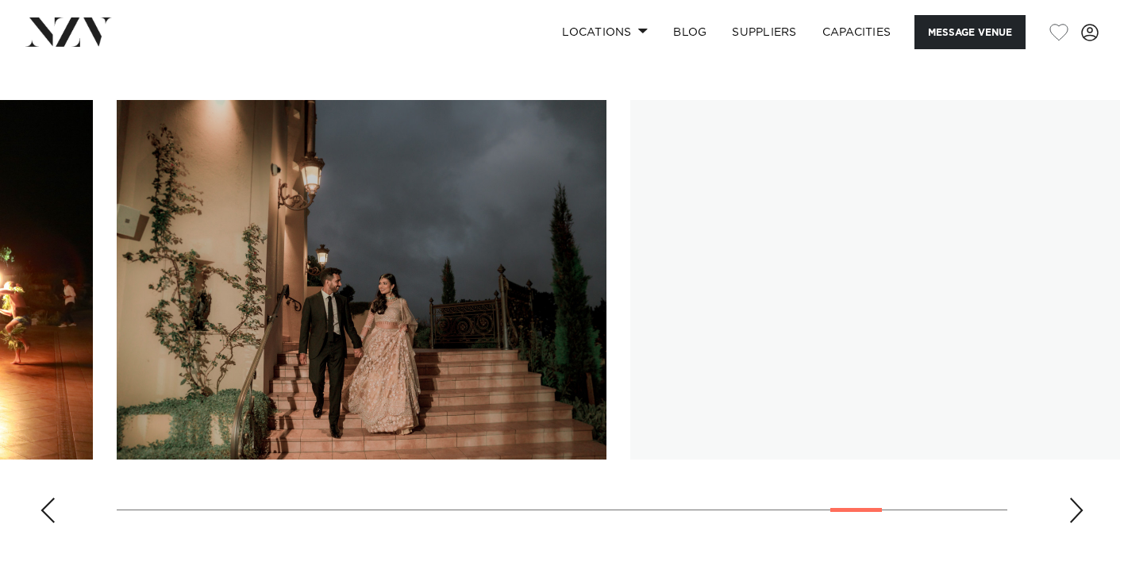
click at [1076, 511] on div "Next slide" at bounding box center [1077, 510] width 16 height 25
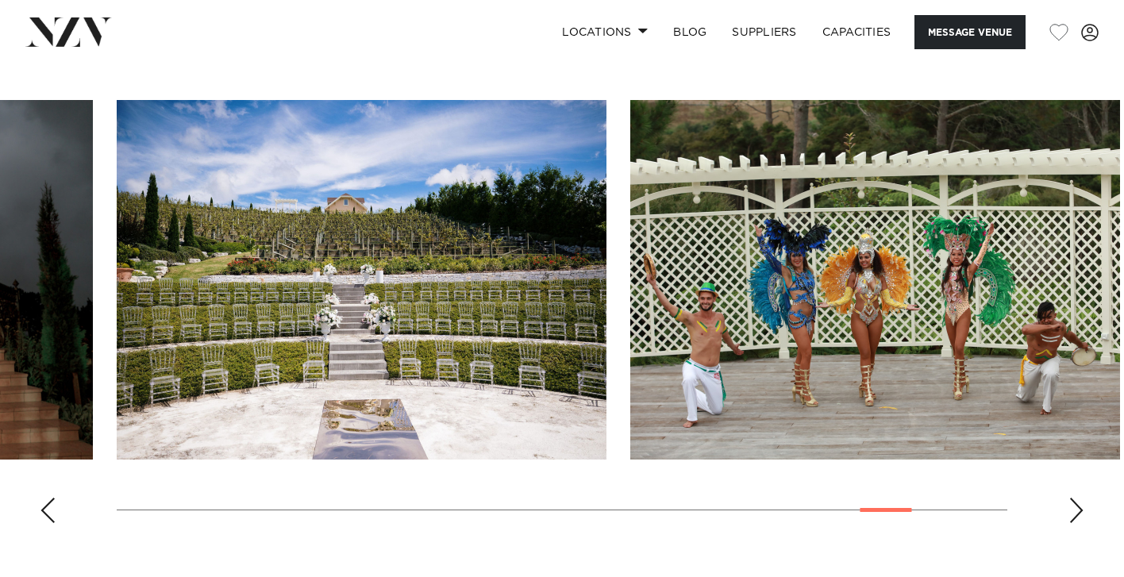
click at [1077, 511] on div "Next slide" at bounding box center [1077, 510] width 16 height 25
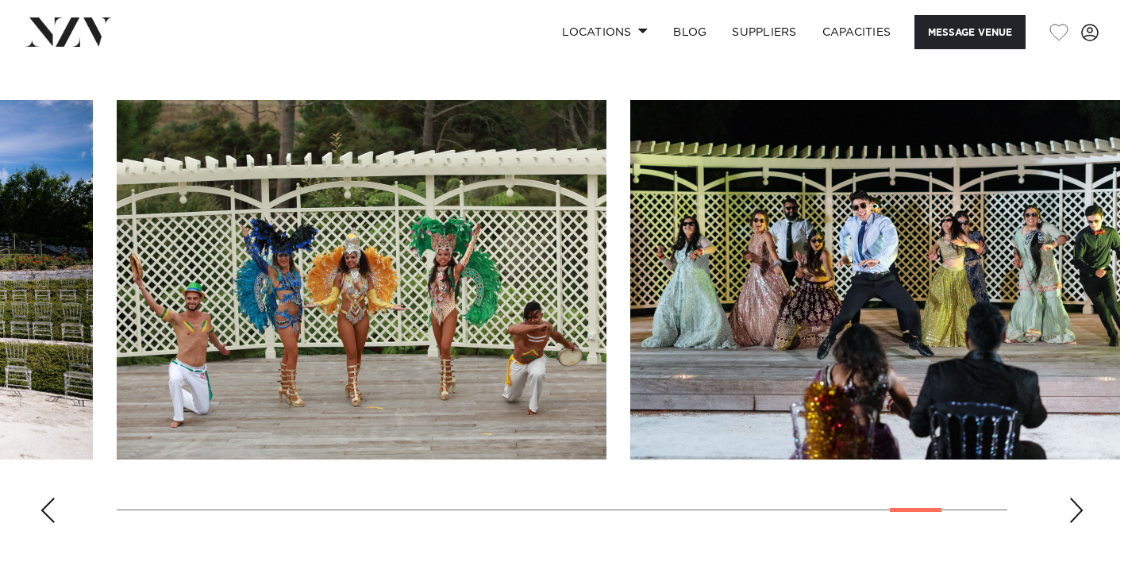
click at [1077, 511] on div "Next slide" at bounding box center [1077, 510] width 16 height 25
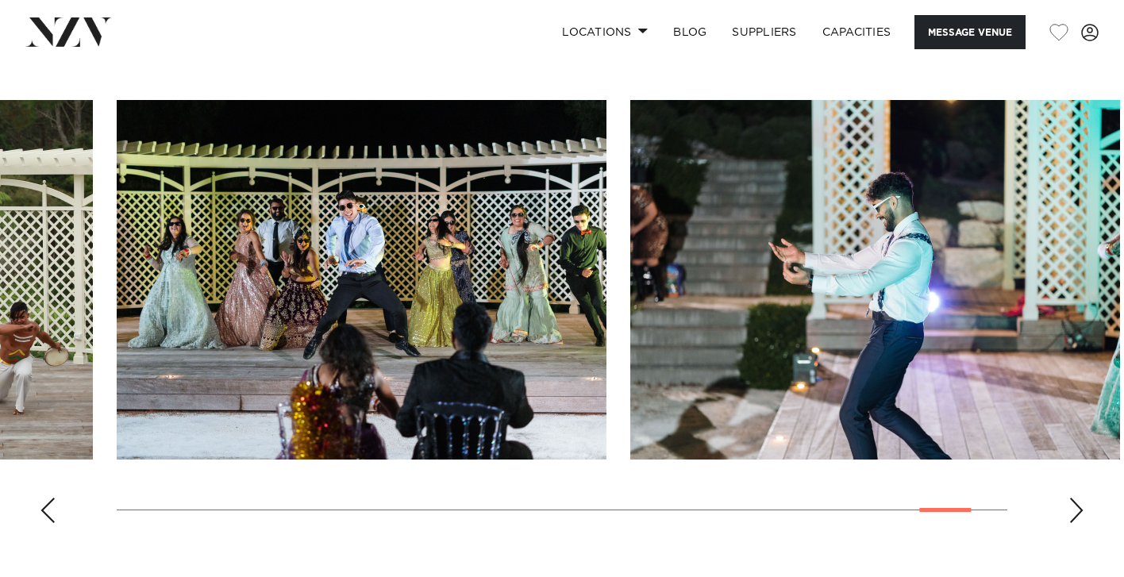
click at [1077, 511] on div "Next slide" at bounding box center [1077, 510] width 16 height 25
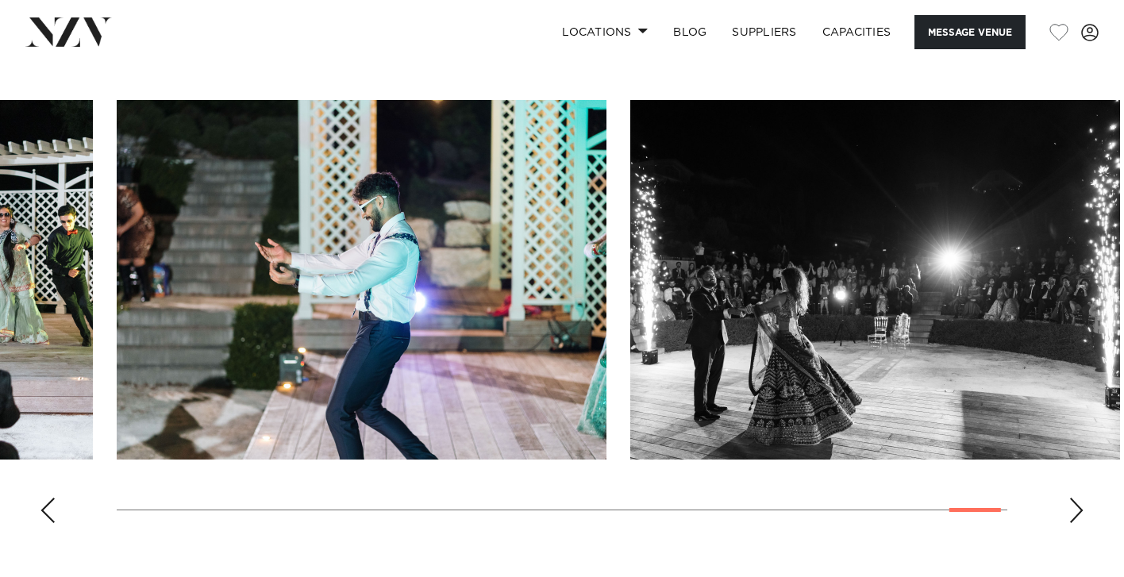
click at [1077, 511] on div "Next slide" at bounding box center [1077, 510] width 16 height 25
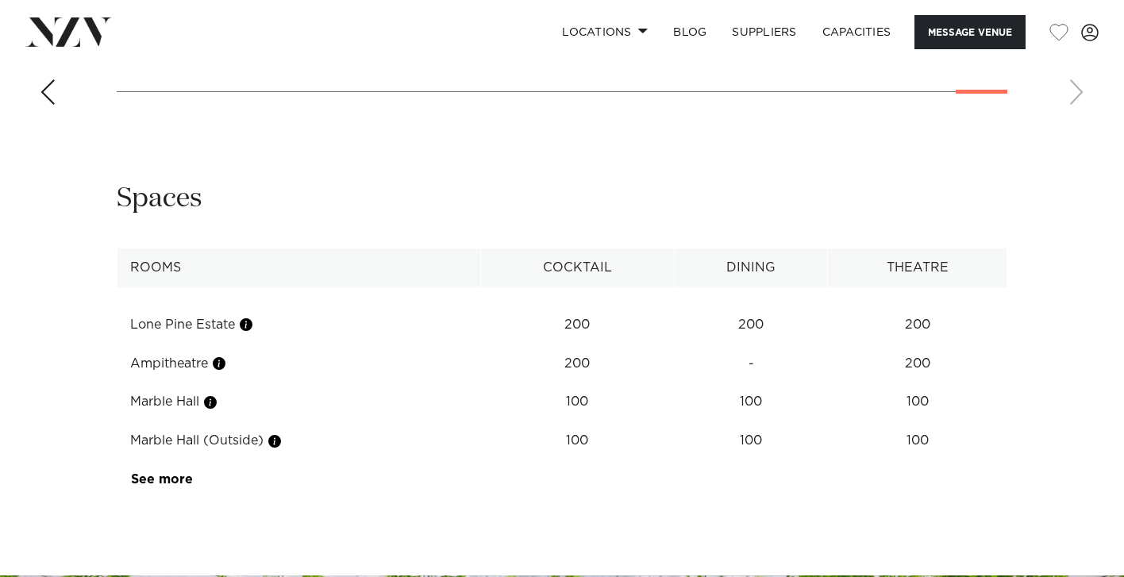
scroll to position [2252, 0]
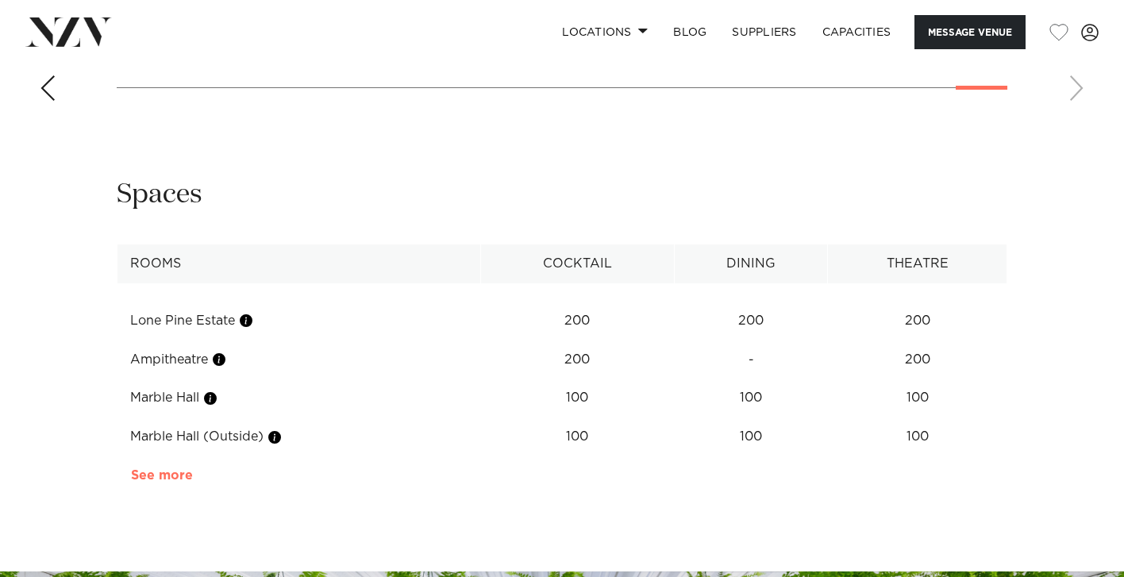
click at [136, 469] on link "See more" at bounding box center [193, 475] width 124 height 13
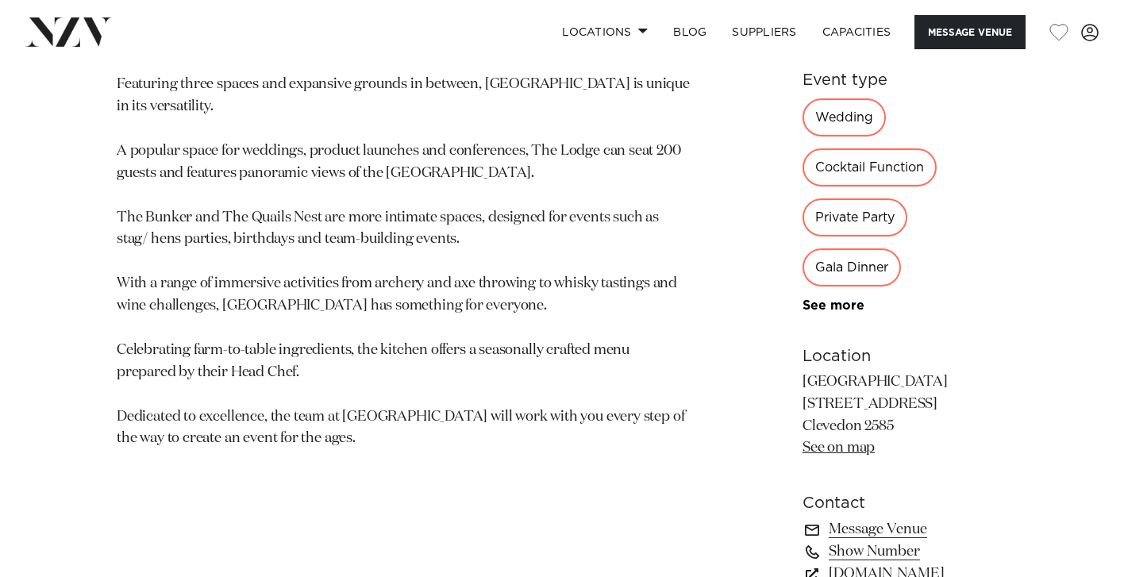
scroll to position [413, 0]
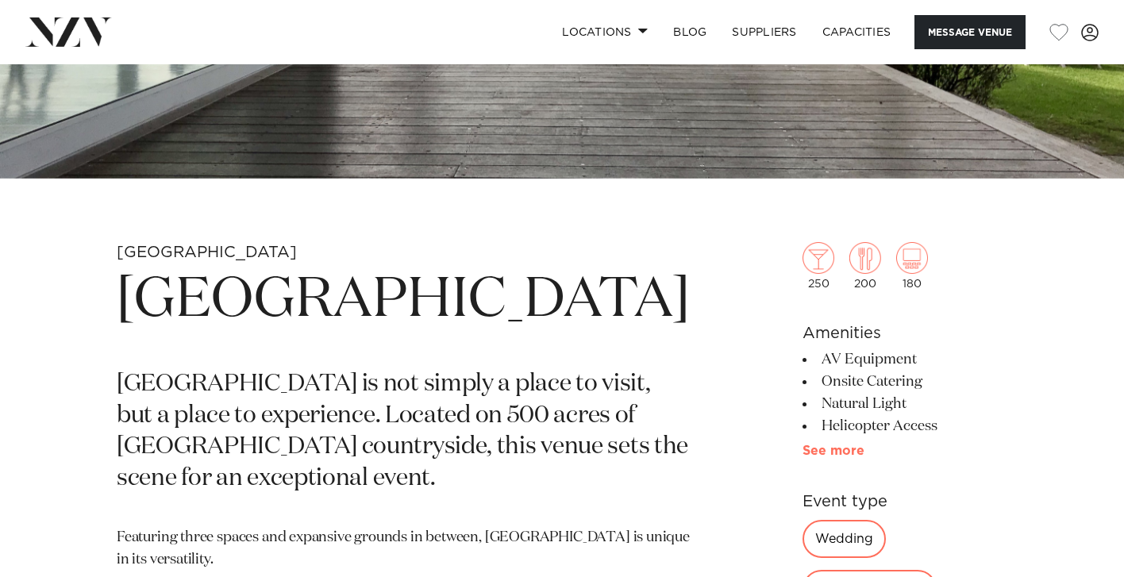
click at [803, 450] on link "See more" at bounding box center [865, 451] width 124 height 13
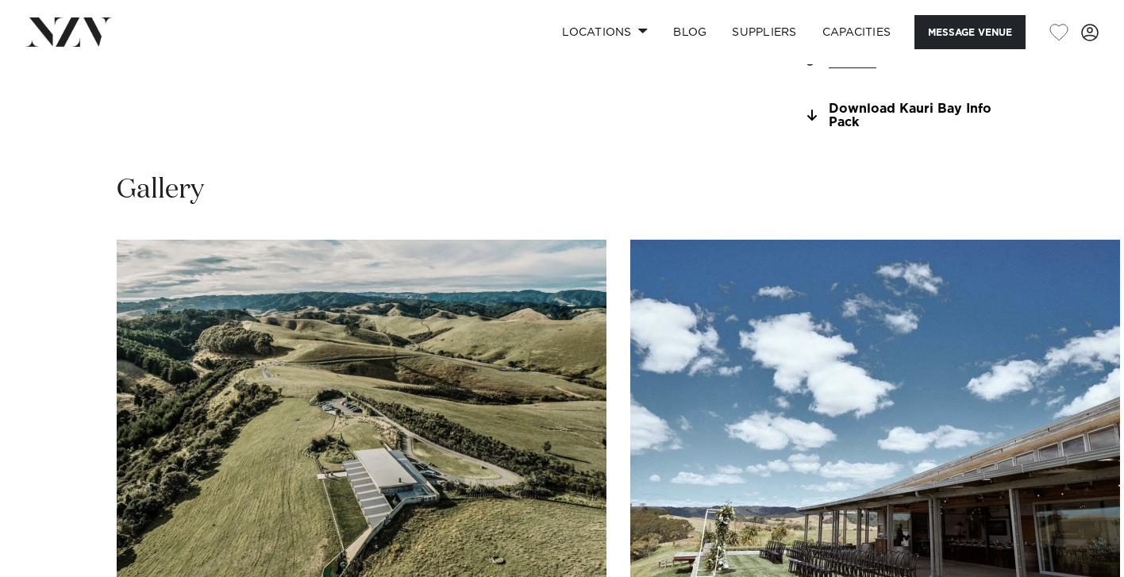
scroll to position [1640, 0]
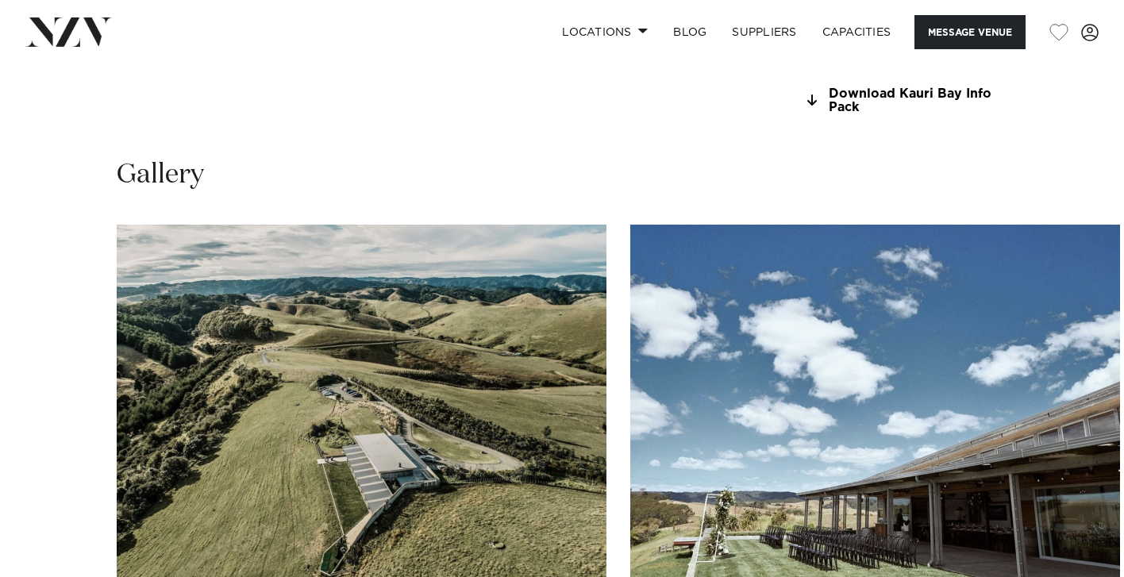
click at [1068, 472] on swiper-container at bounding box center [562, 443] width 1124 height 436
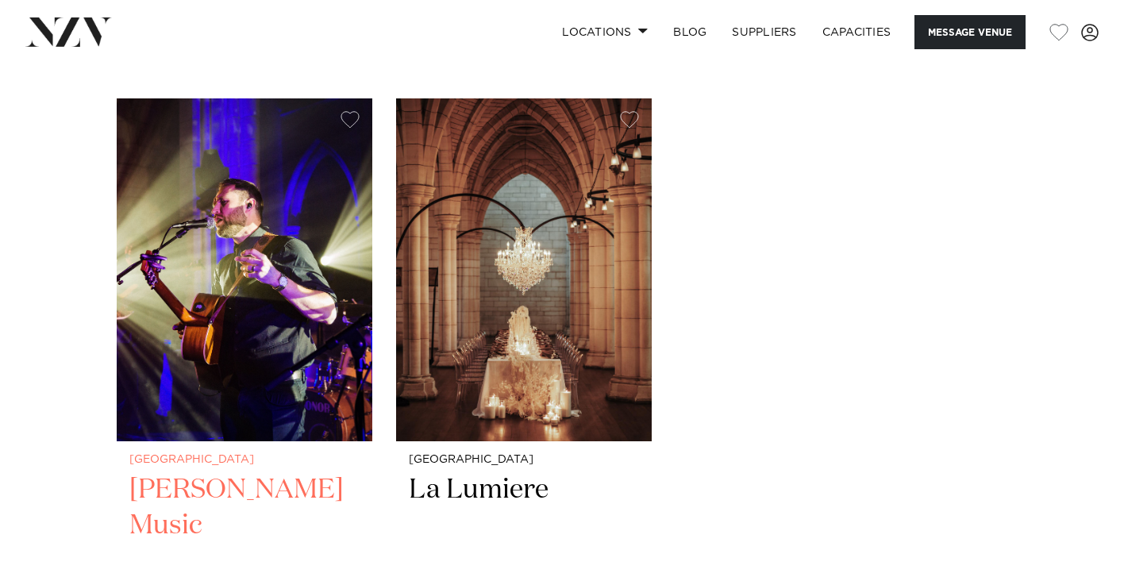
scroll to position [2655, 0]
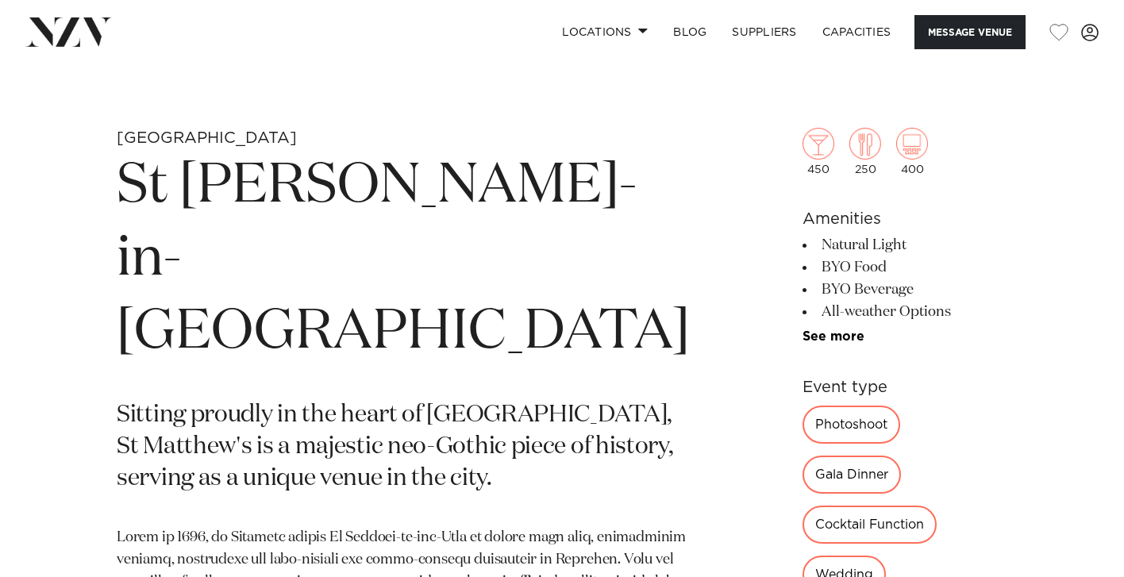
scroll to position [549, 0]
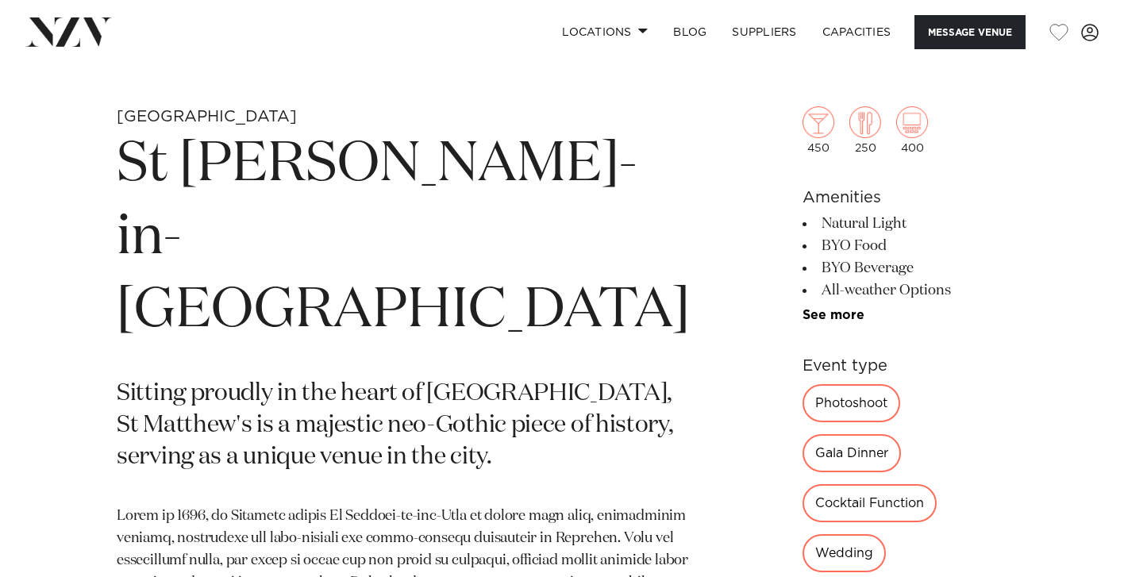
click at [803, 327] on div "450 250 400 Amenities Natural Light BYO Food [PERSON_NAME] All-weather Options …" at bounding box center [905, 490] width 205 height 896
click at [803, 321] on link "See more" at bounding box center [865, 315] width 124 height 13
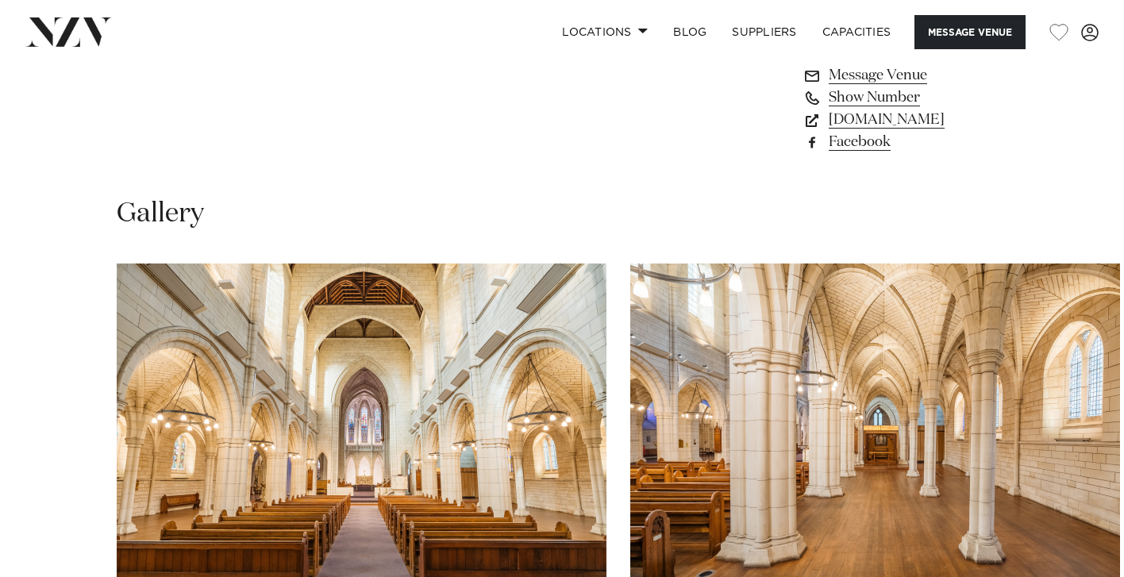
scroll to position [1578, 0]
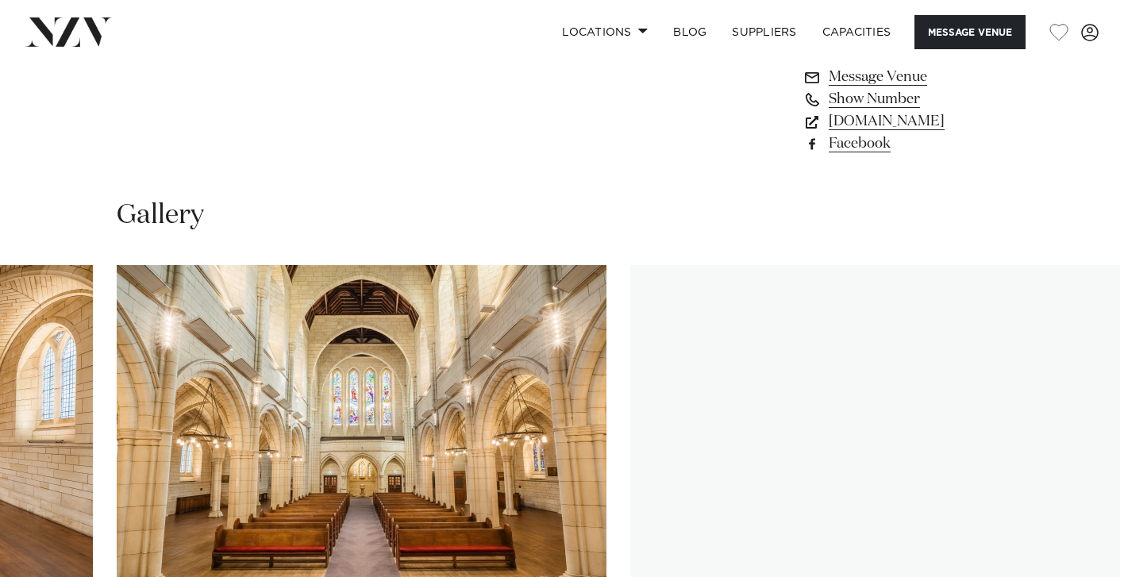
scroll to position [1524, 0]
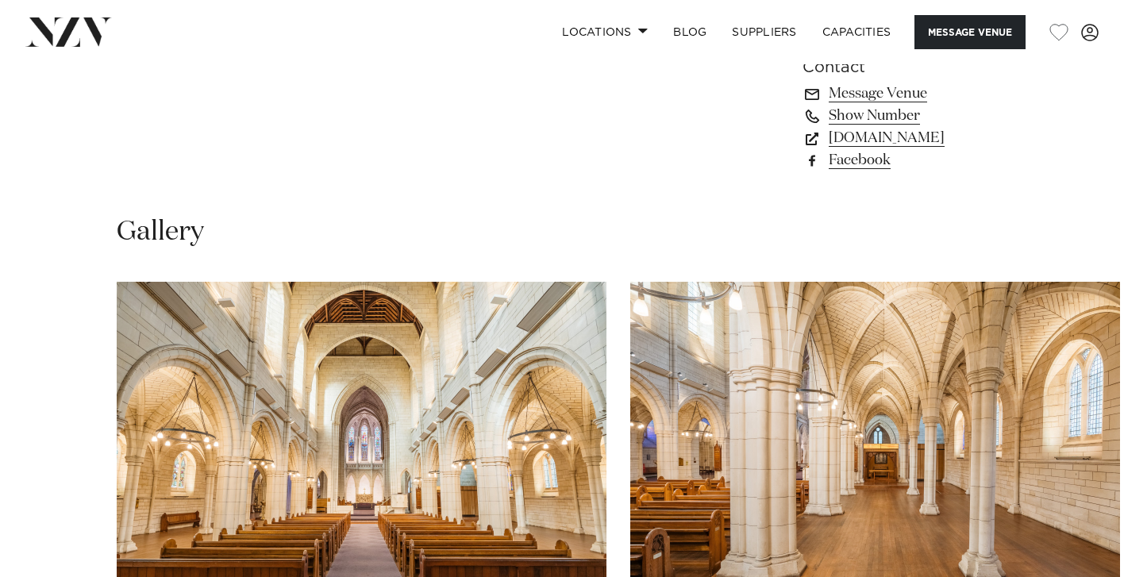
click at [52, 507] on swiper-container at bounding box center [562, 500] width 1124 height 436
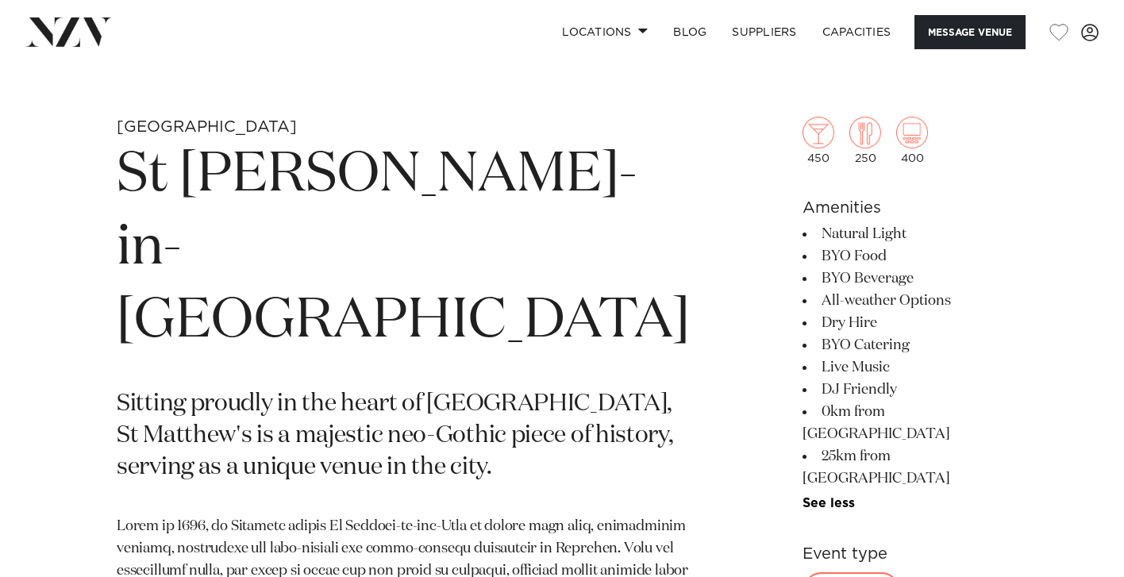
scroll to position [541, 0]
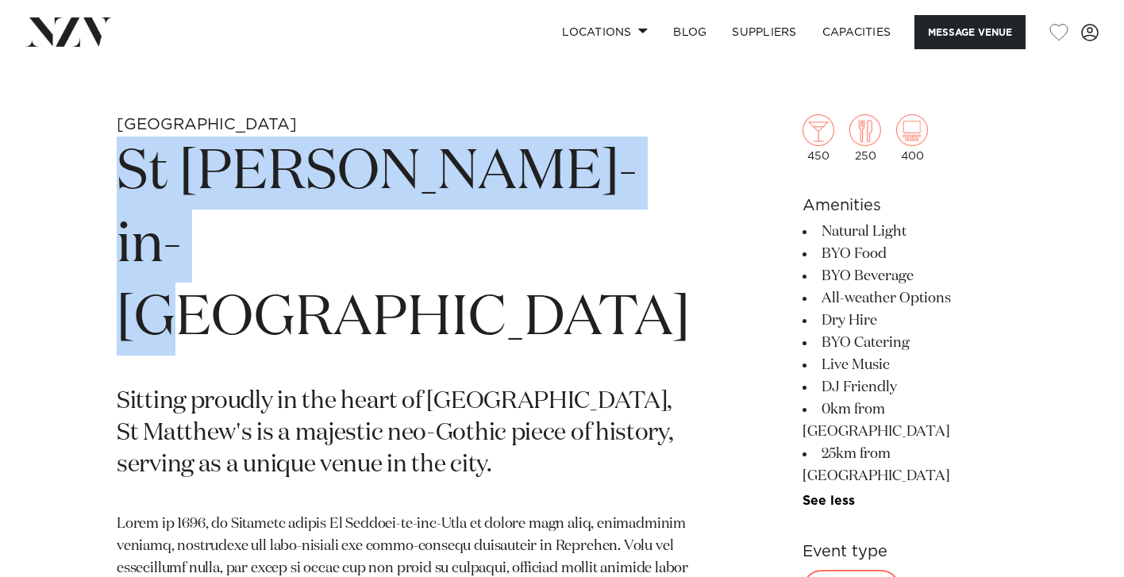
drag, startPoint x: 120, startPoint y: 178, endPoint x: 202, endPoint y: 228, distance: 96.5
click at [202, 228] on h1 "St [PERSON_NAME]-in-[GEOGRAPHIC_DATA]" at bounding box center [403, 246] width 573 height 219
